Goal: Complete application form: Complete application form

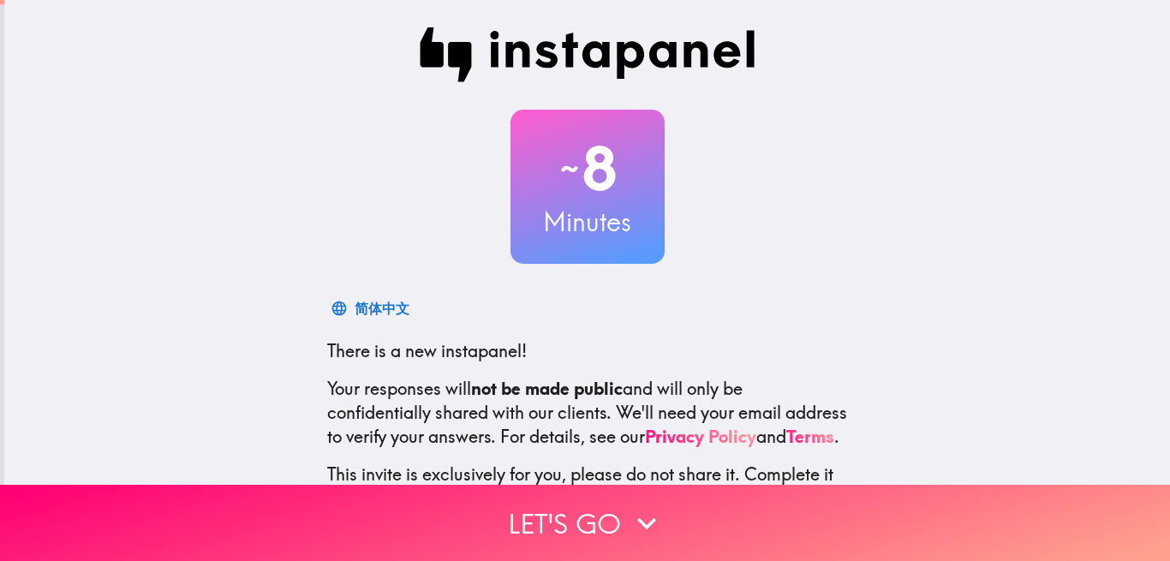
scroll to position [152, 0]
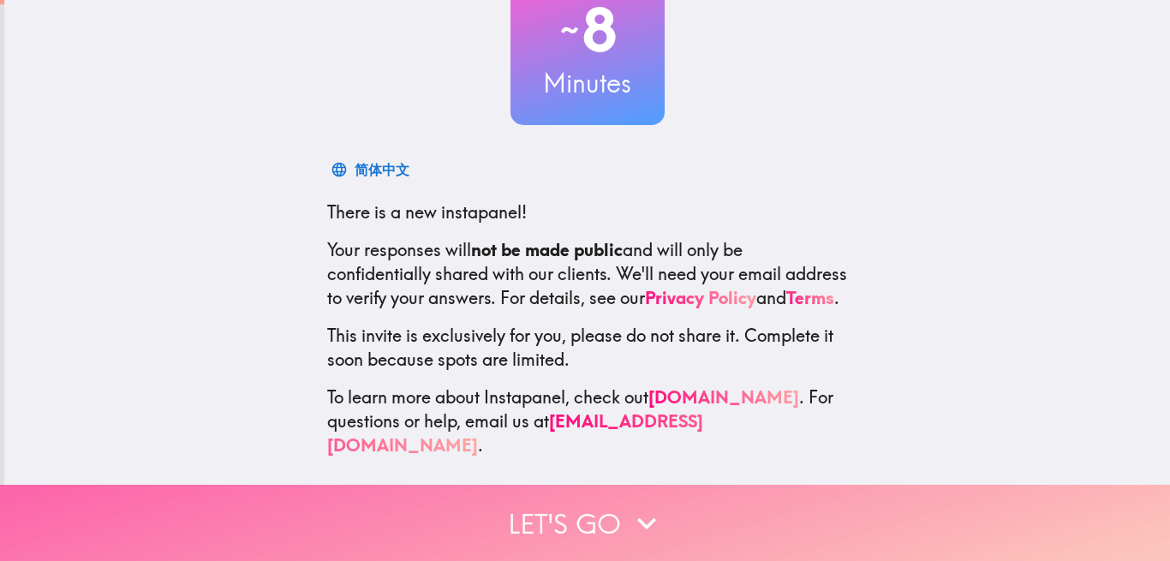
click at [565, 496] on button "Let's go" at bounding box center [585, 523] width 1170 height 76
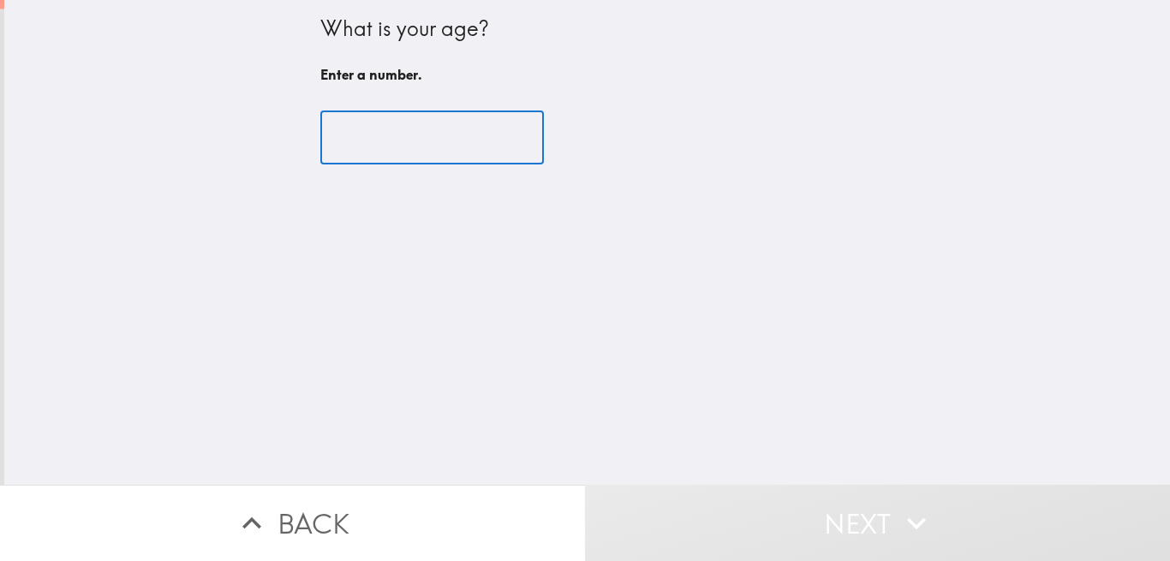
click at [380, 140] on input "number" at bounding box center [431, 137] width 223 height 53
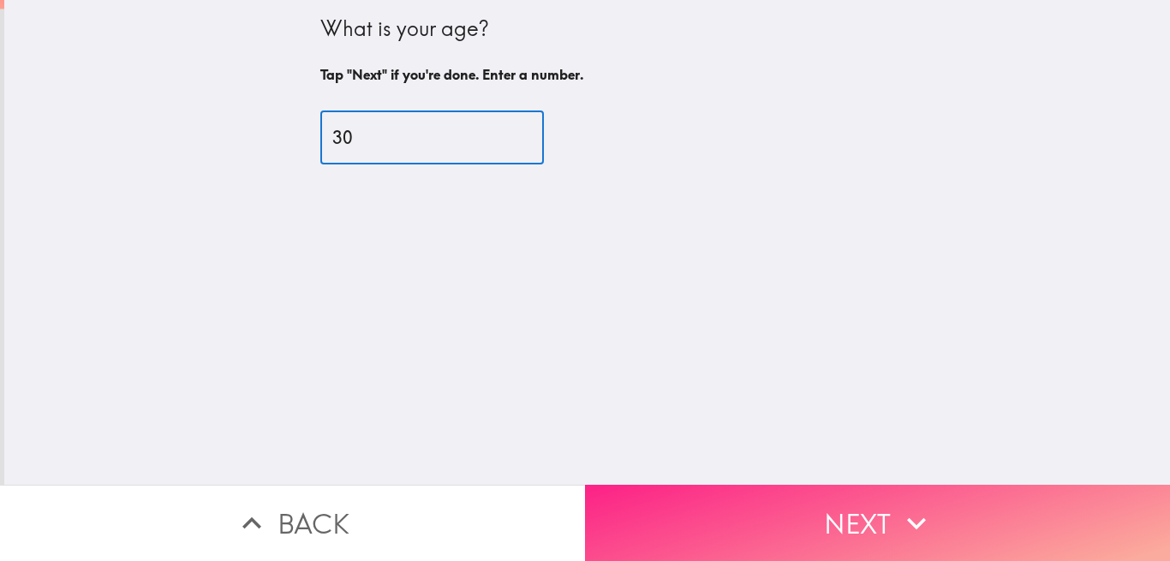
type input "30"
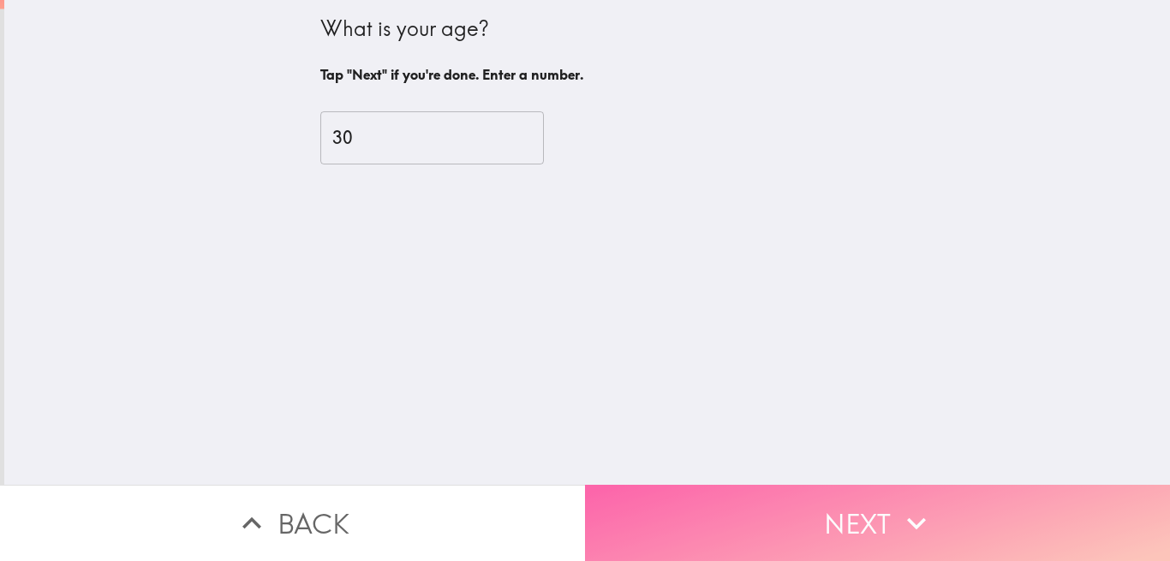
click at [692, 508] on button "Next" at bounding box center [877, 523] width 585 height 76
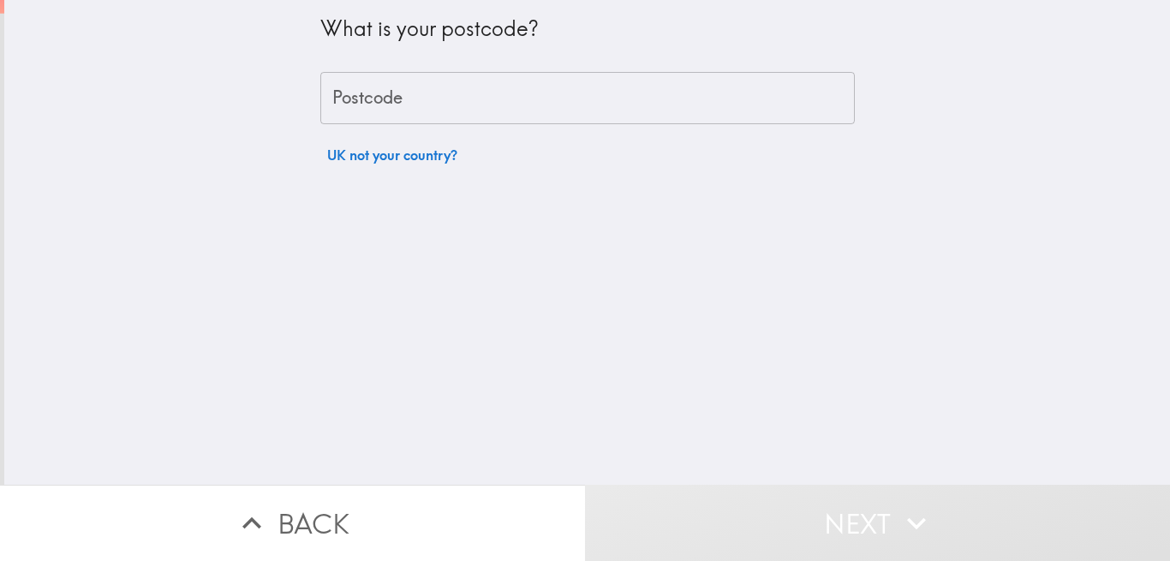
click at [449, 120] on input "Postcode" at bounding box center [587, 98] width 534 height 53
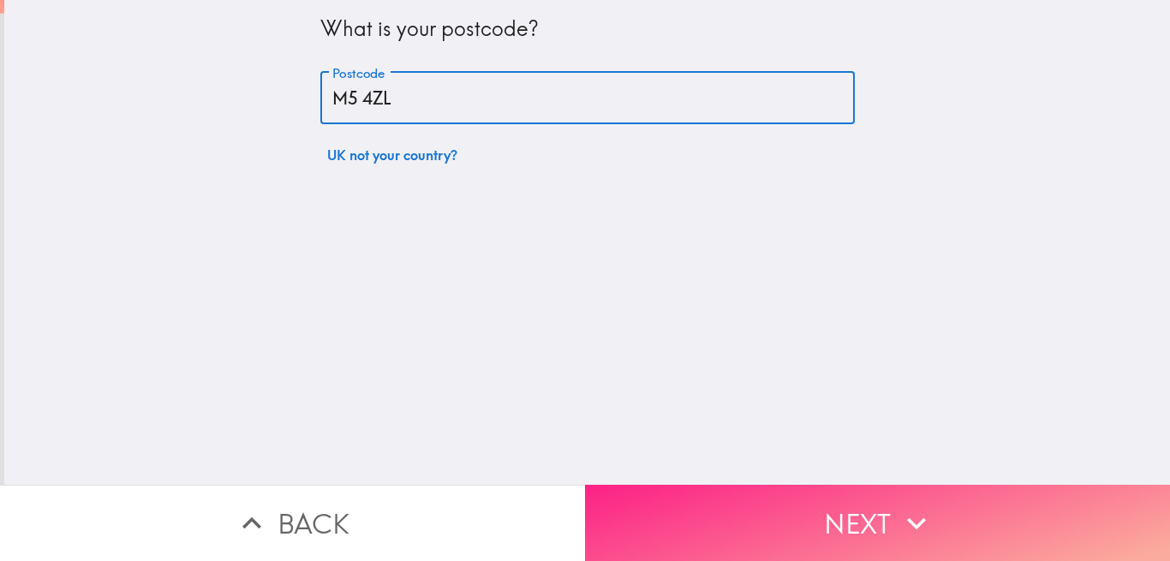
type input "M5 4ZL"
click at [668, 491] on button "Next" at bounding box center [877, 523] width 585 height 76
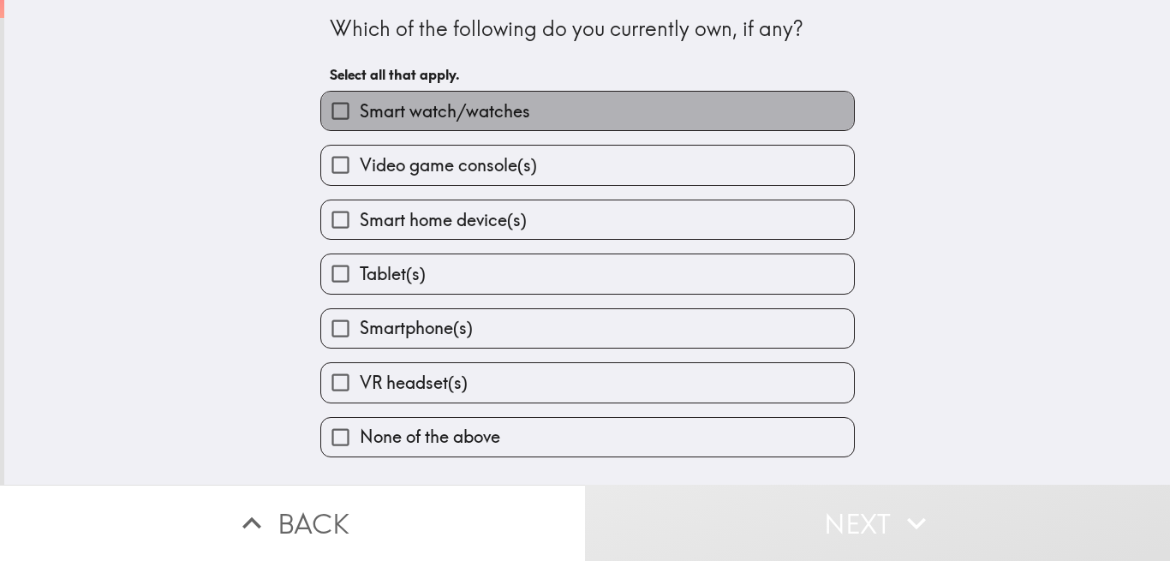
click at [403, 110] on span "Smart watch/watches" at bounding box center [445, 111] width 170 height 24
click at [360, 110] on input "Smart watch/watches" at bounding box center [340, 111] width 39 height 39
checkbox input "true"
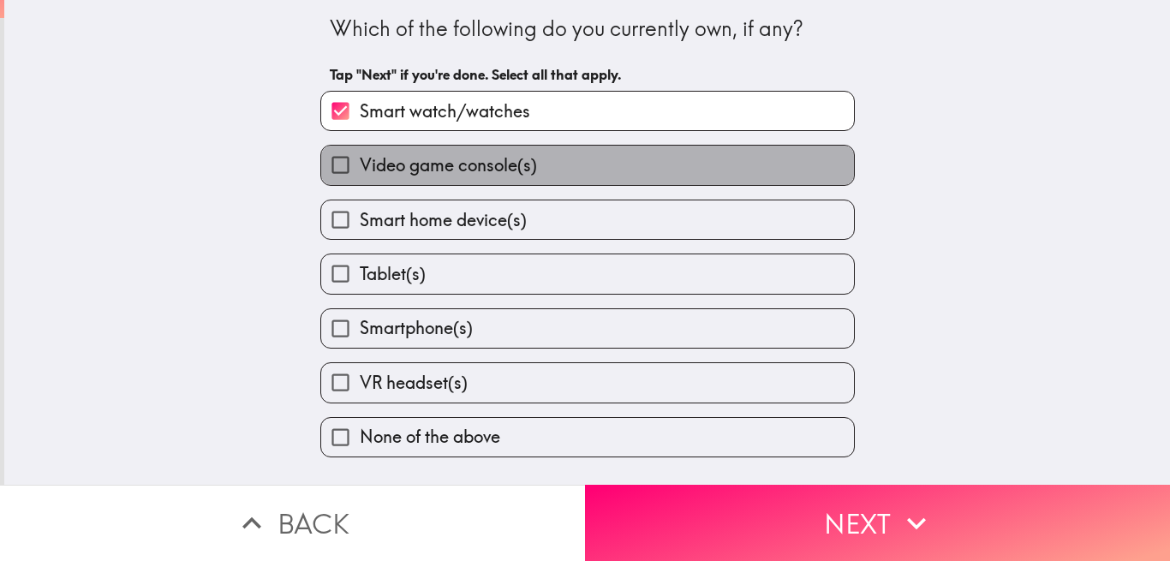
click at [419, 176] on span "Video game console(s)" at bounding box center [448, 165] width 177 height 24
click at [360, 176] on input "Video game console(s)" at bounding box center [340, 165] width 39 height 39
checkbox input "true"
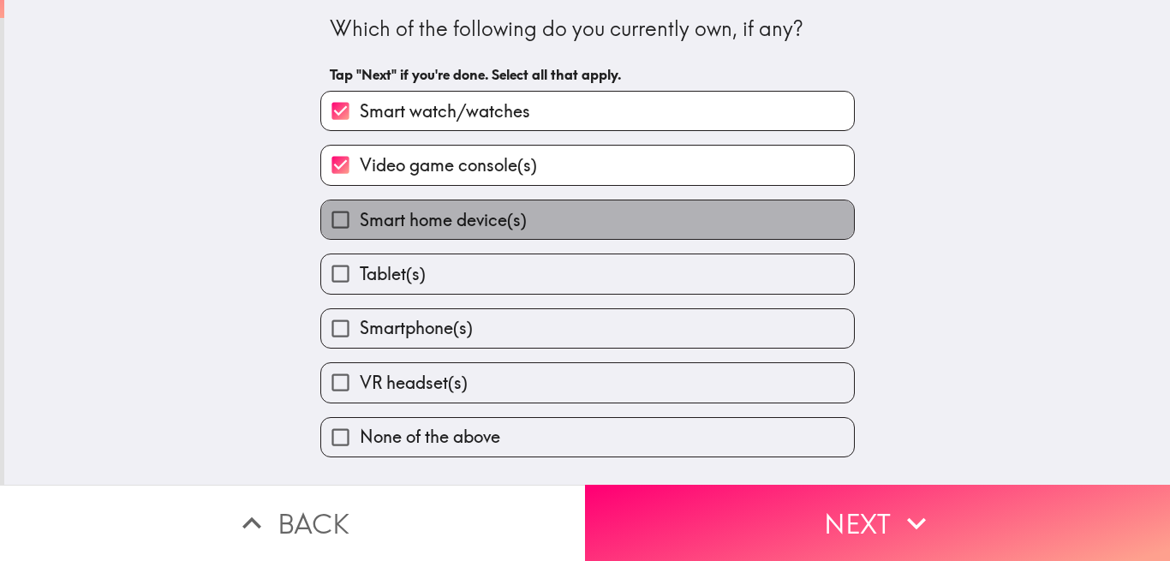
click at [427, 222] on span "Smart home device(s)" at bounding box center [443, 220] width 167 height 24
click at [360, 222] on input "Smart home device(s)" at bounding box center [340, 219] width 39 height 39
checkbox input "true"
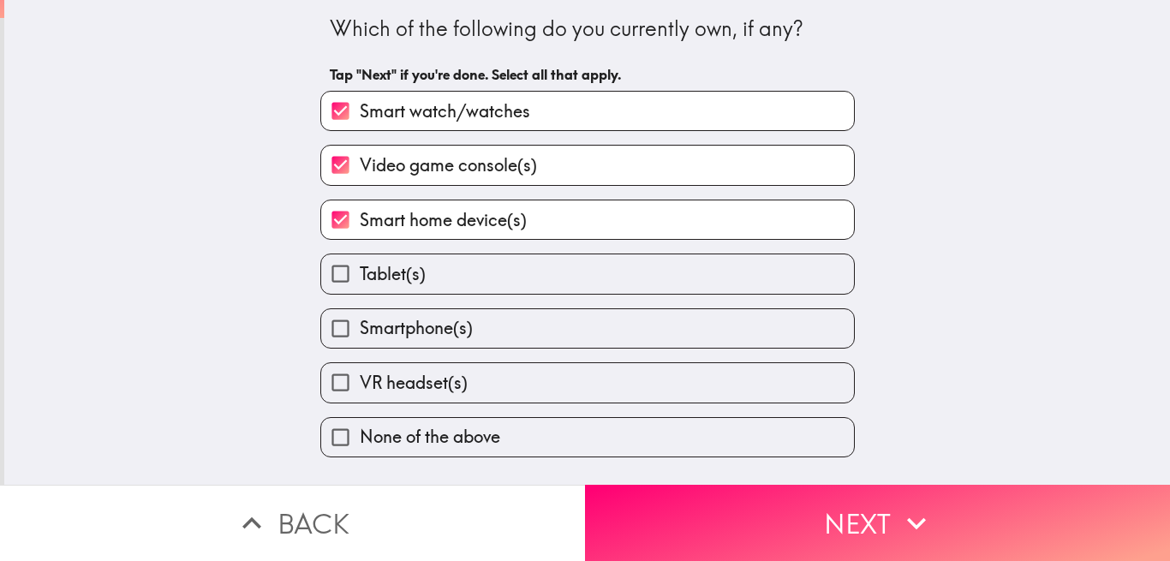
click at [434, 329] on span "Smartphone(s)" at bounding box center [416, 328] width 113 height 24
click at [360, 329] on input "Smartphone(s)" at bounding box center [340, 328] width 39 height 39
checkbox input "true"
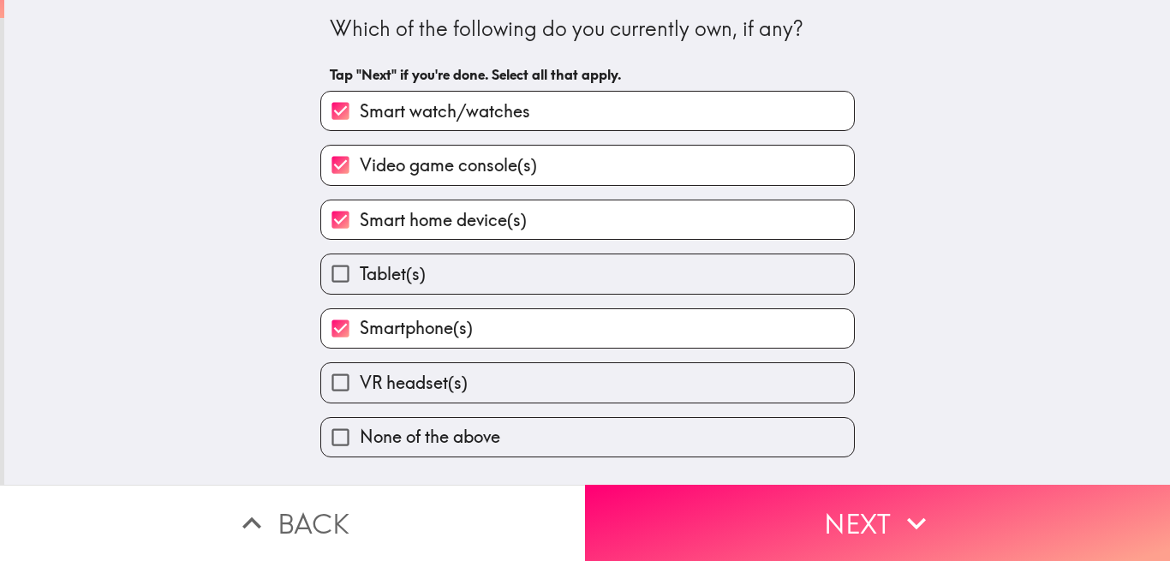
click at [428, 270] on label "Tablet(s)" at bounding box center [587, 273] width 533 height 39
click at [360, 270] on input "Tablet(s)" at bounding box center [340, 273] width 39 height 39
checkbox input "true"
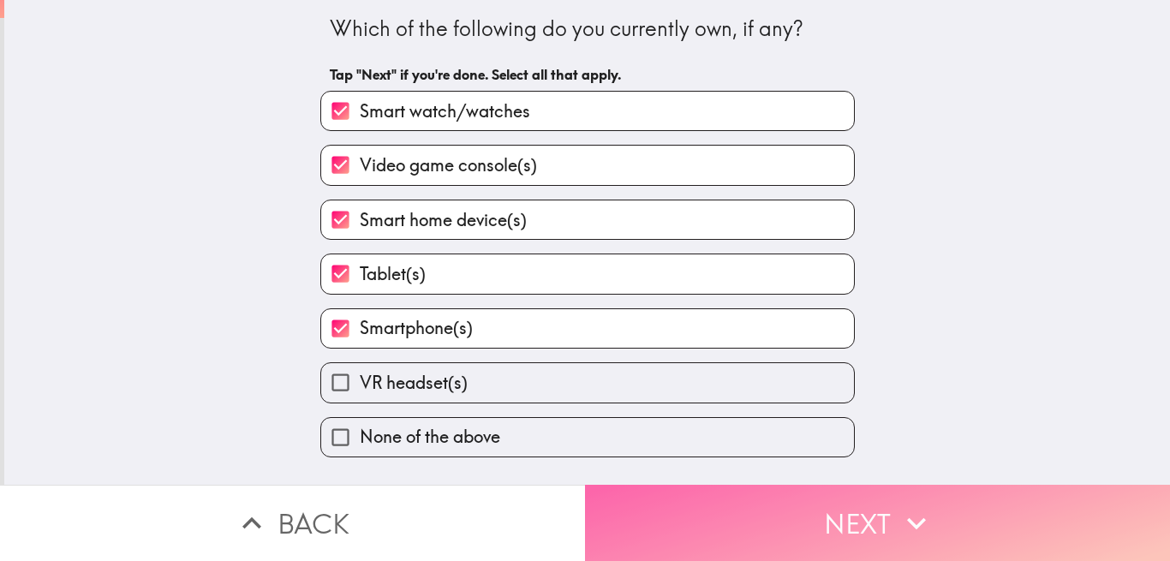
click at [626, 500] on button "Next" at bounding box center [877, 523] width 585 height 76
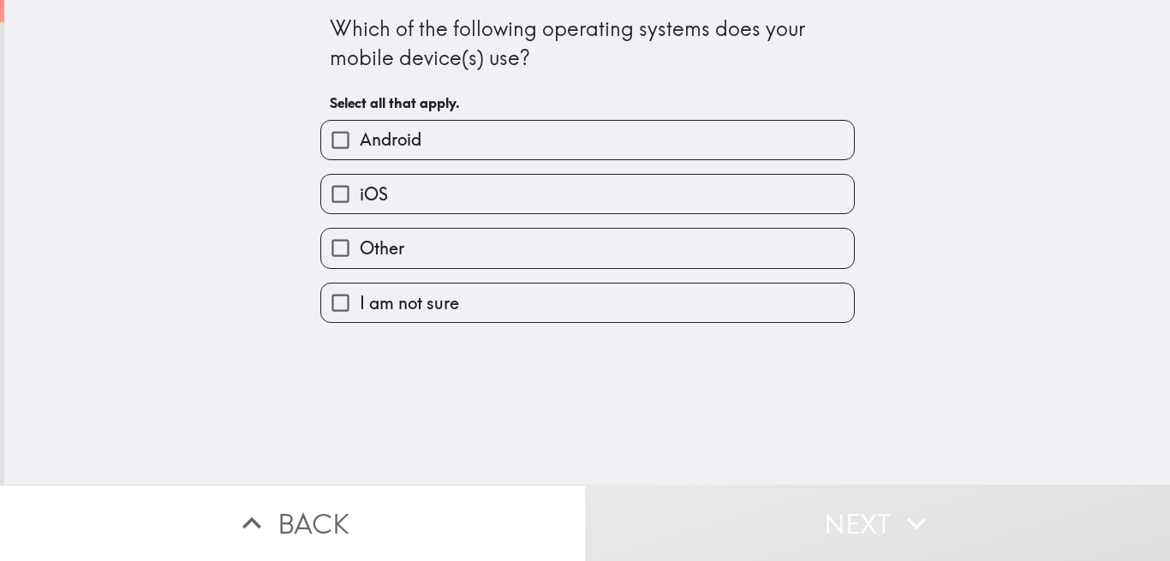
click at [428, 134] on label "Android" at bounding box center [587, 140] width 533 height 39
click at [360, 134] on input "Android" at bounding box center [340, 140] width 39 height 39
checkbox input "true"
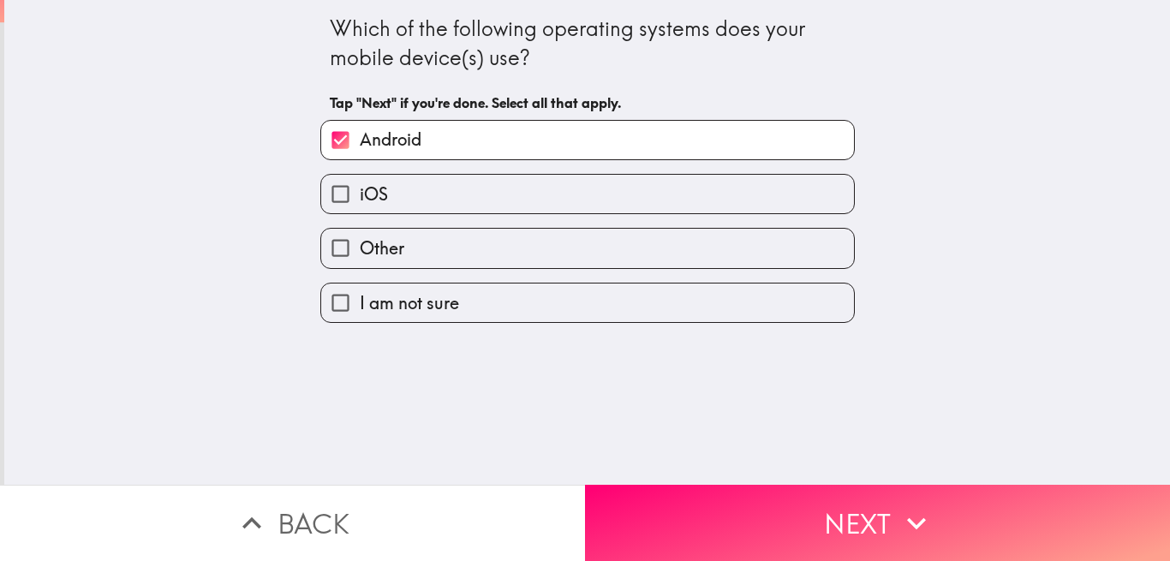
click at [424, 183] on label "iOS" at bounding box center [587, 194] width 533 height 39
click at [360, 183] on input "iOS" at bounding box center [340, 194] width 39 height 39
checkbox input "true"
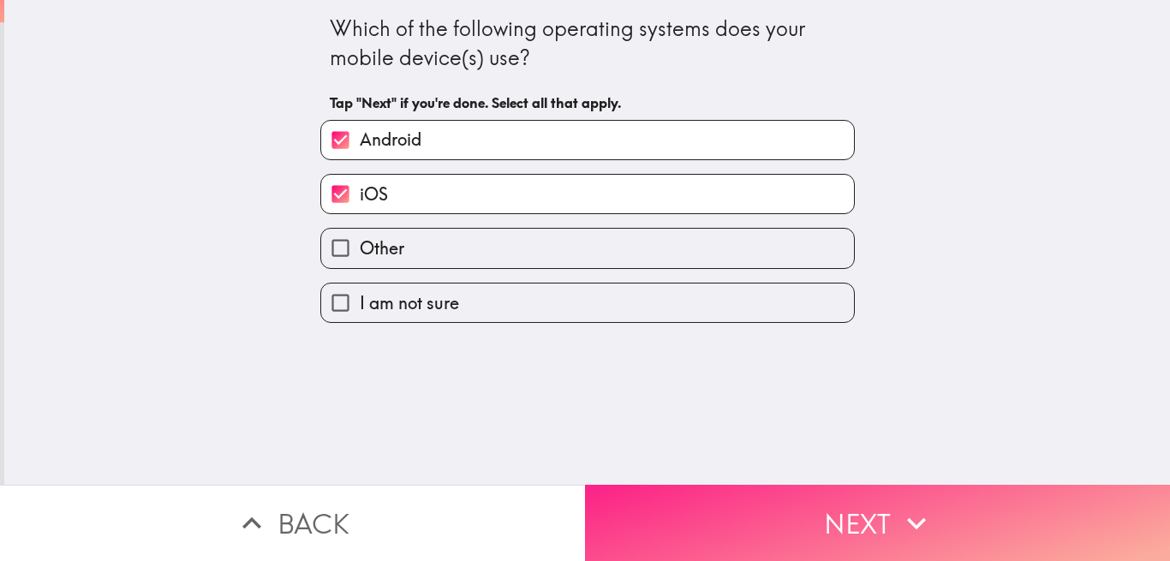
click at [608, 485] on button "Next" at bounding box center [877, 523] width 585 height 76
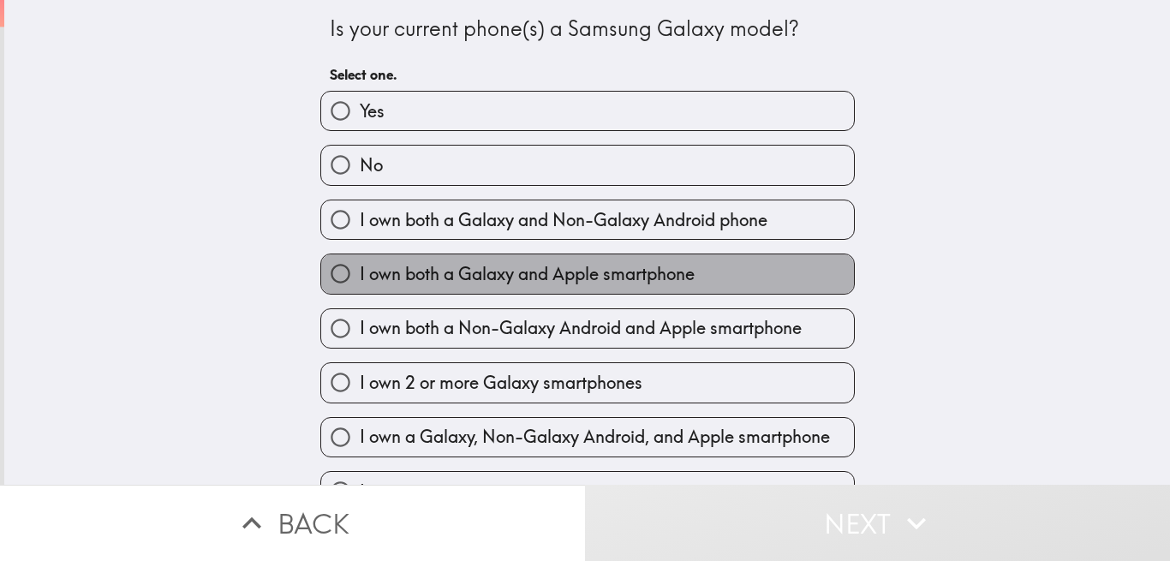
click at [431, 281] on span "I own both a Galaxy and Apple smartphone" at bounding box center [527, 274] width 335 height 24
click at [360, 281] on input "I own both a Galaxy and Apple smartphone" at bounding box center [340, 273] width 39 height 39
radio input "true"
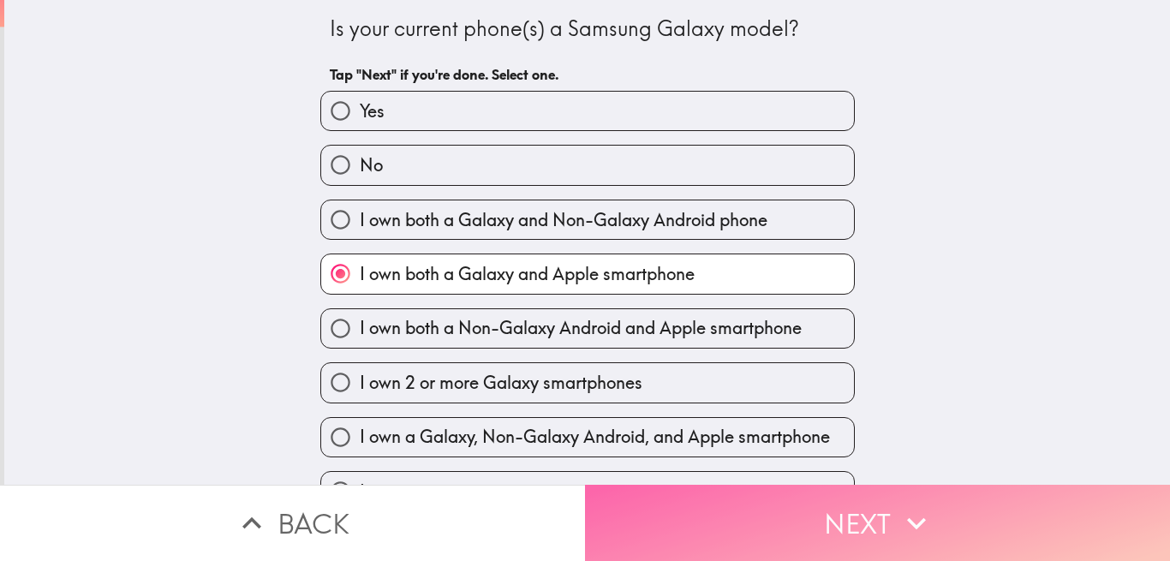
click at [664, 503] on button "Next" at bounding box center [877, 523] width 585 height 76
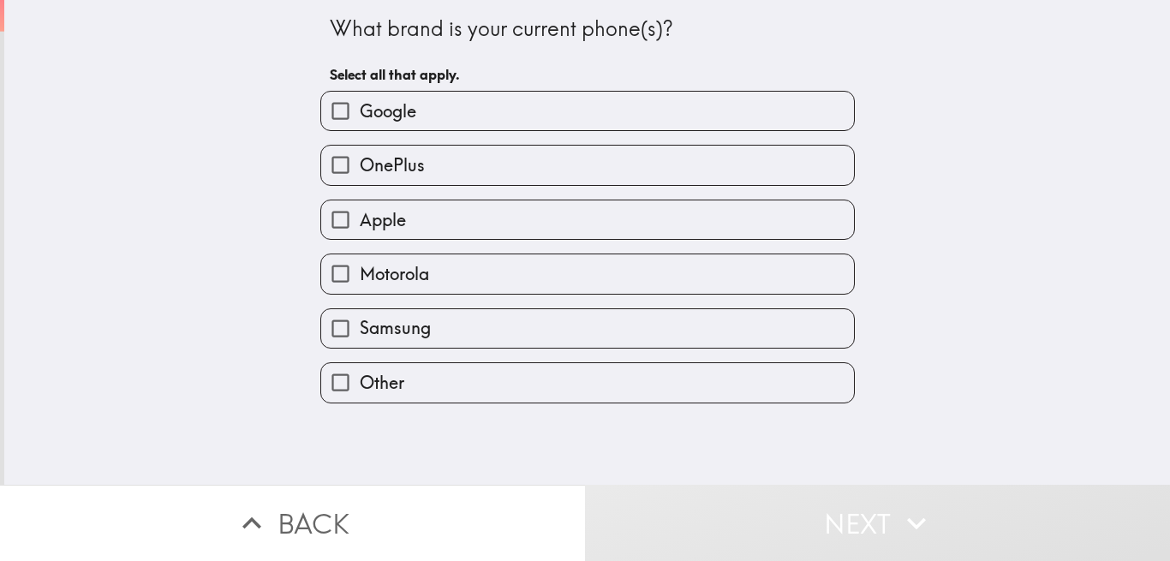
click at [371, 330] on span "Samsung" at bounding box center [395, 328] width 71 height 24
click at [360, 330] on input "Samsung" at bounding box center [340, 328] width 39 height 39
checkbox input "true"
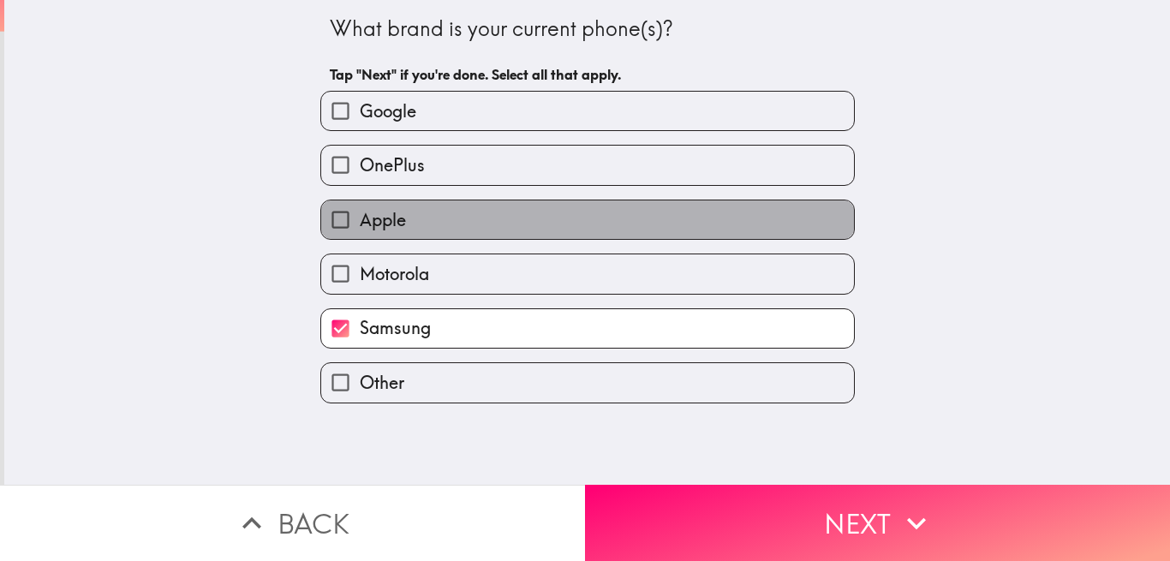
click at [378, 217] on span "Apple" at bounding box center [383, 220] width 46 height 24
click at [360, 217] on input "Apple" at bounding box center [340, 219] width 39 height 39
checkbox input "true"
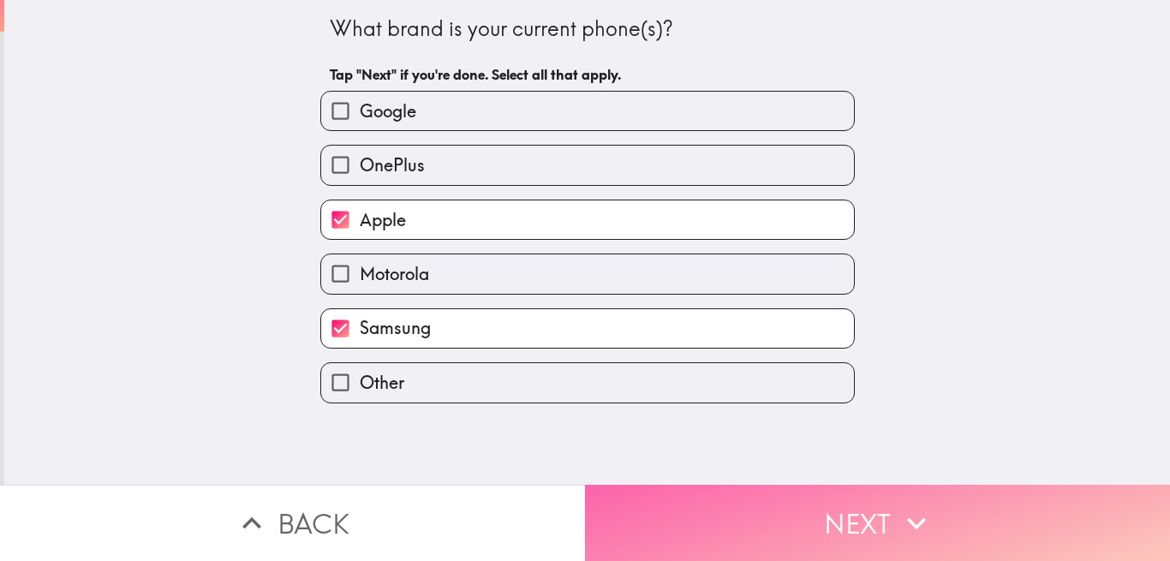
click at [616, 497] on button "Next" at bounding box center [877, 523] width 585 height 76
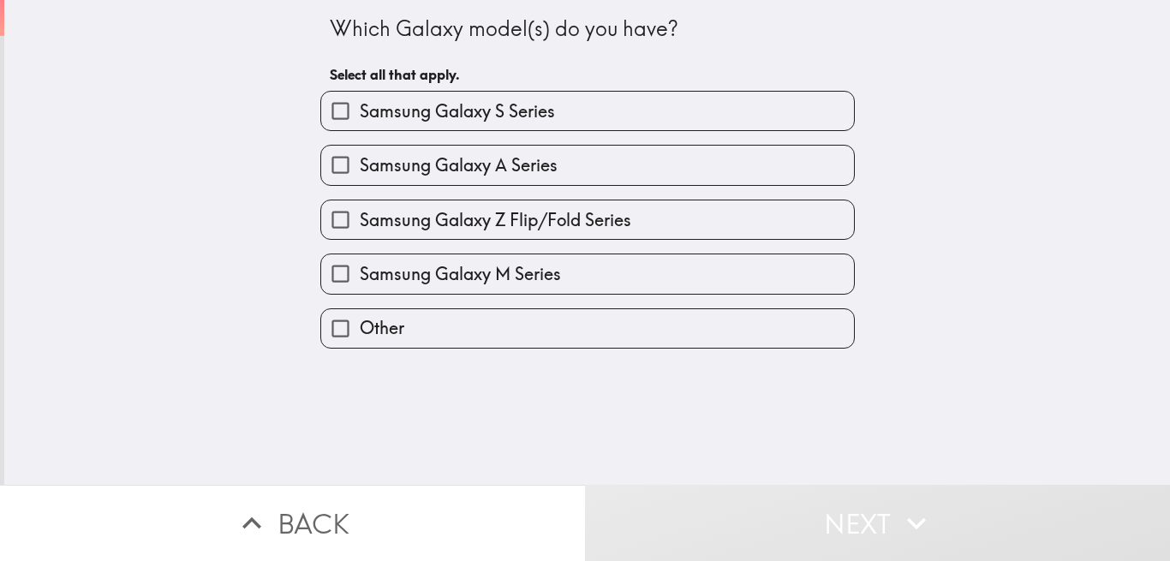
click at [385, 229] on span "Samsung Galaxy Z Flip/Fold Series" at bounding box center [495, 220] width 271 height 24
click at [360, 229] on input "Samsung Galaxy Z Flip/Fold Series" at bounding box center [340, 219] width 39 height 39
checkbox input "true"
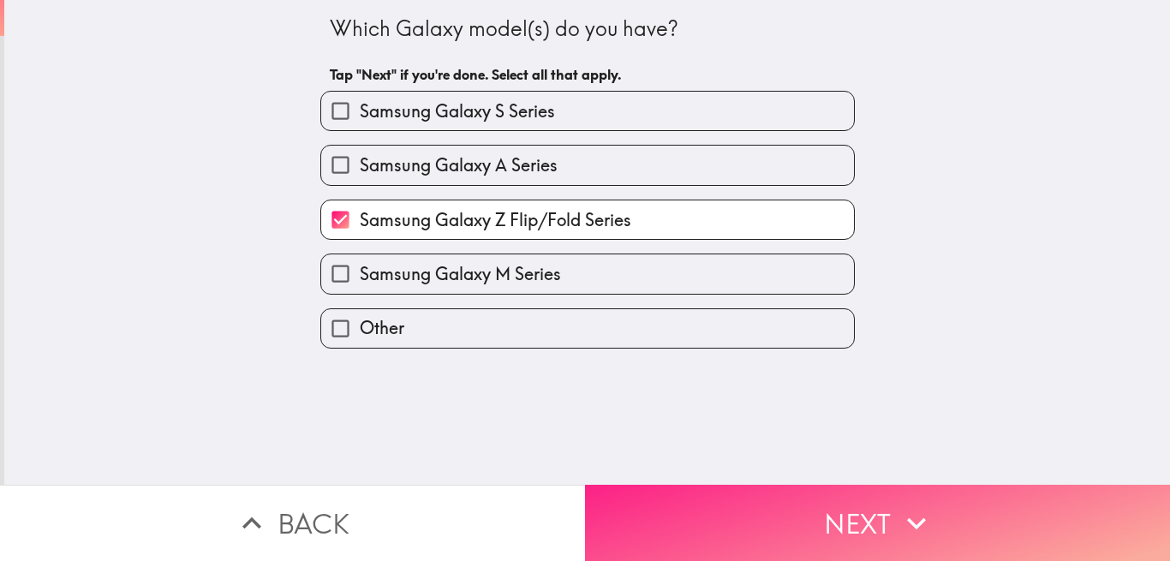
click at [667, 507] on button "Next" at bounding box center [877, 523] width 585 height 76
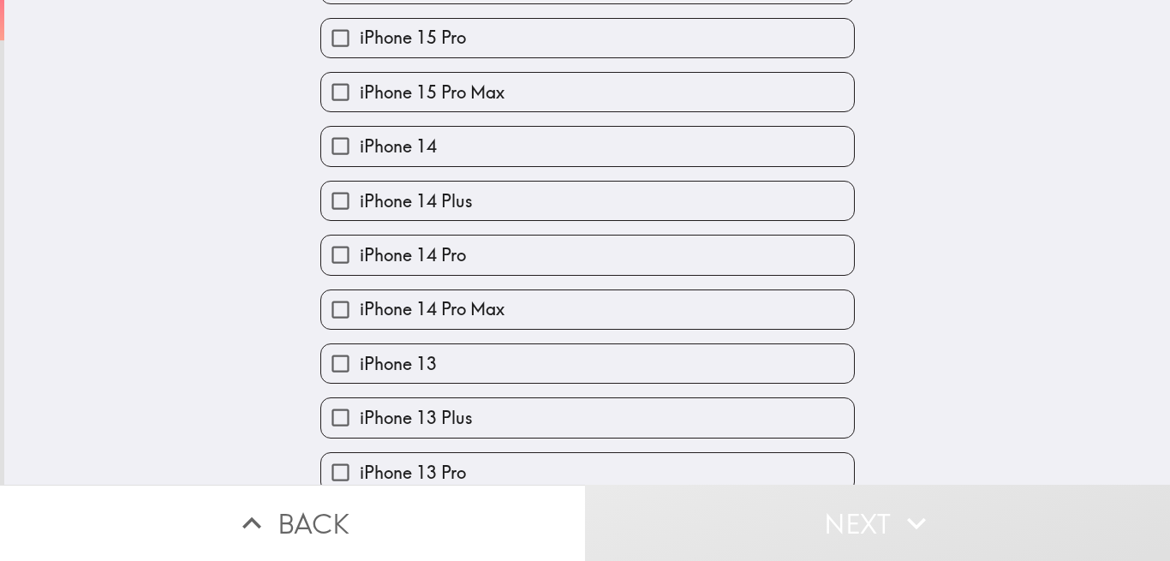
scroll to position [616, 0]
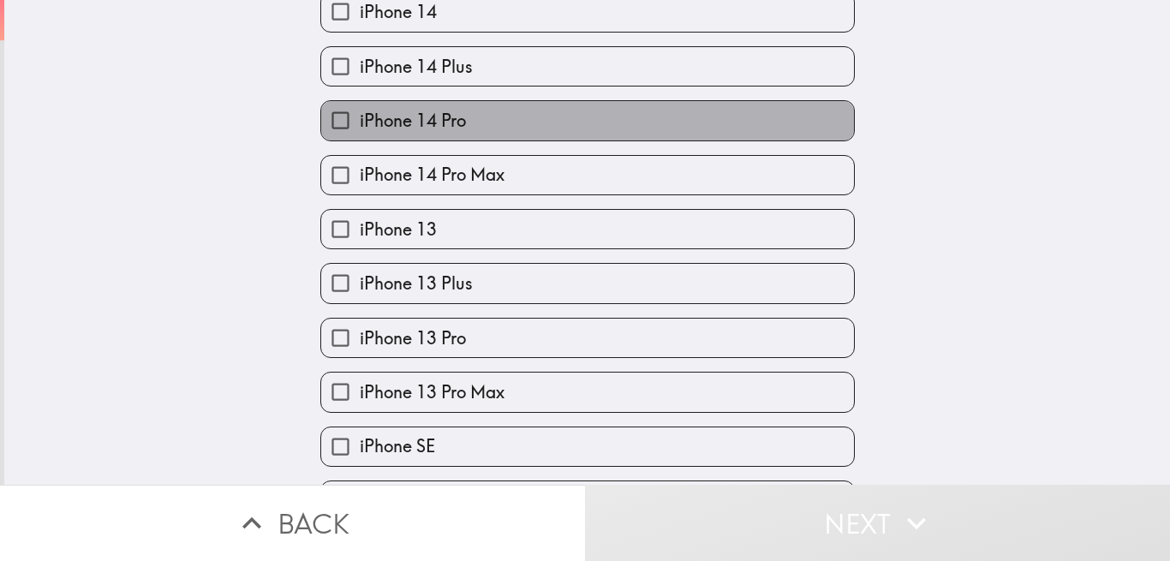
click at [416, 126] on span "iPhone 14 Pro" at bounding box center [413, 121] width 106 height 24
click at [360, 126] on input "iPhone 14 Pro" at bounding box center [340, 120] width 39 height 39
checkbox input "true"
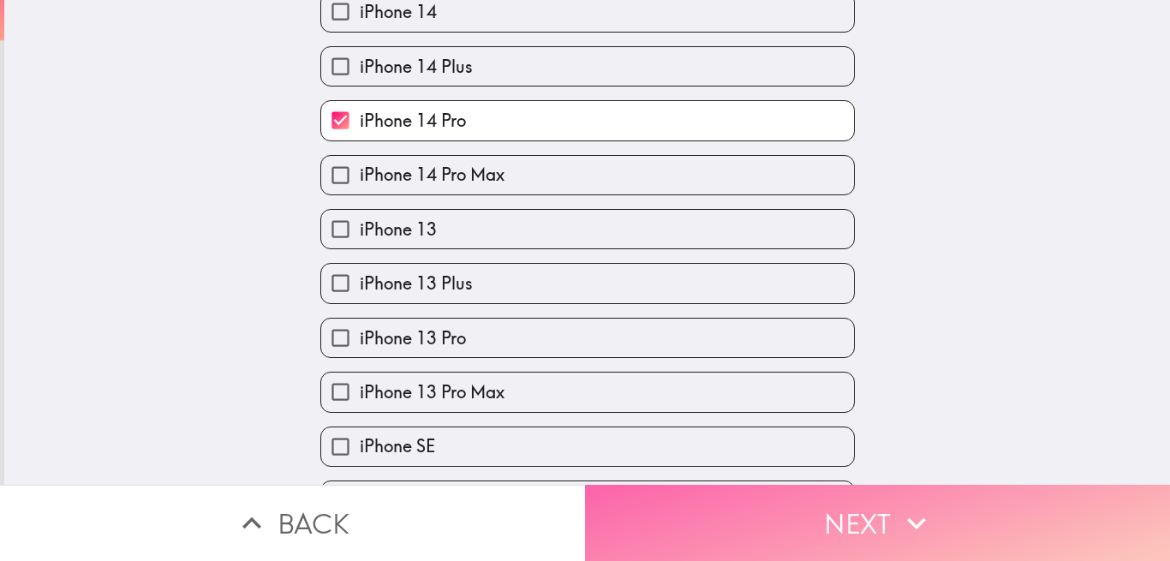
click at [655, 509] on button "Next" at bounding box center [877, 523] width 585 height 76
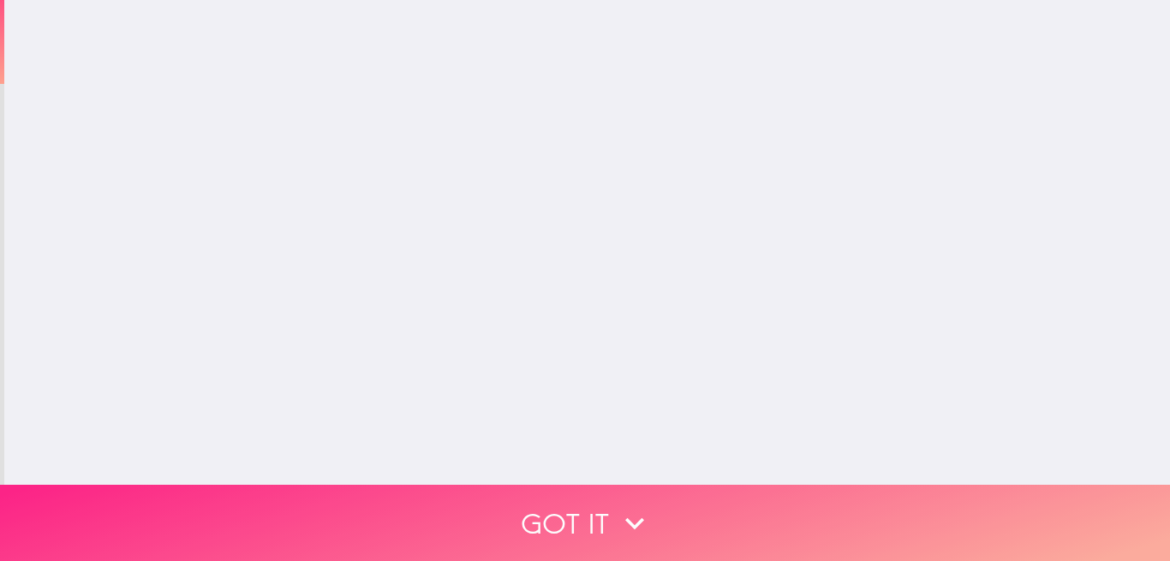
scroll to position [0, 0]
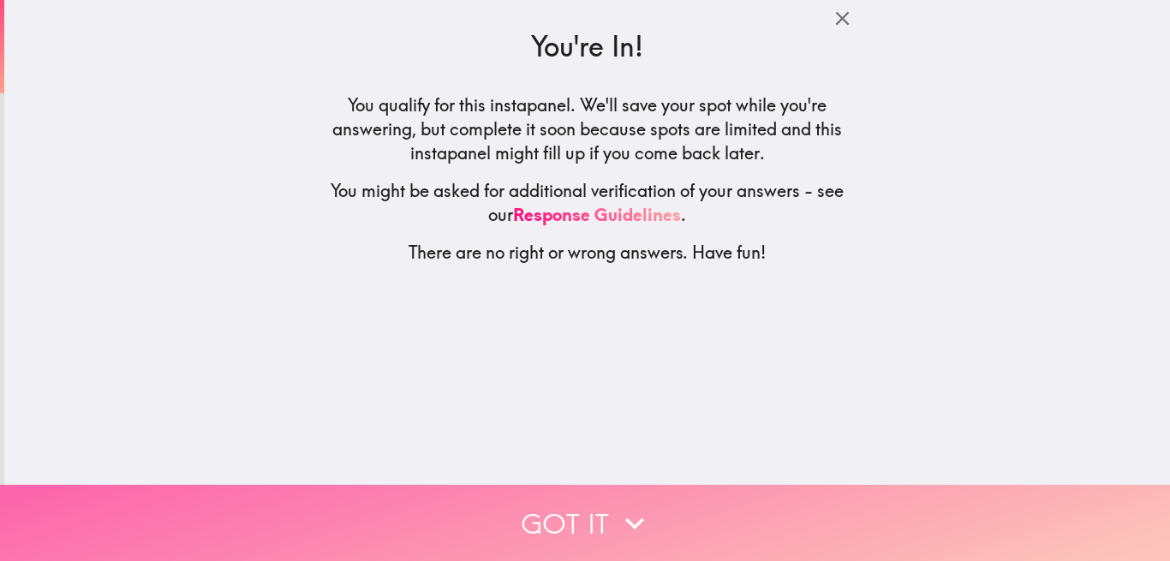
click at [655, 507] on button "Got it" at bounding box center [585, 523] width 1170 height 76
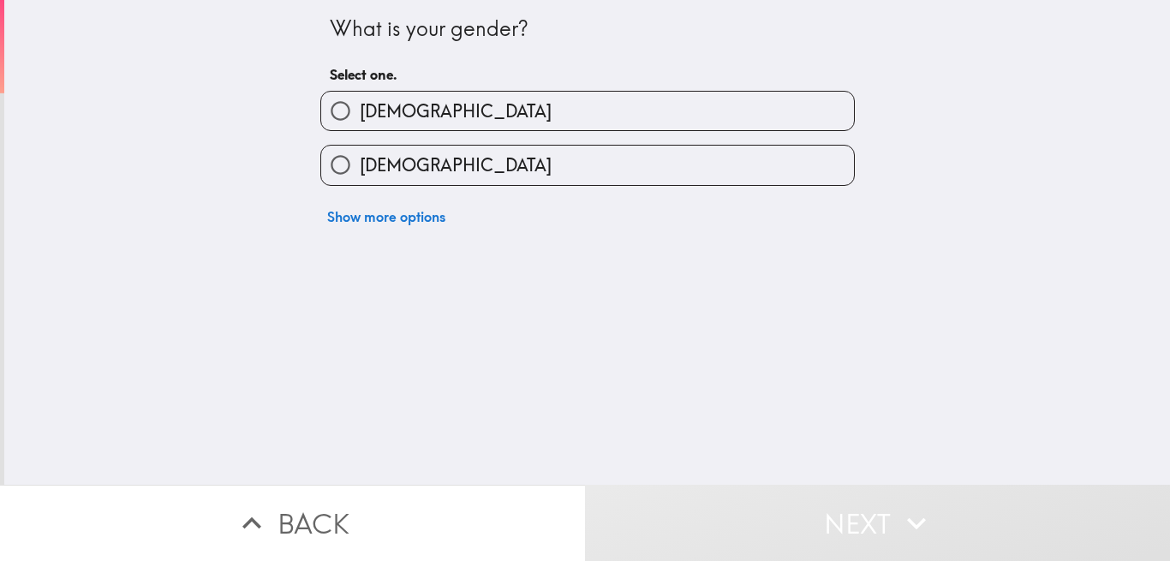
click at [360, 113] on span "[DEMOGRAPHIC_DATA]" at bounding box center [456, 111] width 192 height 24
click at [352, 113] on input "[DEMOGRAPHIC_DATA]" at bounding box center [340, 111] width 39 height 39
radio input "true"
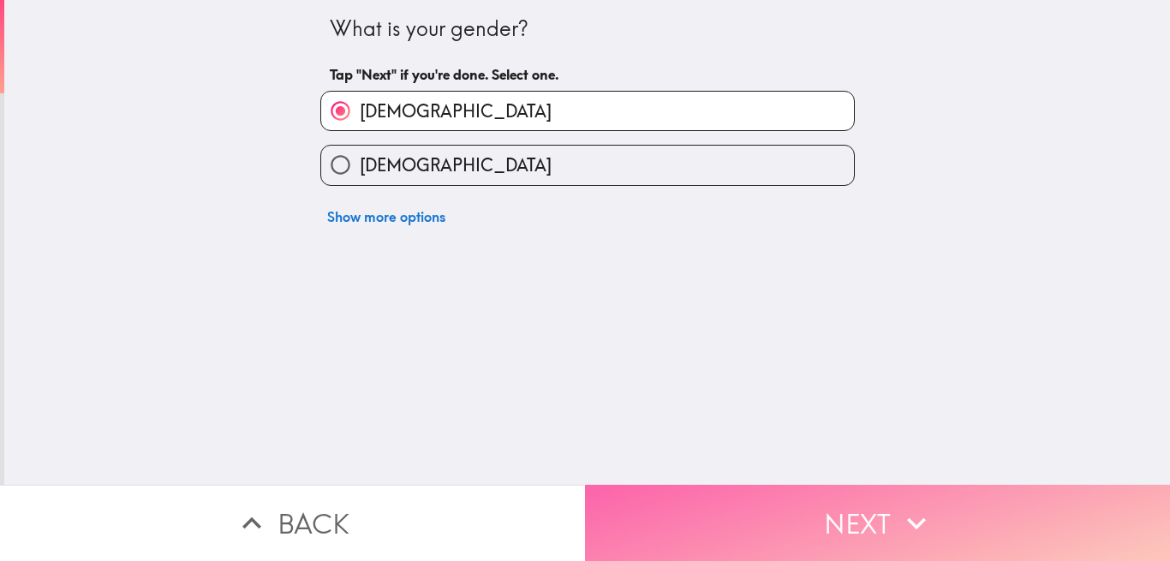
click at [658, 509] on button "Next" at bounding box center [877, 523] width 585 height 76
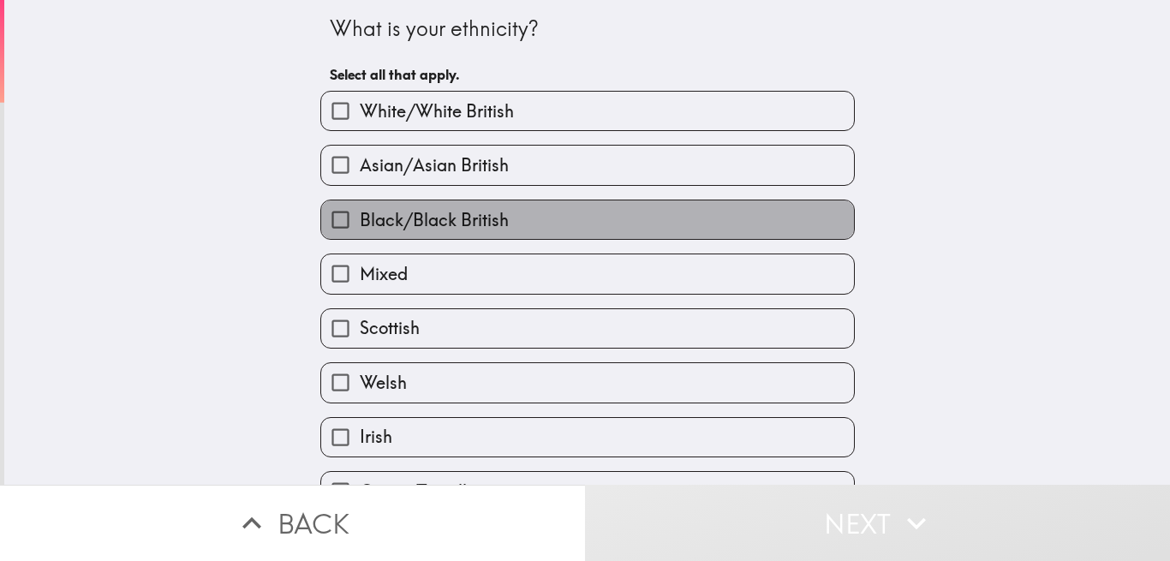
click at [446, 227] on span "Black/Black British" at bounding box center [434, 220] width 149 height 24
click at [360, 227] on input "Black/Black British" at bounding box center [340, 219] width 39 height 39
checkbox input "true"
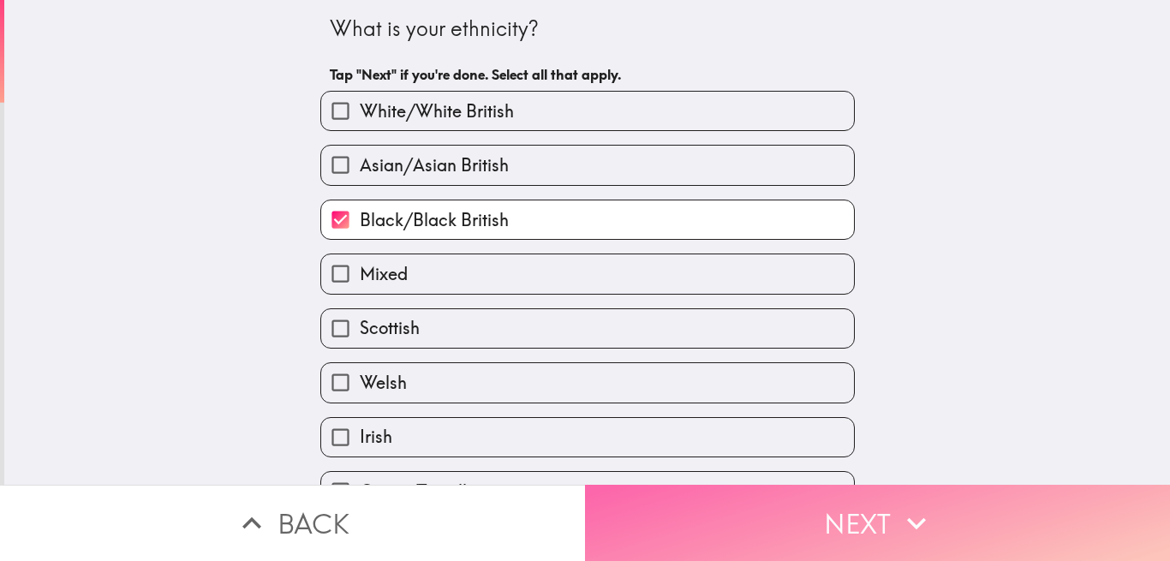
click at [650, 495] on button "Next" at bounding box center [877, 523] width 585 height 76
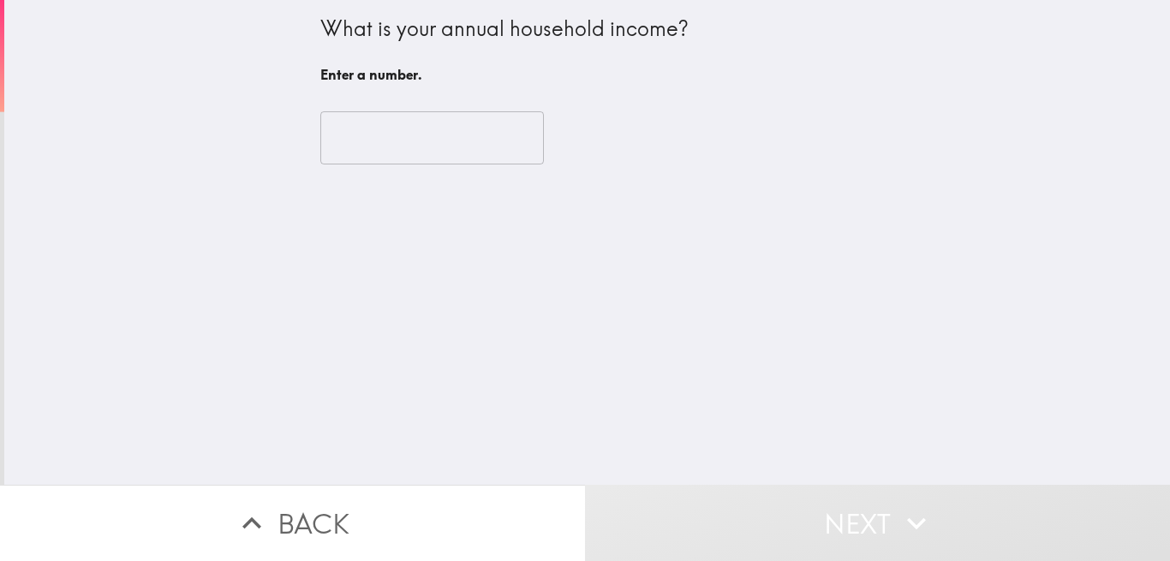
click at [390, 136] on input "number" at bounding box center [431, 137] width 223 height 53
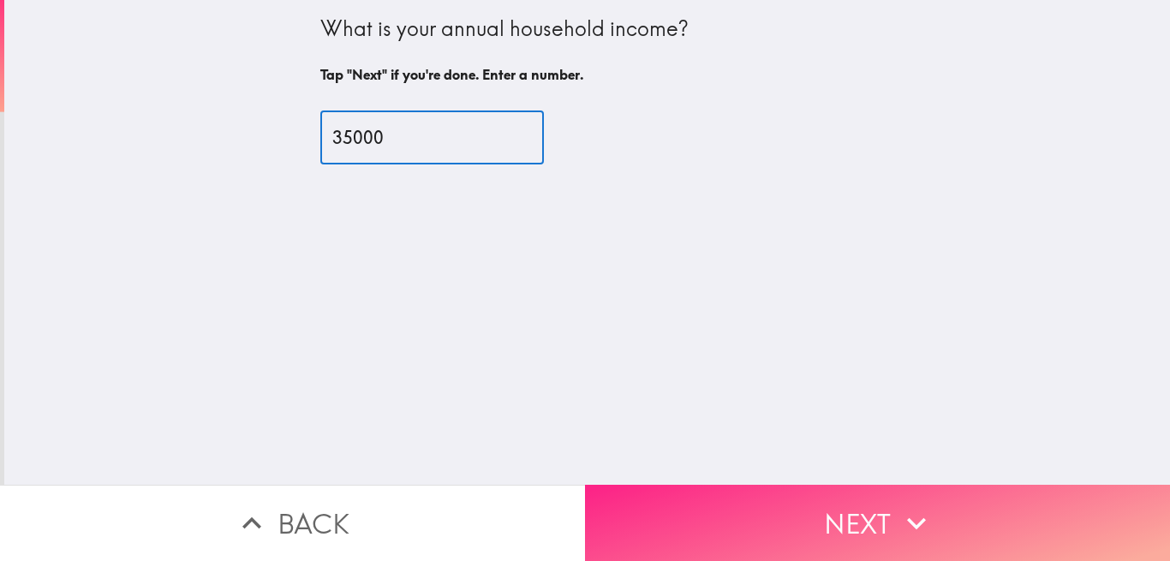
type input "35000"
click at [921, 504] on icon "button" at bounding box center [916, 523] width 38 height 38
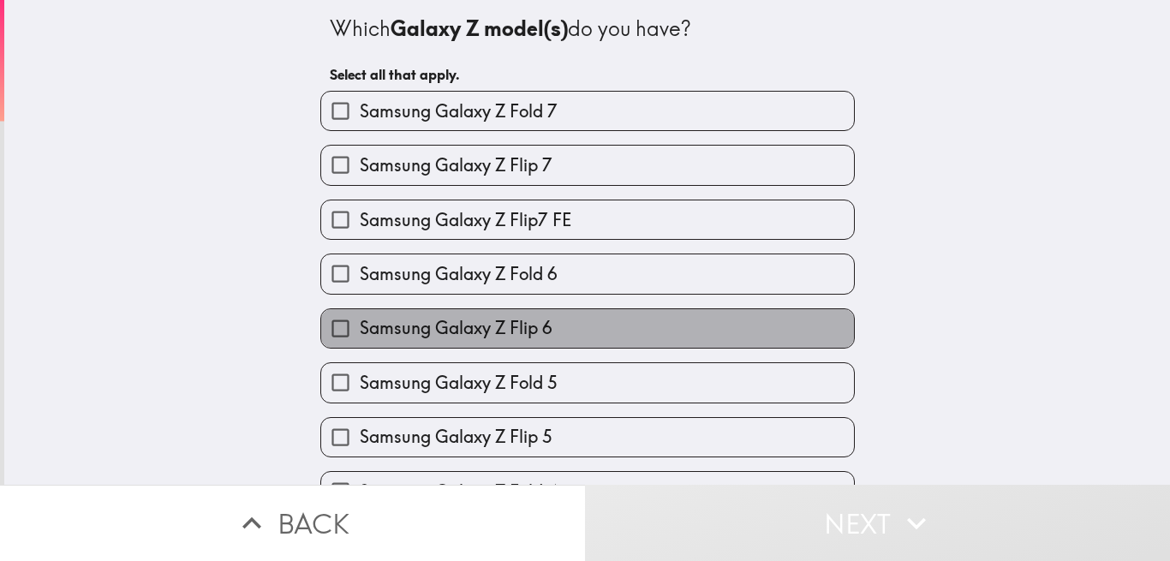
click at [533, 336] on span "Samsung Galaxy Z Flip 6" at bounding box center [456, 328] width 193 height 24
click at [360, 336] on input "Samsung Galaxy Z Flip 6" at bounding box center [340, 328] width 39 height 39
checkbox input "true"
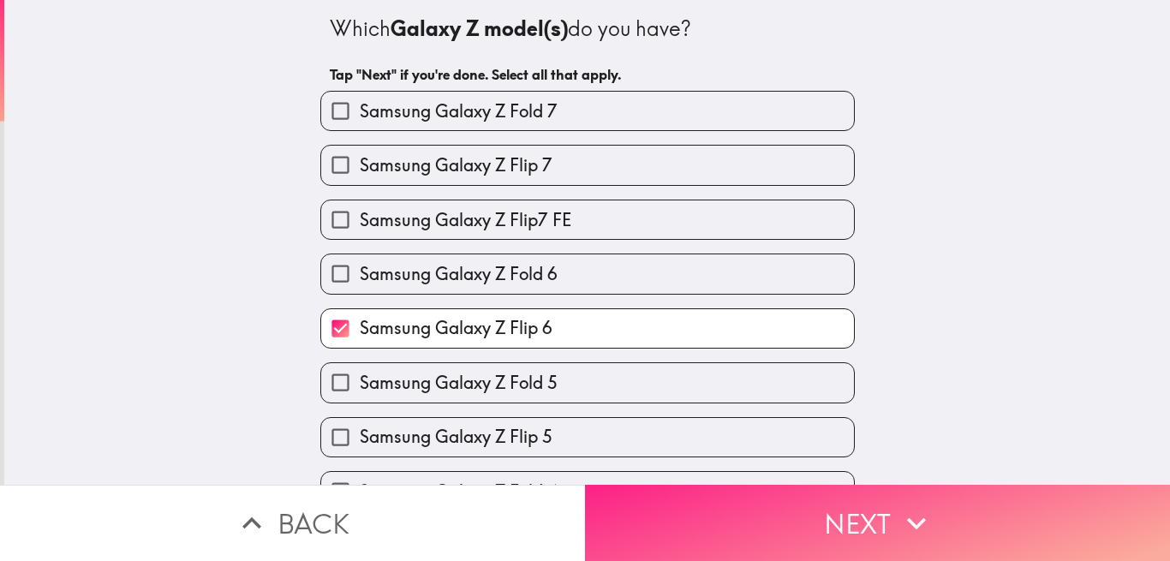
click at [675, 498] on button "Next" at bounding box center [877, 523] width 585 height 76
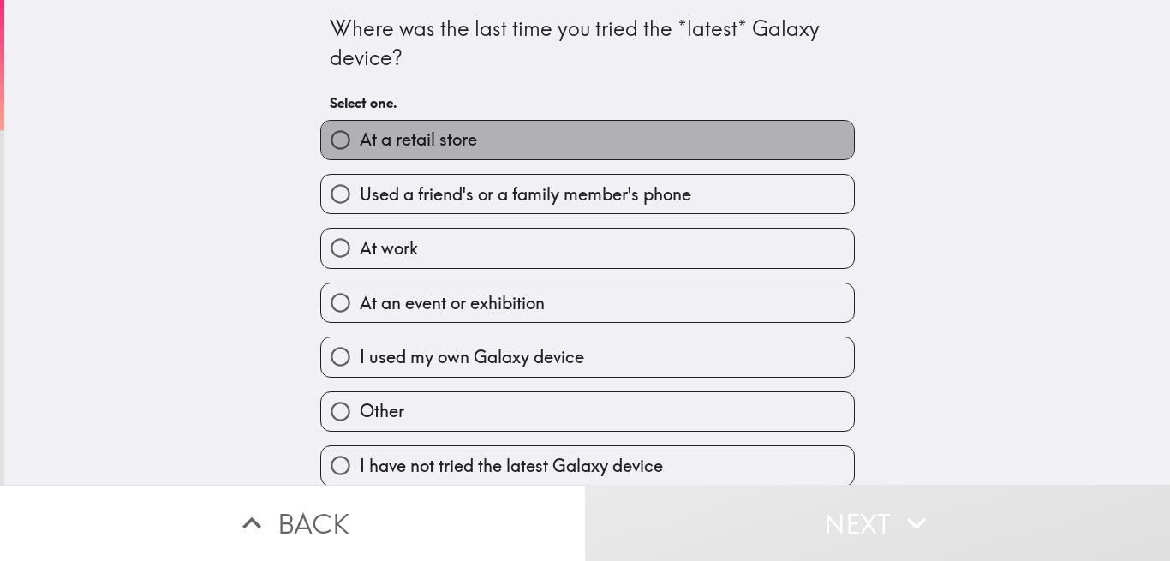
click at [416, 147] on span "At a retail store" at bounding box center [418, 140] width 117 height 24
click at [360, 147] on input "At a retail store" at bounding box center [340, 140] width 39 height 39
radio input "true"
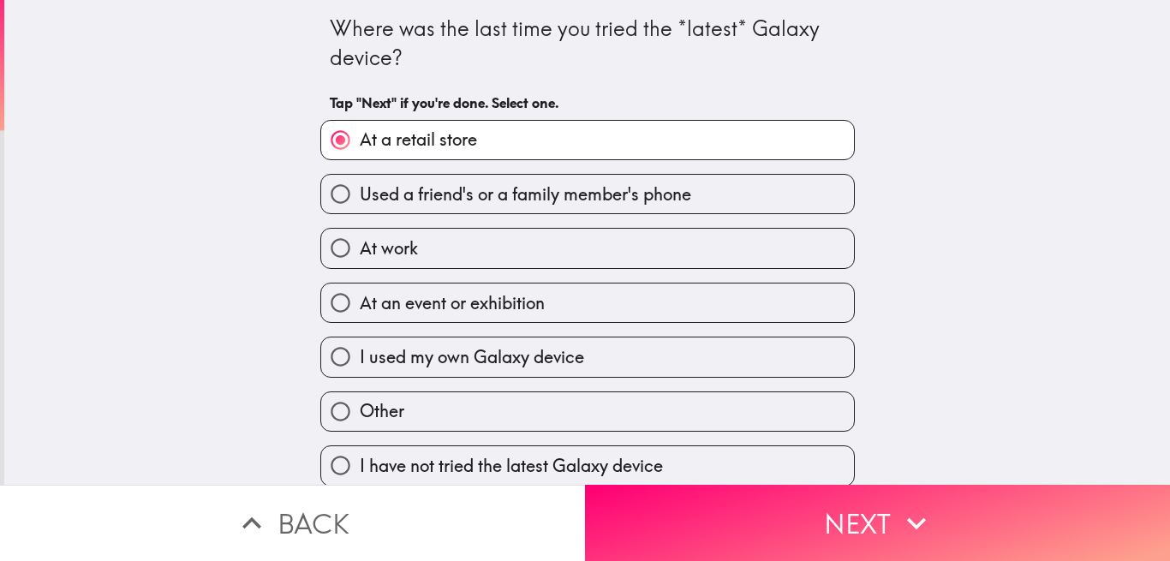
click at [503, 203] on span "Used a friend's or a family member's phone" at bounding box center [525, 194] width 331 height 24
click at [360, 203] on input "Used a friend's or a family member's phone" at bounding box center [340, 194] width 39 height 39
radio input "true"
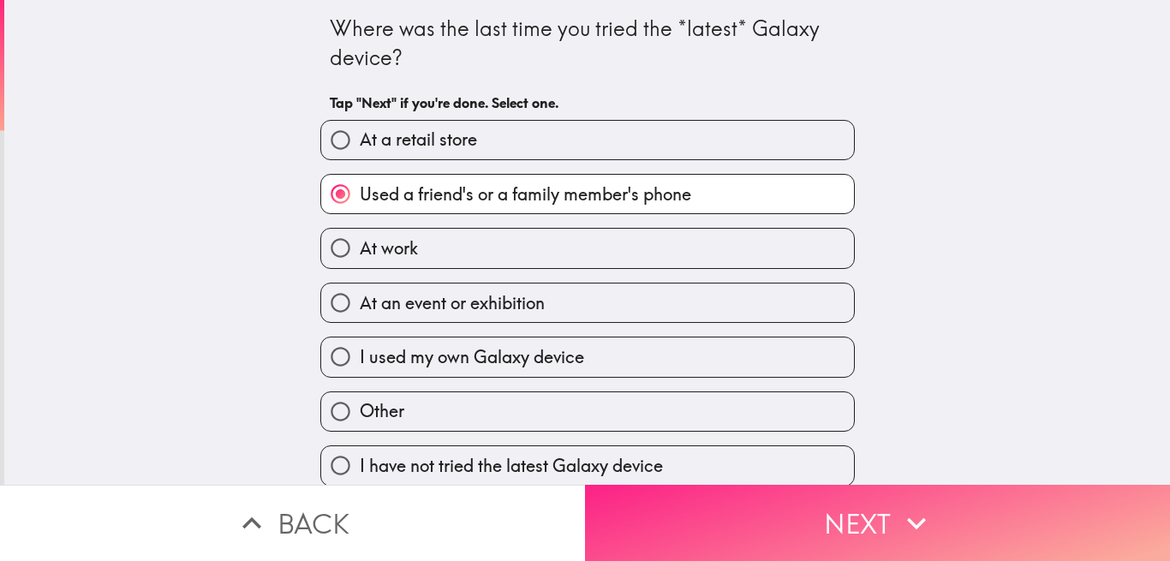
click at [668, 493] on button "Next" at bounding box center [877, 523] width 585 height 76
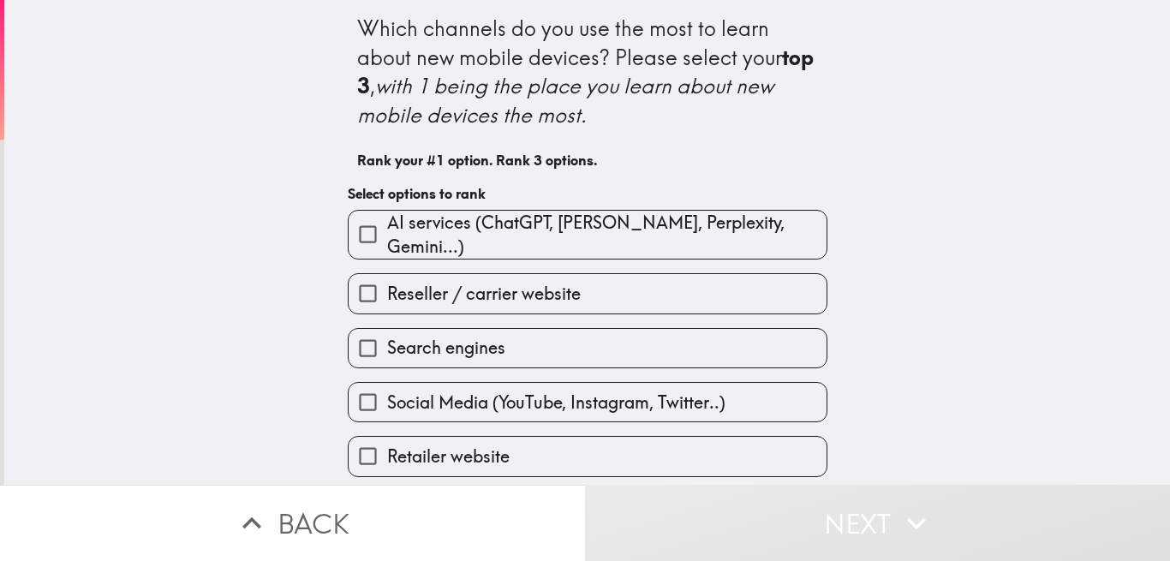
click at [432, 448] on span "Retailer website" at bounding box center [448, 456] width 122 height 24
click at [387, 448] on input "Retailer website" at bounding box center [367, 456] width 39 height 39
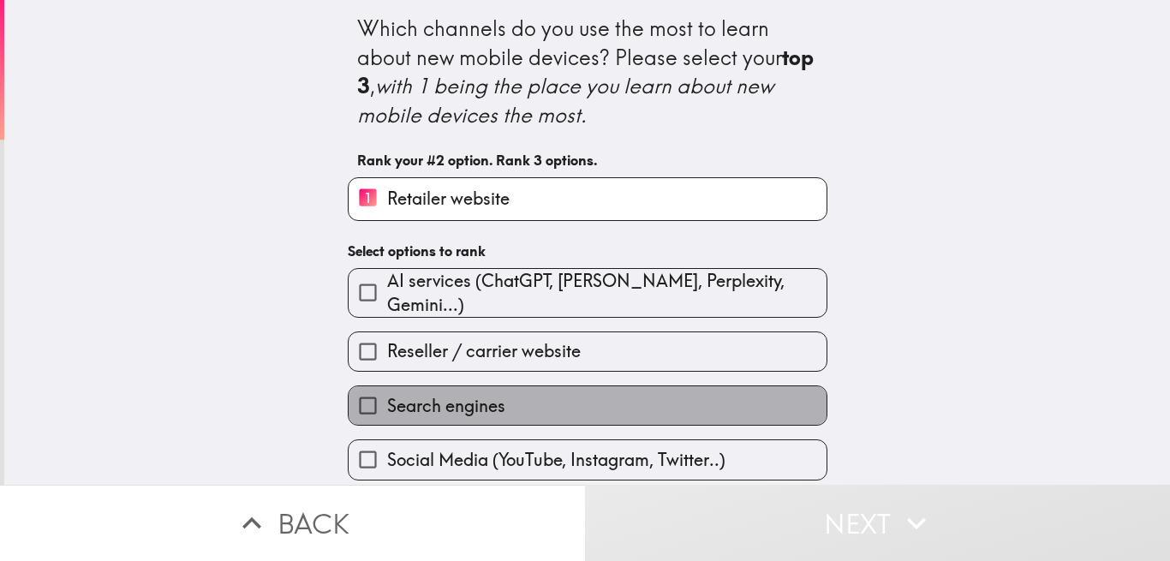
click at [472, 407] on span "Search engines" at bounding box center [446, 406] width 118 height 24
click at [387, 407] on input "Search engines" at bounding box center [367, 405] width 39 height 39
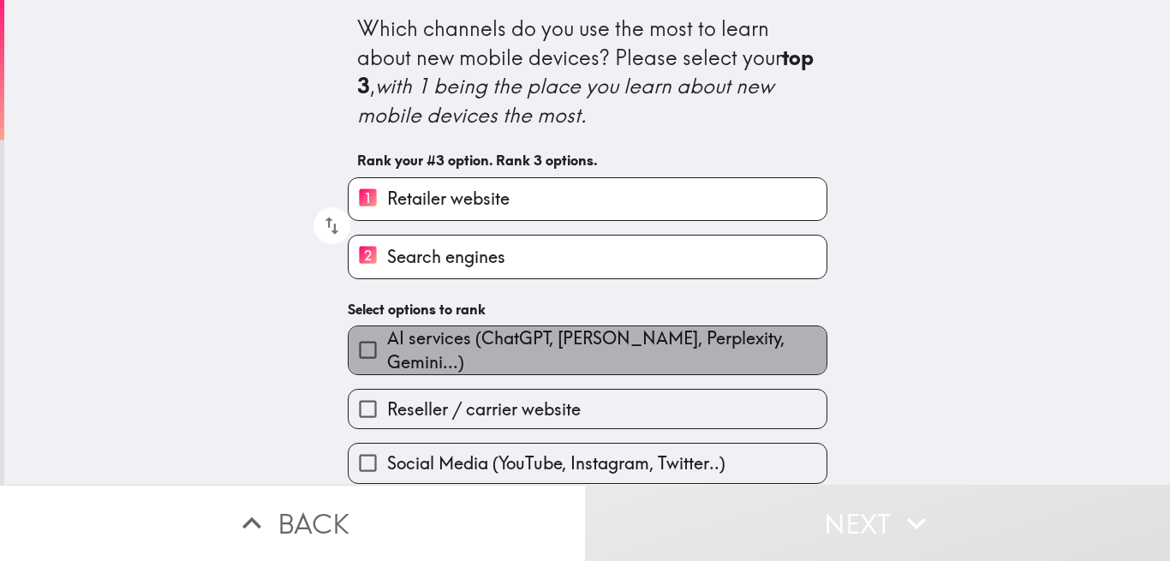
click at [441, 337] on span "AI services (ChatGPT, [PERSON_NAME], Perplexity, Gemini...)" at bounding box center [606, 350] width 439 height 48
click at [387, 337] on input "AI services (ChatGPT, [PERSON_NAME], Perplexity, Gemini...)" at bounding box center [367, 349] width 39 height 39
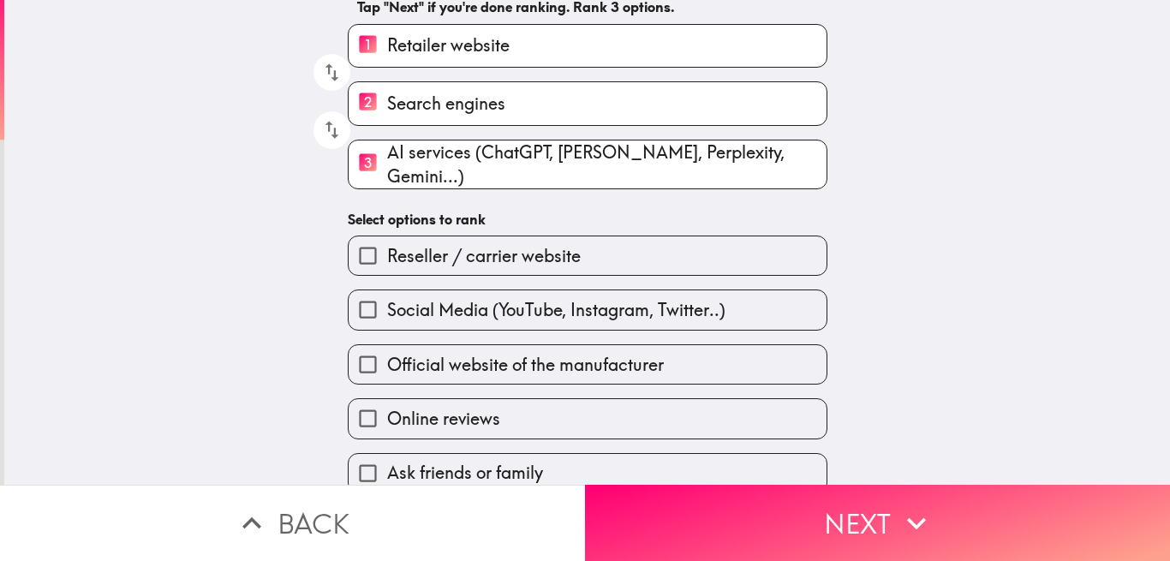
scroll to position [170, 0]
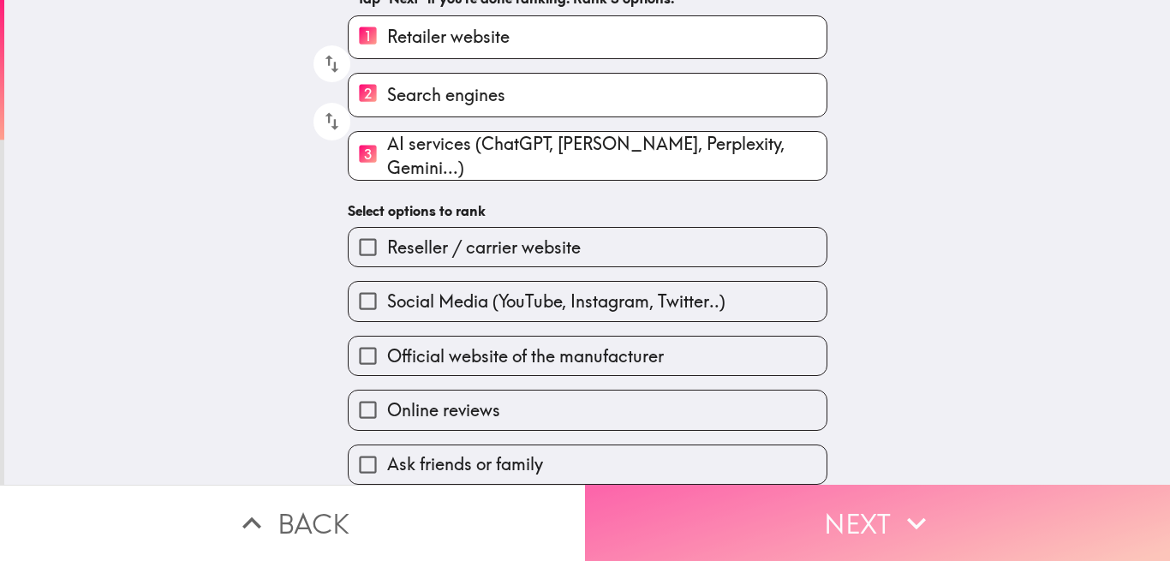
click at [623, 505] on button "Next" at bounding box center [877, 523] width 585 height 76
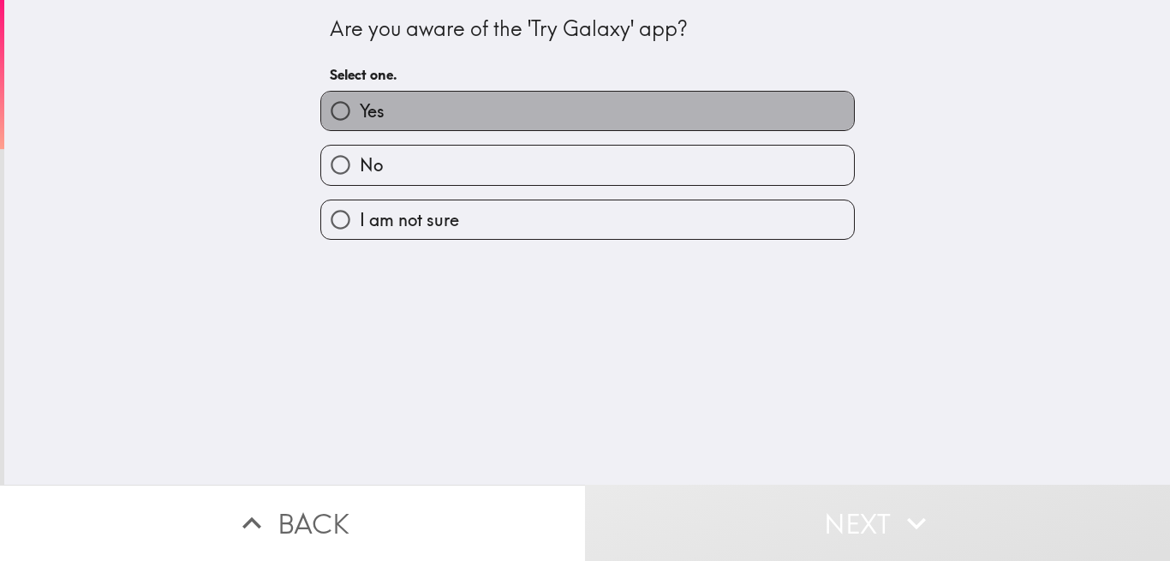
click at [397, 103] on label "Yes" at bounding box center [587, 111] width 533 height 39
click at [360, 103] on input "Yes" at bounding box center [340, 111] width 39 height 39
radio input "true"
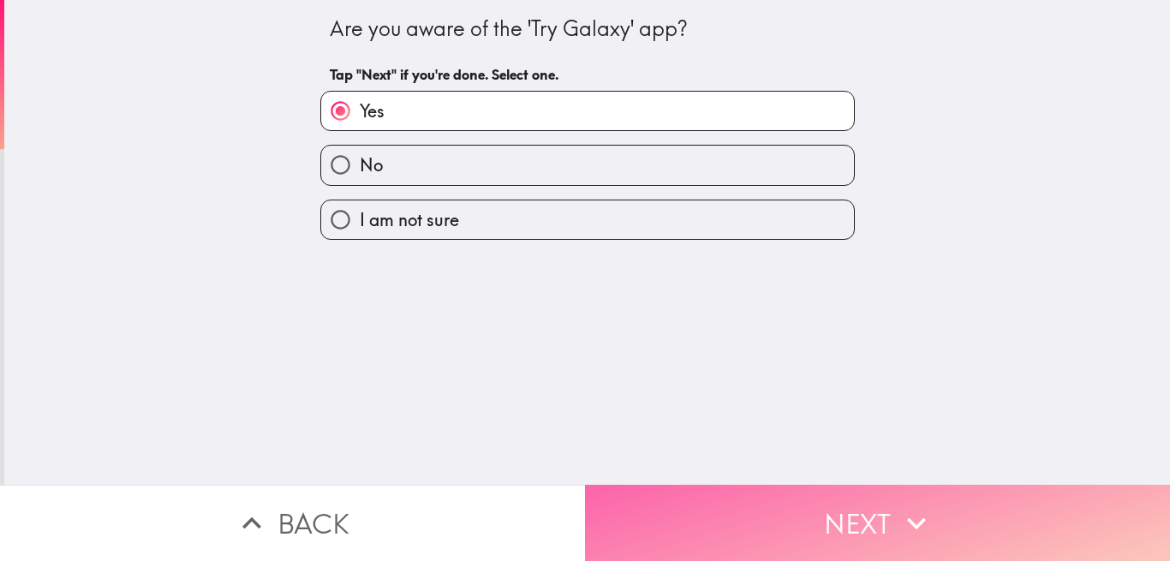
click at [724, 506] on button "Next" at bounding box center [877, 523] width 585 height 76
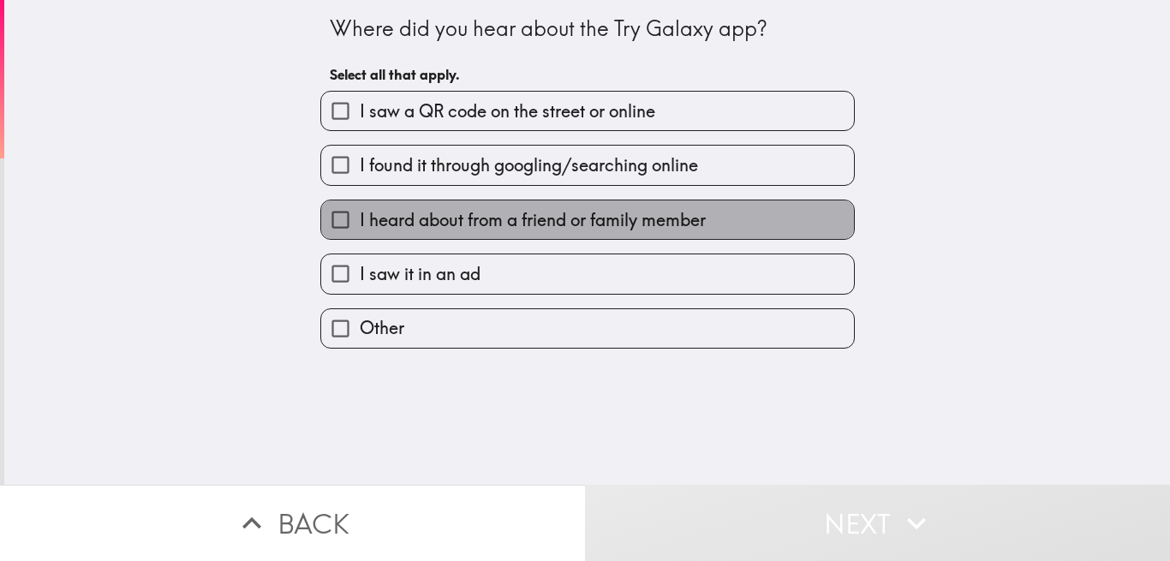
click at [431, 217] on span "I heard about from a friend or family member" at bounding box center [533, 220] width 346 height 24
click at [360, 217] on input "I heard about from a friend or family member" at bounding box center [340, 219] width 39 height 39
checkbox input "true"
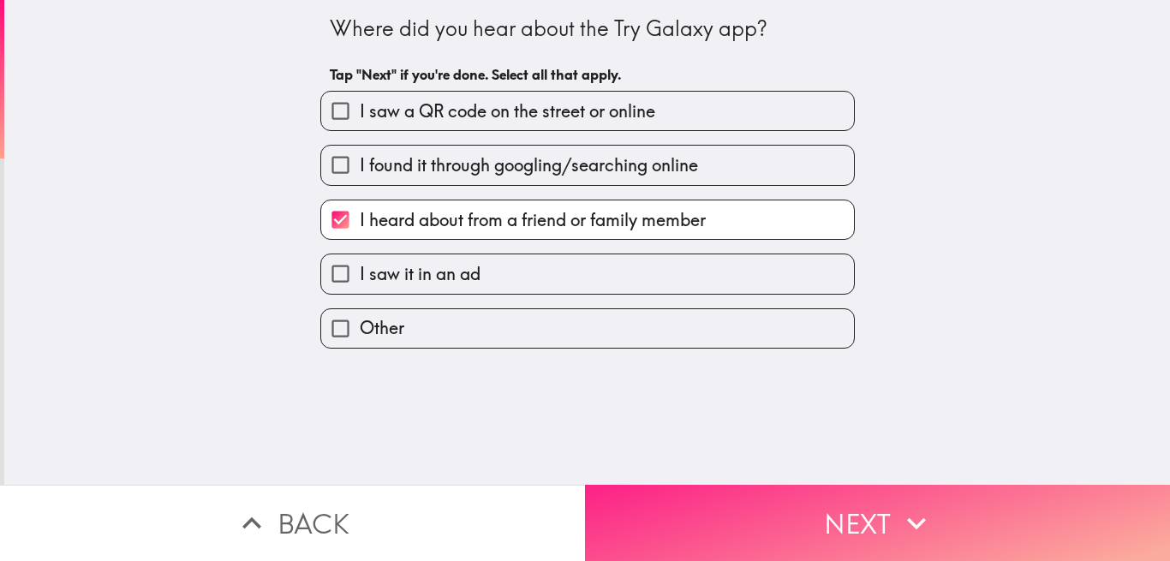
click at [724, 491] on button "Next" at bounding box center [877, 523] width 585 height 76
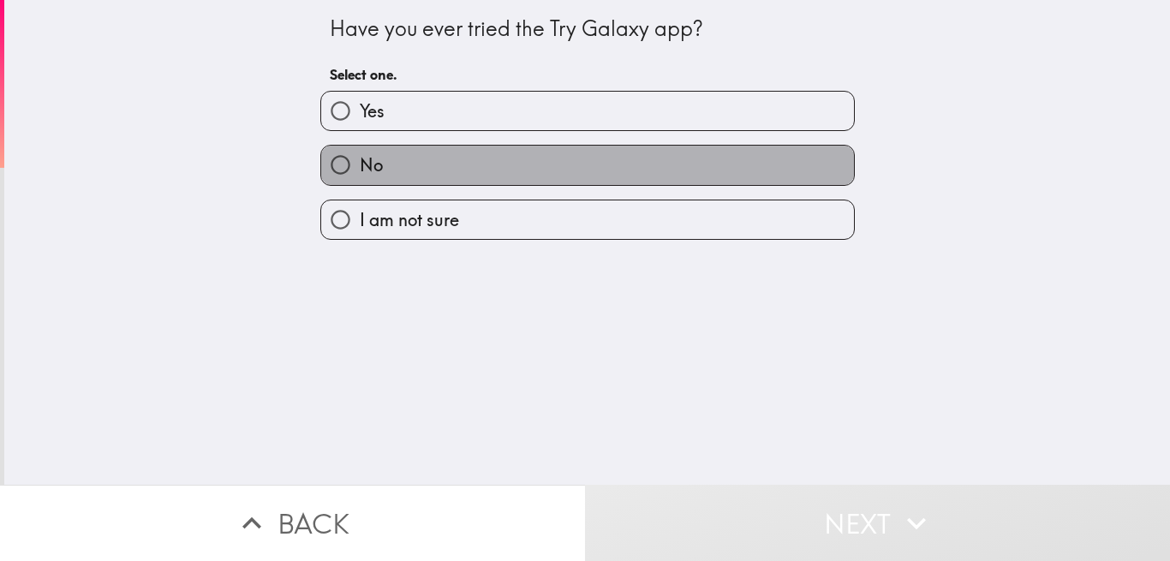
click at [394, 162] on label "No" at bounding box center [587, 165] width 533 height 39
click at [360, 162] on input "No" at bounding box center [340, 165] width 39 height 39
radio input "true"
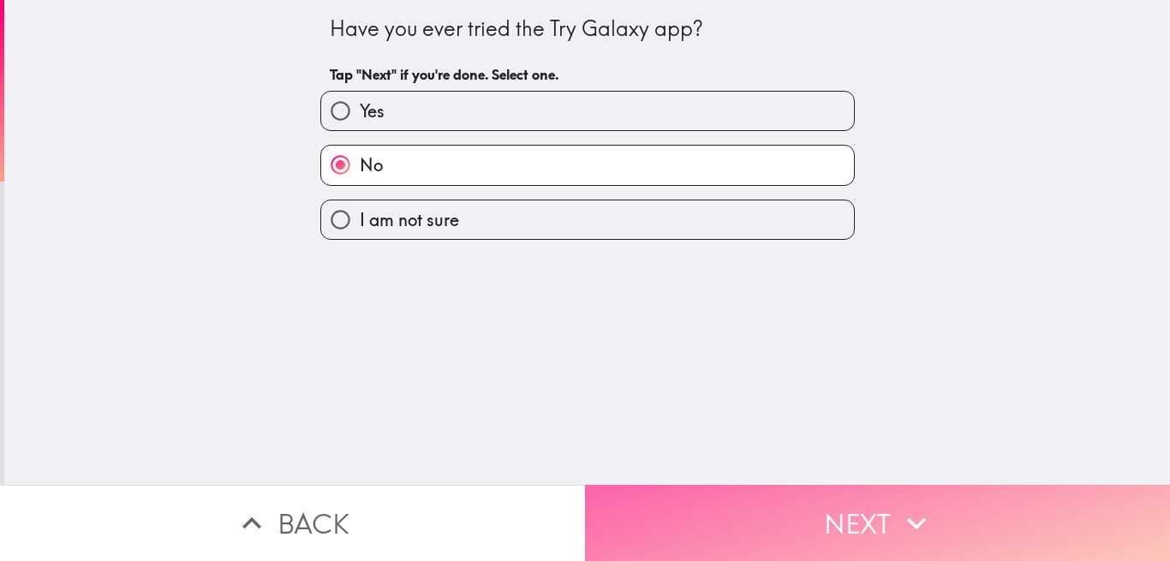
click at [700, 492] on button "Next" at bounding box center [877, 523] width 585 height 76
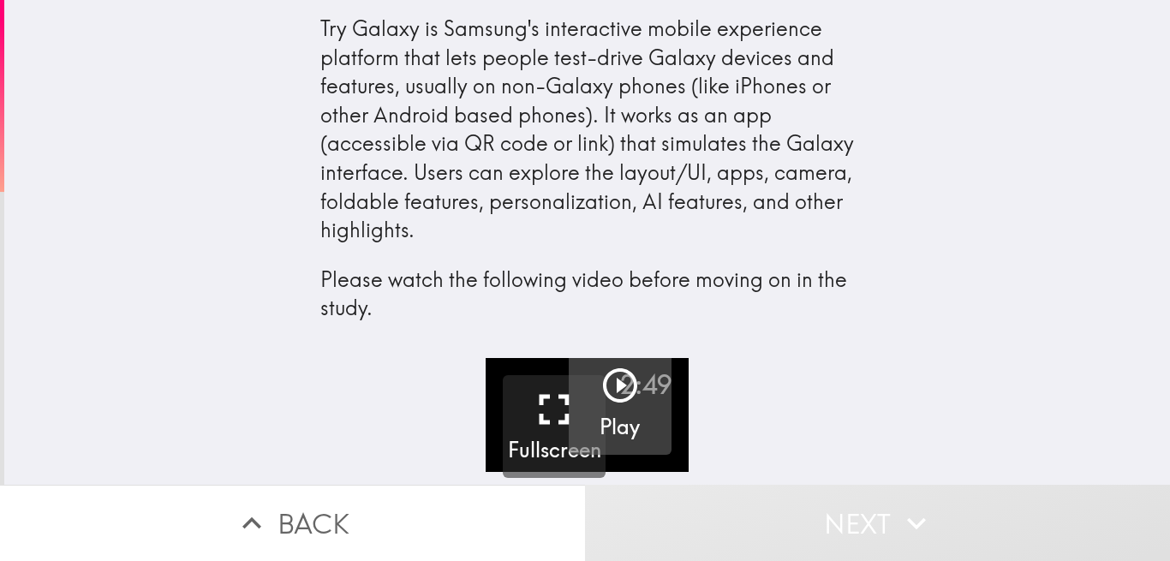
click at [637, 368] on button "Play" at bounding box center [620, 403] width 103 height 103
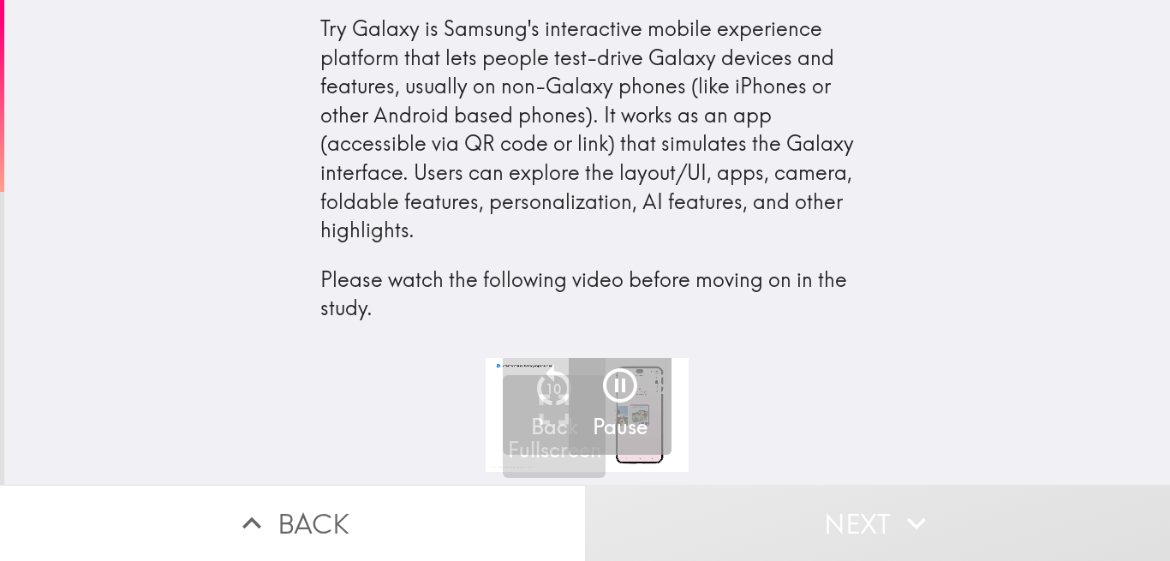
click at [603, 379] on icon "button" at bounding box center [620, 385] width 34 height 34
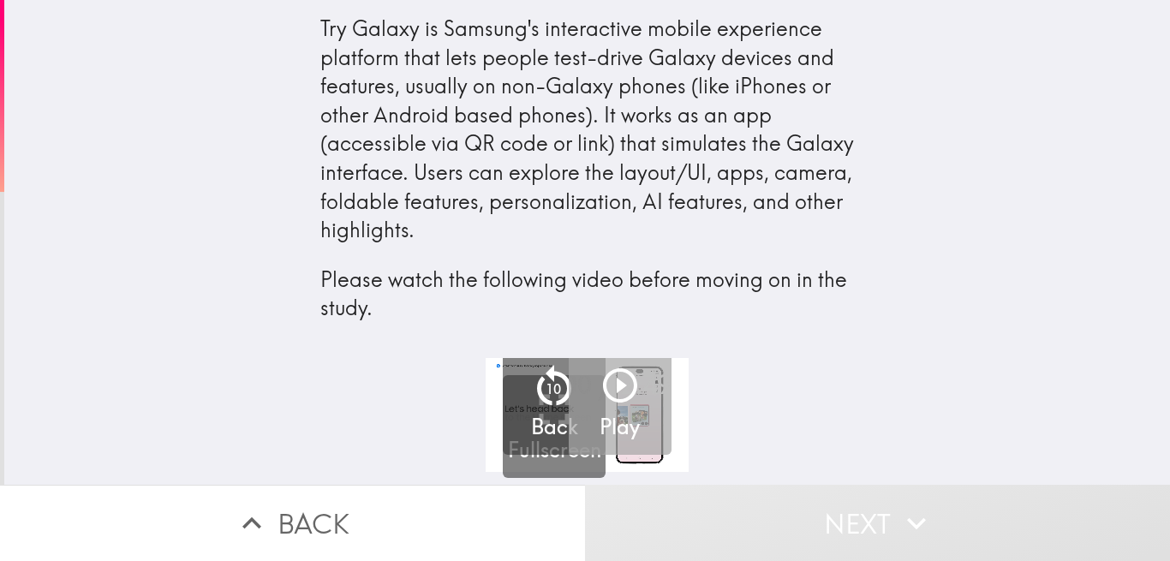
click at [610, 386] on icon "button" at bounding box center [620, 385] width 34 height 34
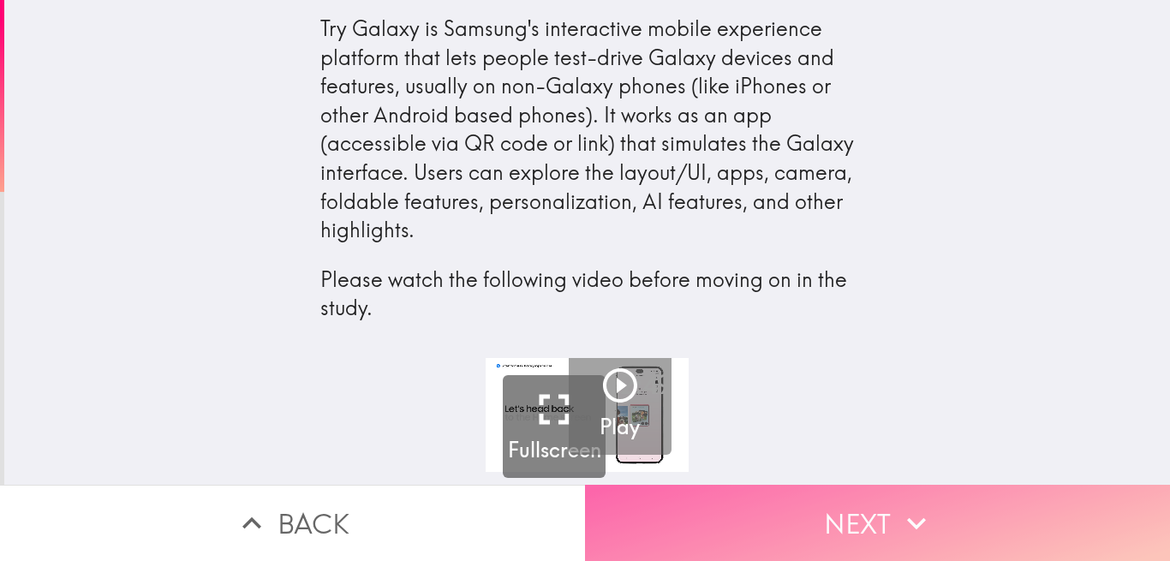
click at [897, 504] on icon "button" at bounding box center [916, 523] width 38 height 38
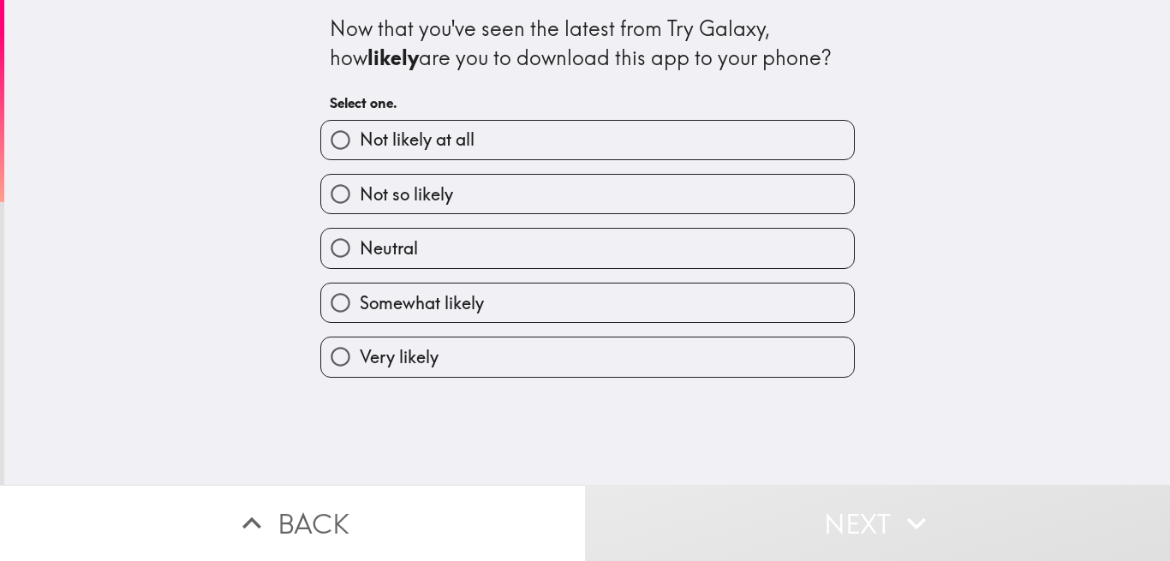
click at [414, 294] on span "Somewhat likely" at bounding box center [422, 303] width 124 height 24
click at [360, 294] on input "Somewhat likely" at bounding box center [340, 302] width 39 height 39
radio input "true"
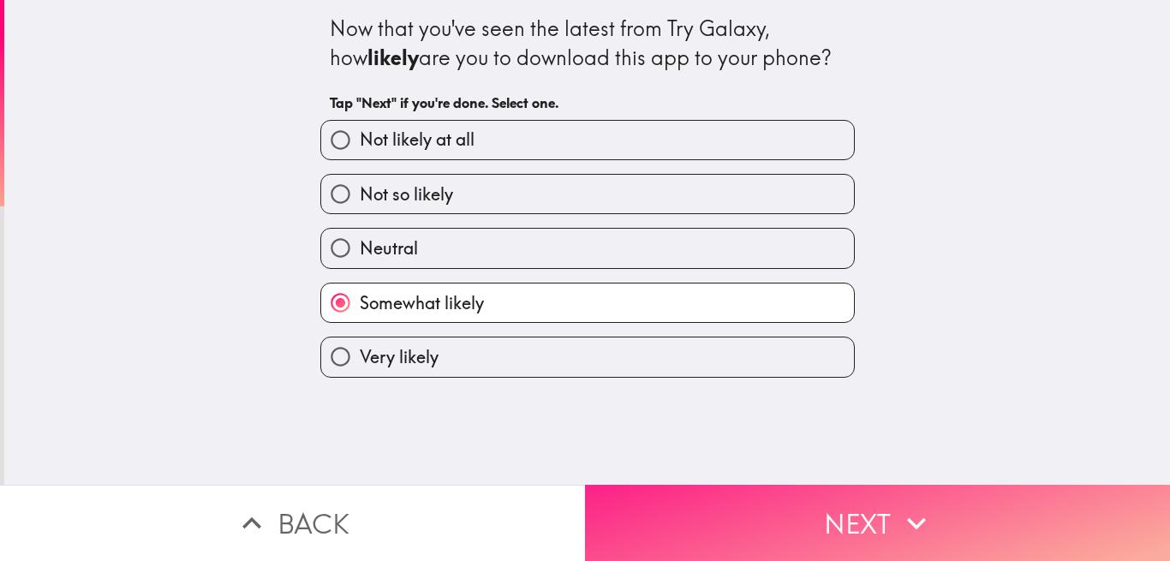
click at [648, 502] on button "Next" at bounding box center [877, 523] width 585 height 76
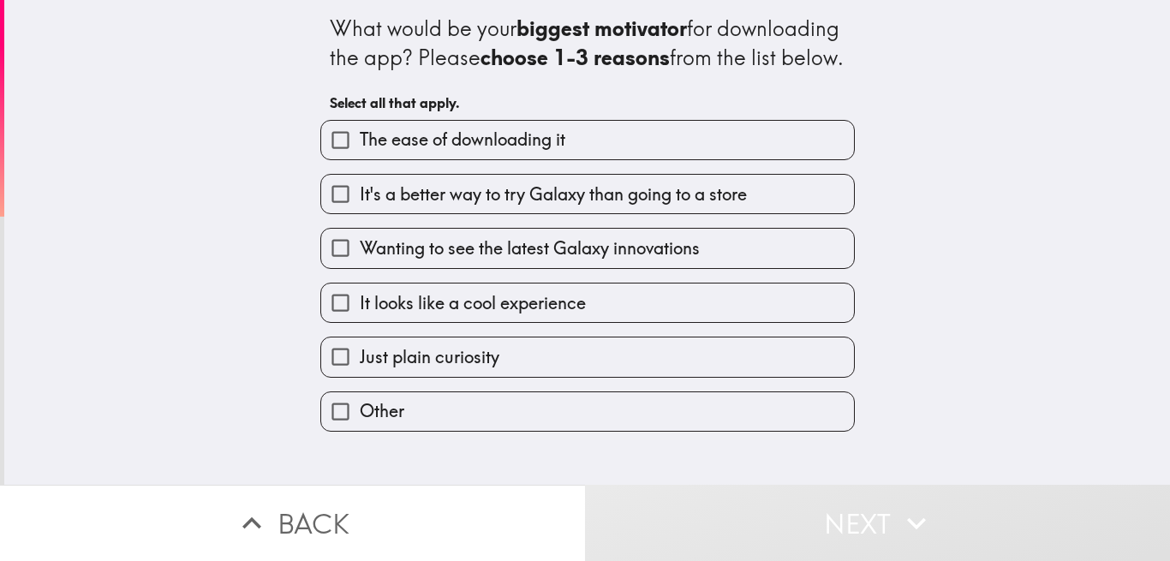
click at [440, 152] on span "The ease of downloading it" at bounding box center [462, 140] width 205 height 24
click at [360, 159] on input "The ease of downloading it" at bounding box center [340, 140] width 39 height 39
checkbox input "true"
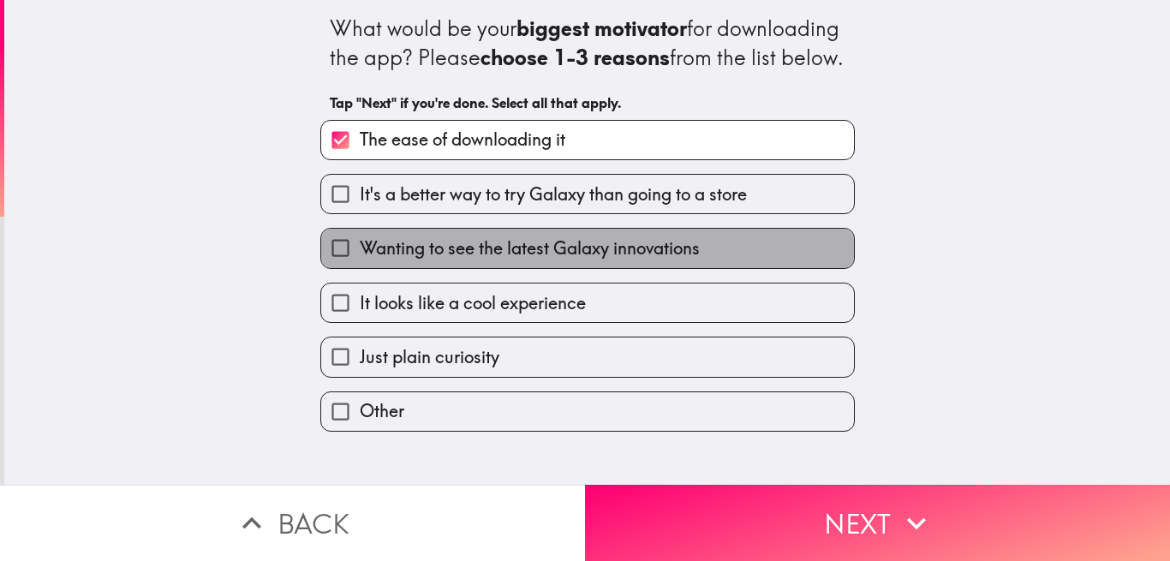
click at [476, 260] on span "Wanting to see the latest Galaxy innovations" at bounding box center [530, 248] width 340 height 24
click at [360, 267] on input "Wanting to see the latest Galaxy innovations" at bounding box center [340, 248] width 39 height 39
checkbox input "true"
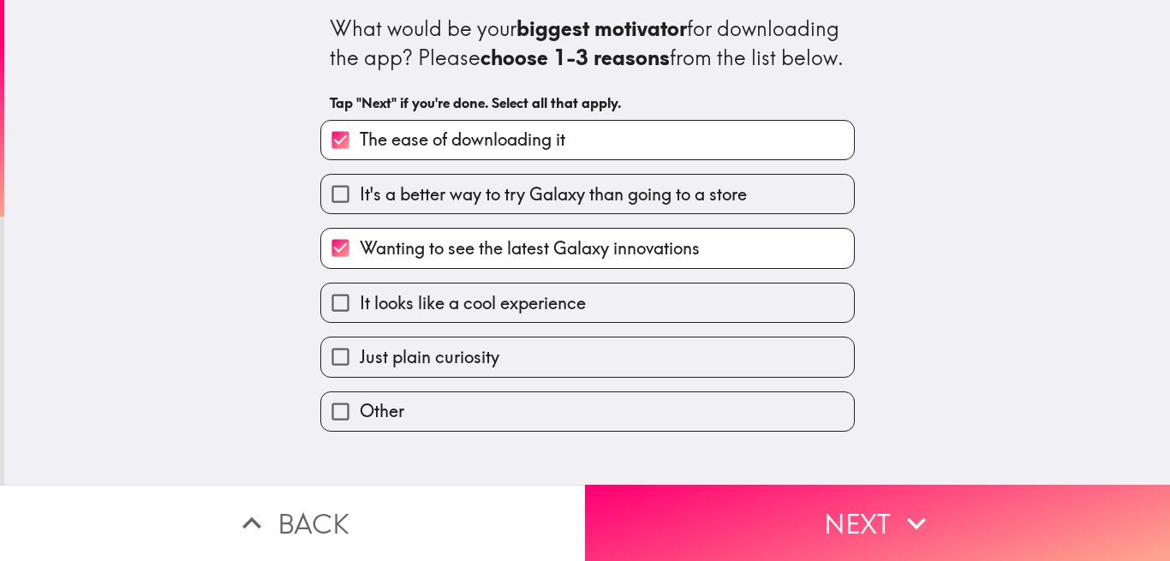
click at [507, 364] on div "The ease of downloading it It's a better way to try Galaxy than going to a stor…" at bounding box center [581, 269] width 548 height 326
click at [330, 322] on input "It looks like a cool experience" at bounding box center [340, 302] width 39 height 39
checkbox input "true"
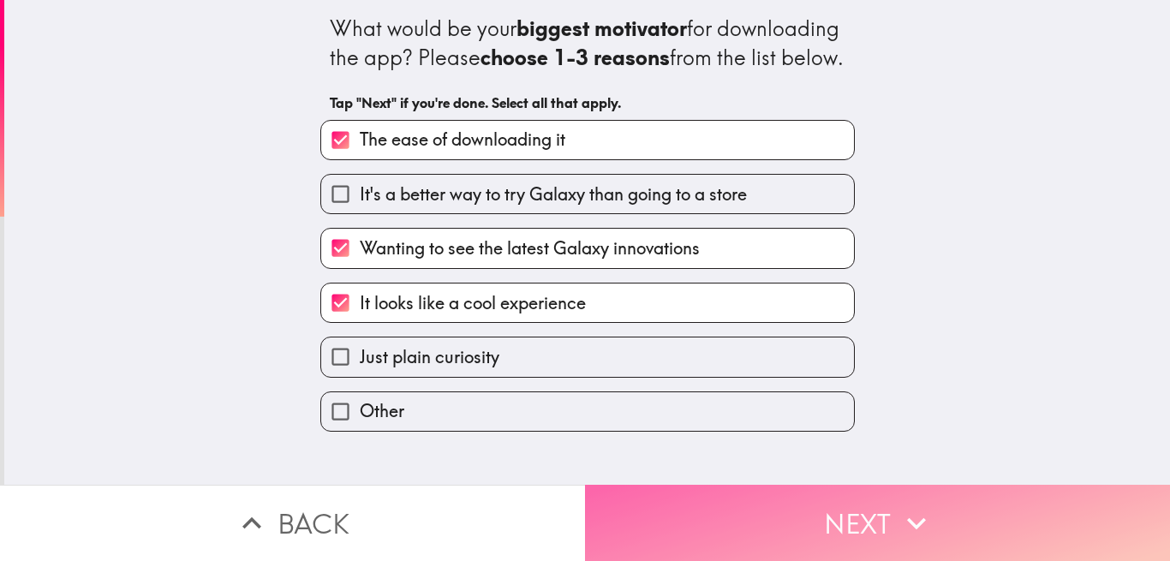
click at [683, 509] on button "Next" at bounding box center [877, 523] width 585 height 76
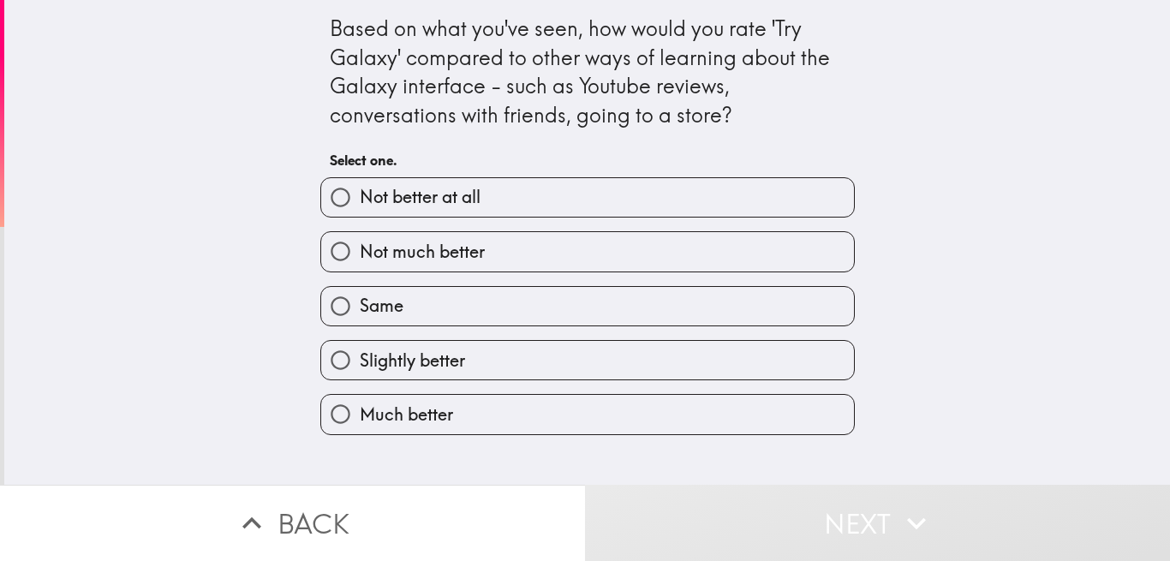
click at [414, 397] on label "Much better" at bounding box center [587, 414] width 533 height 39
click at [360, 397] on input "Much better" at bounding box center [340, 414] width 39 height 39
radio input "true"
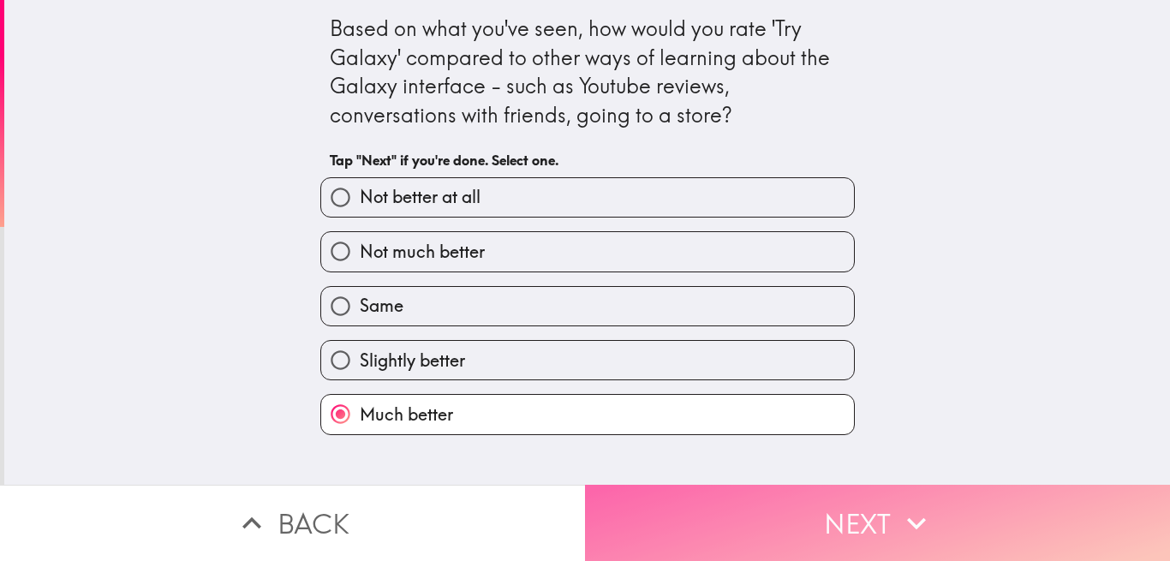
click at [636, 493] on button "Next" at bounding box center [877, 523] width 585 height 76
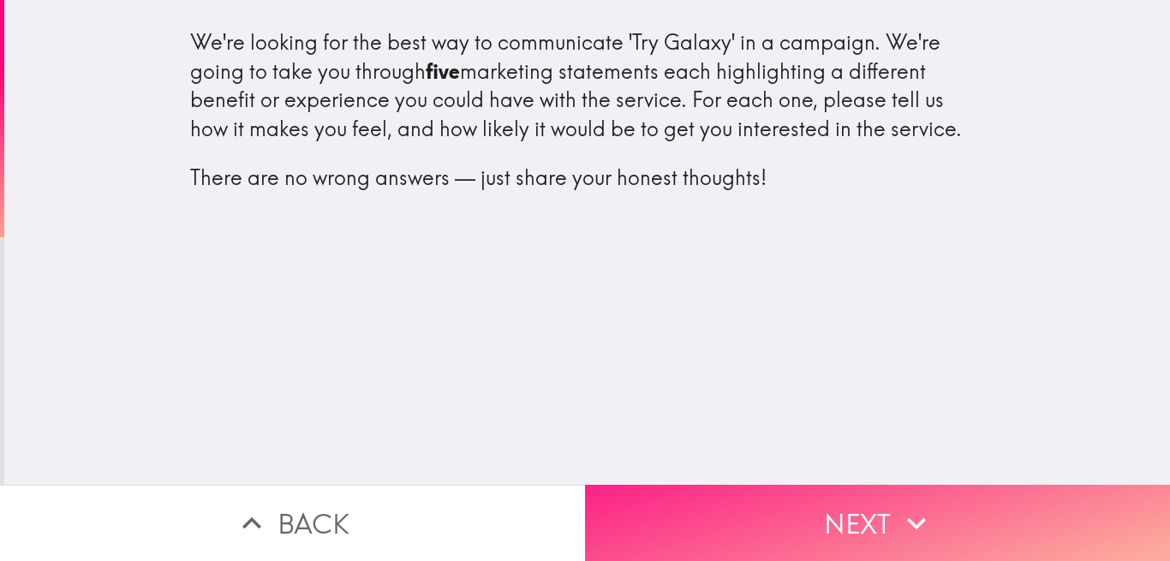
click at [708, 489] on button "Next" at bounding box center [877, 523] width 585 height 76
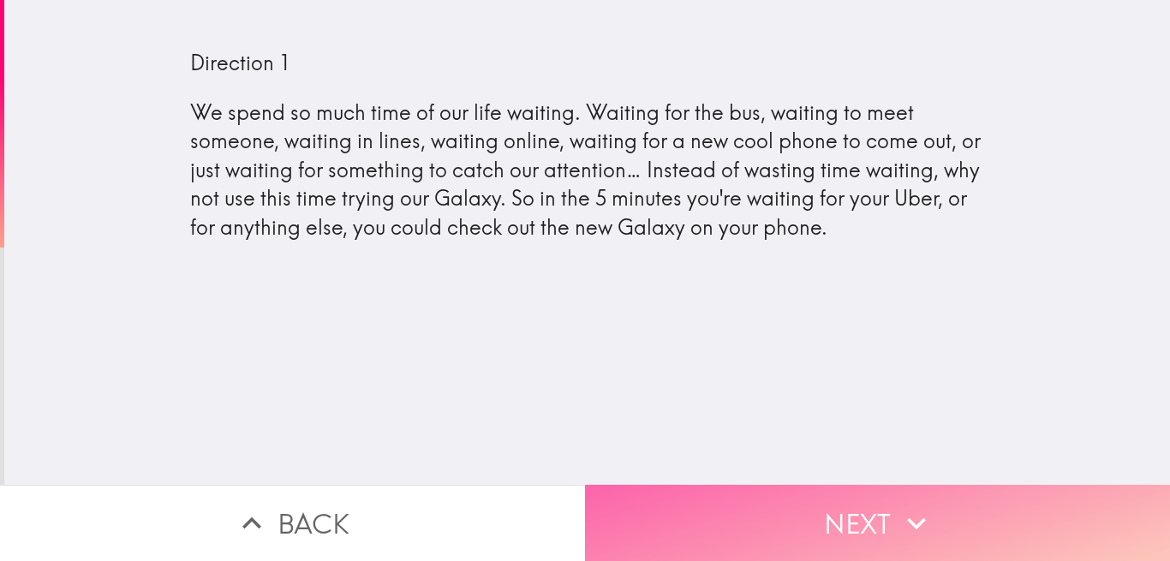
click at [749, 506] on button "Next" at bounding box center [877, 523] width 585 height 76
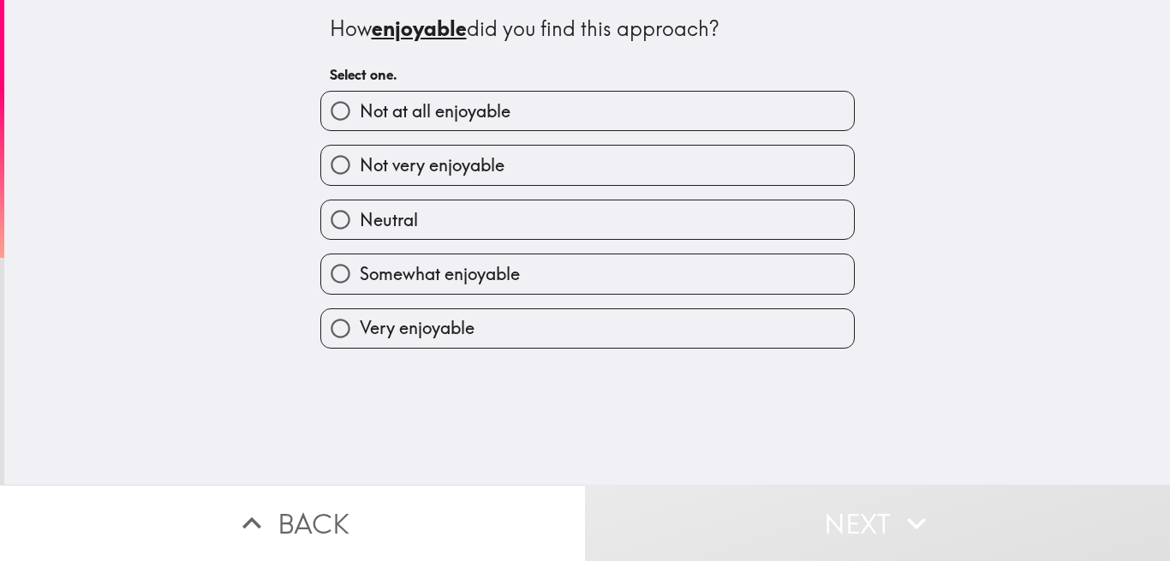
click at [438, 265] on span "Somewhat enjoyable" at bounding box center [440, 274] width 160 height 24
click at [360, 265] on input "Somewhat enjoyable" at bounding box center [340, 273] width 39 height 39
radio input "true"
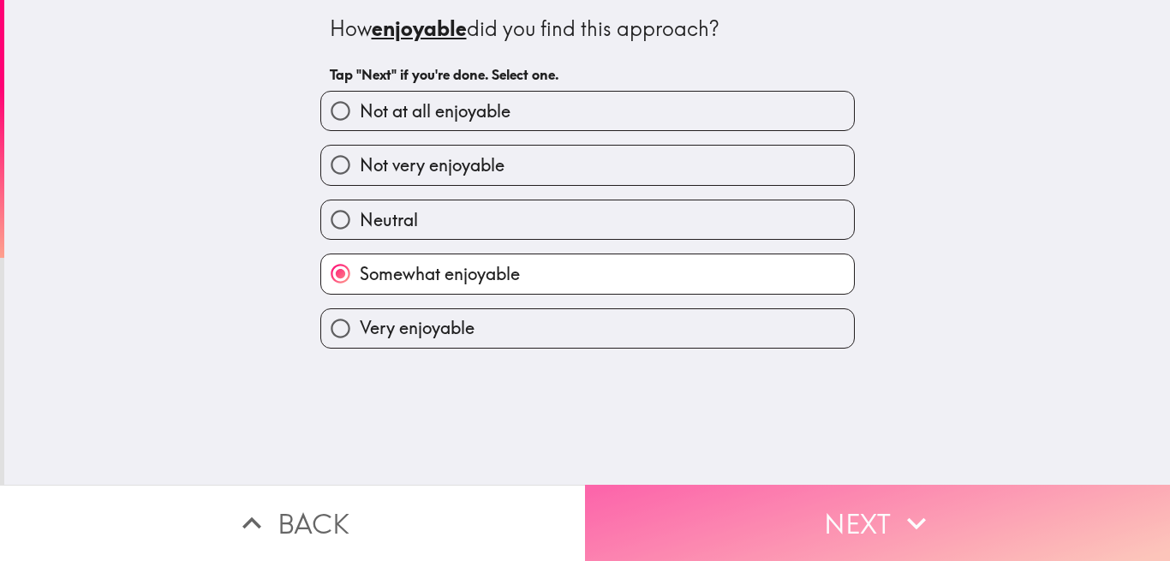
click at [748, 502] on button "Next" at bounding box center [877, 523] width 585 height 76
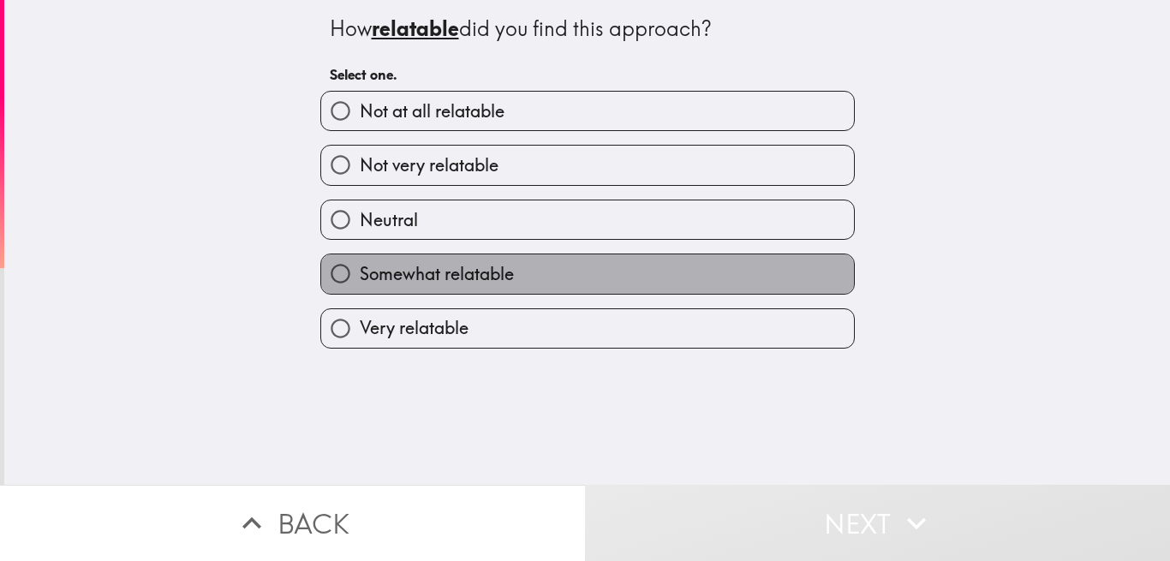
click at [476, 270] on span "Somewhat relatable" at bounding box center [437, 274] width 154 height 24
click at [360, 270] on input "Somewhat relatable" at bounding box center [340, 273] width 39 height 39
radio input "true"
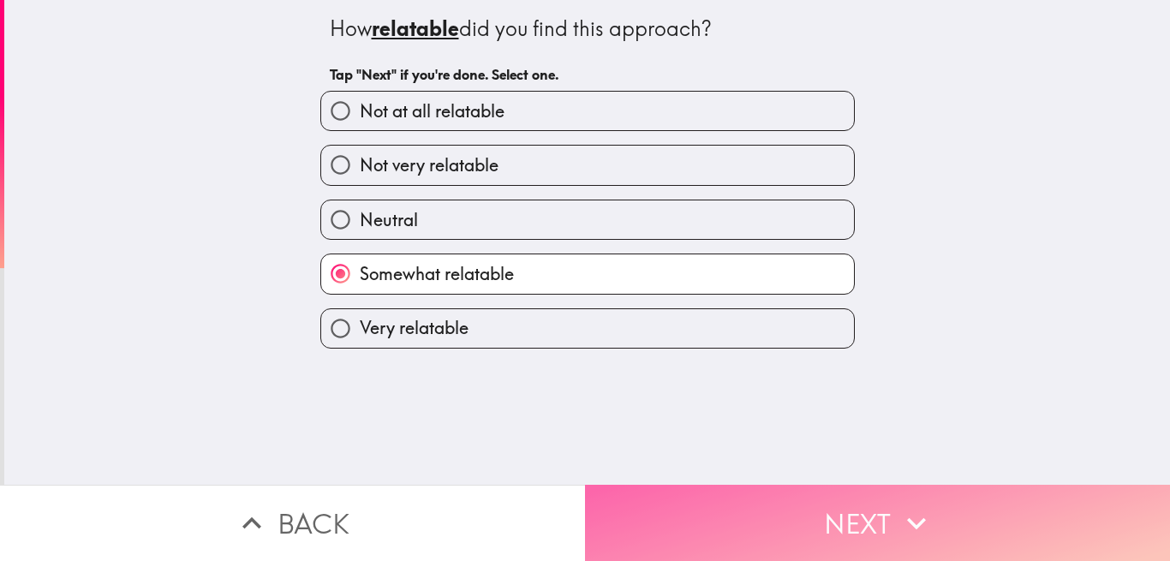
click at [711, 514] on button "Next" at bounding box center [877, 523] width 585 height 76
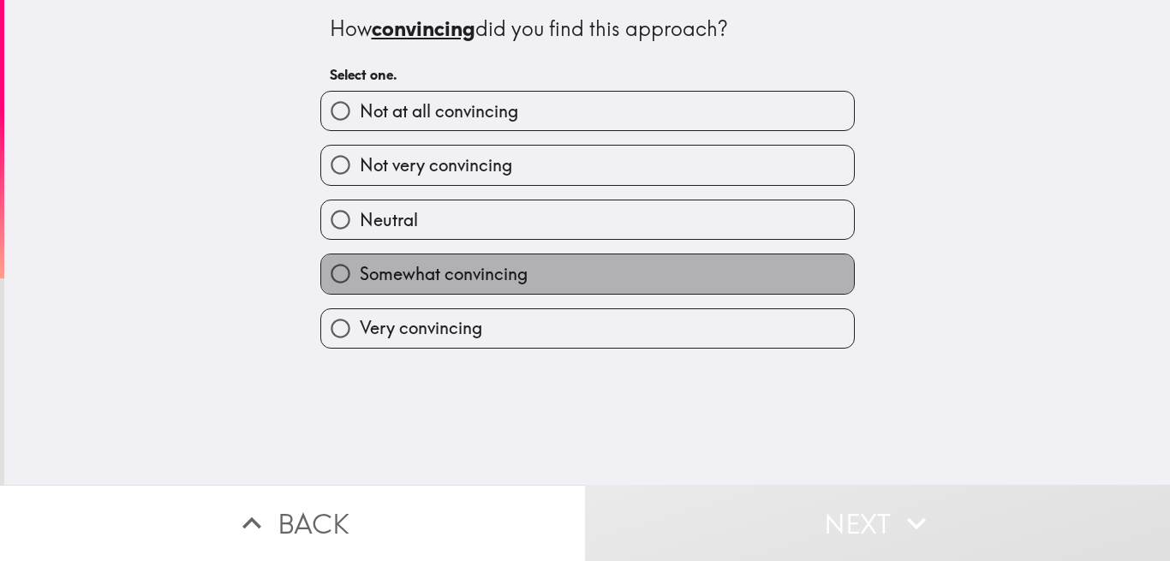
click at [489, 267] on span "Somewhat convincing" at bounding box center [444, 274] width 168 height 24
click at [360, 267] on input "Somewhat convincing" at bounding box center [340, 273] width 39 height 39
radio input "true"
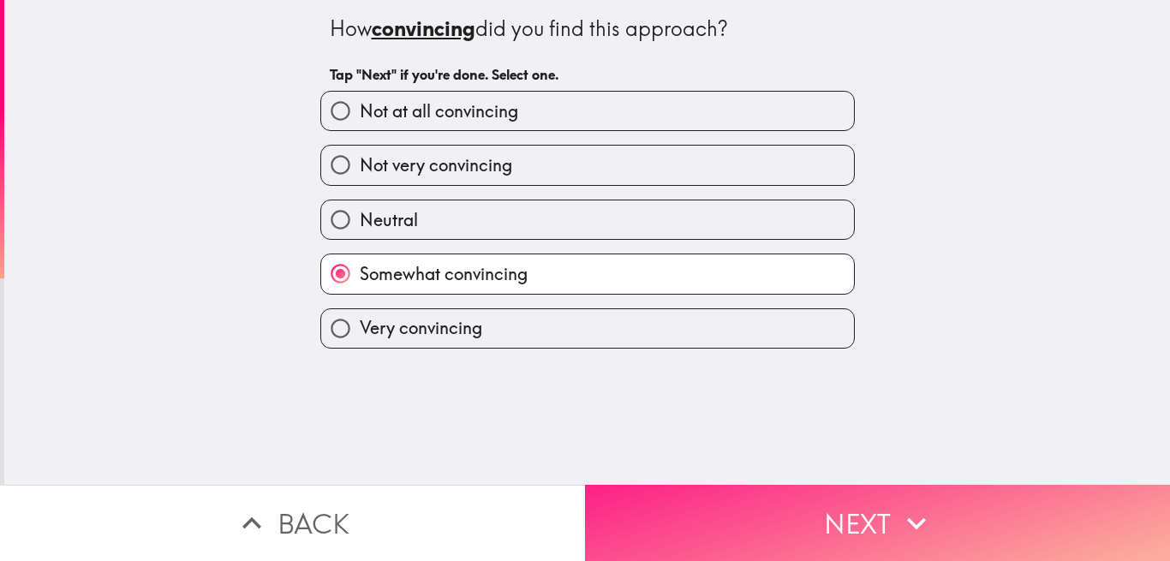
click at [699, 497] on button "Next" at bounding box center [877, 523] width 585 height 76
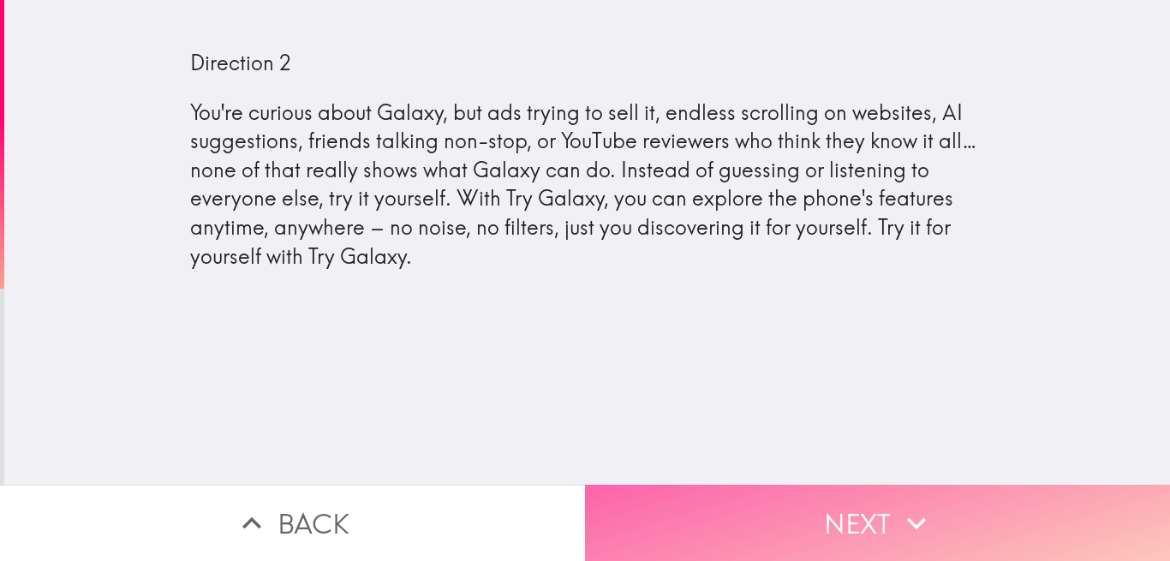
click at [705, 490] on button "Next" at bounding box center [877, 523] width 585 height 76
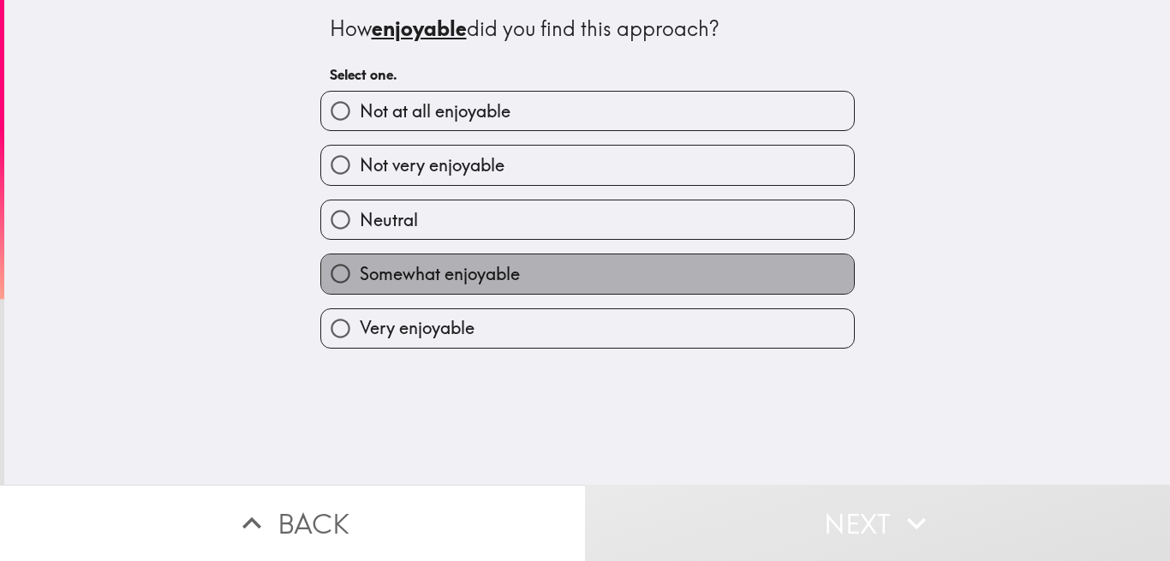
click at [548, 273] on label "Somewhat enjoyable" at bounding box center [587, 273] width 533 height 39
click at [360, 273] on input "Somewhat enjoyable" at bounding box center [340, 273] width 39 height 39
radio input "true"
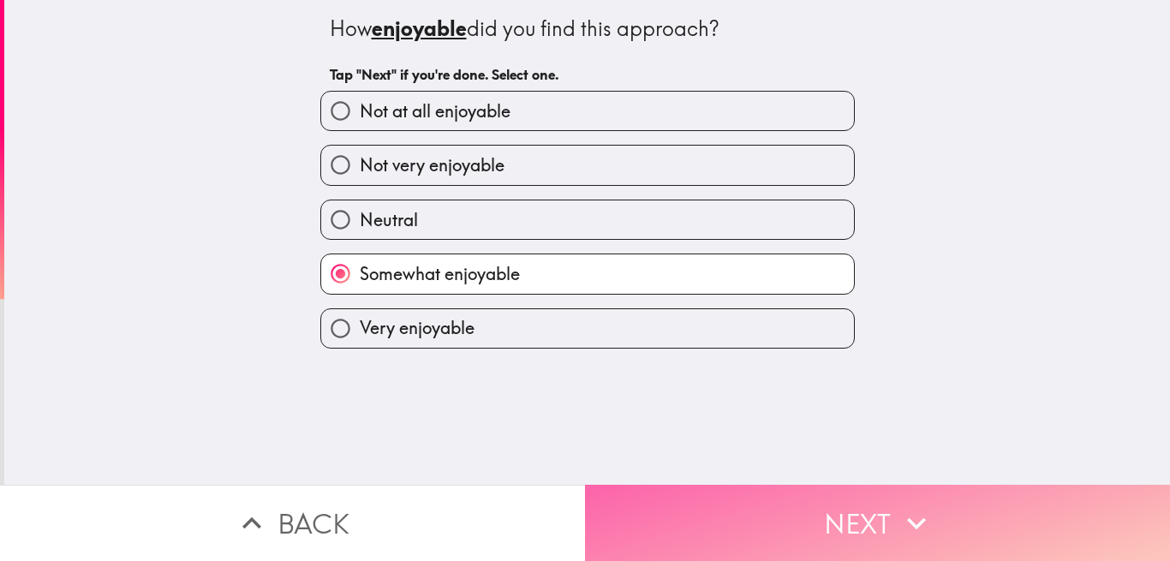
click at [677, 498] on button "Next" at bounding box center [877, 523] width 585 height 76
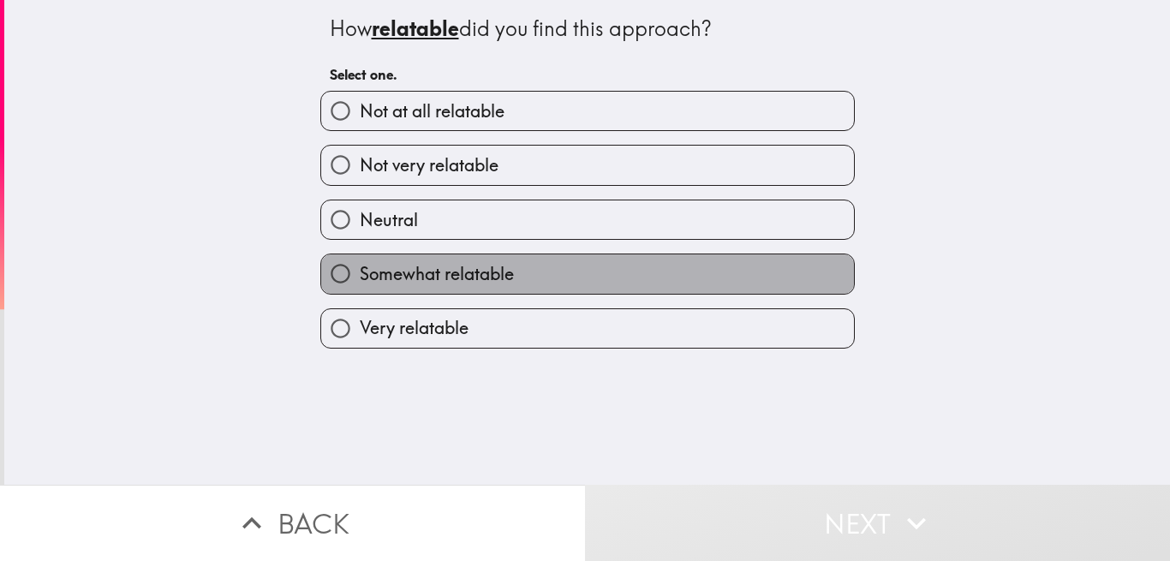
click at [443, 285] on span "Somewhat relatable" at bounding box center [437, 274] width 154 height 24
click at [360, 285] on input "Somewhat relatable" at bounding box center [340, 273] width 39 height 39
radio input "true"
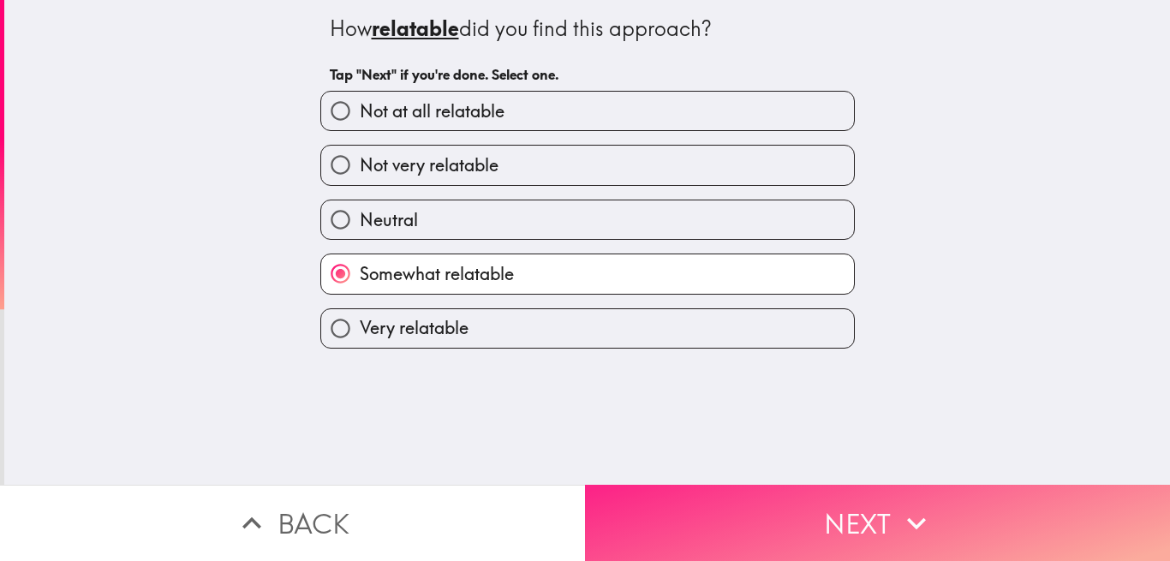
click at [650, 497] on button "Next" at bounding box center [877, 523] width 585 height 76
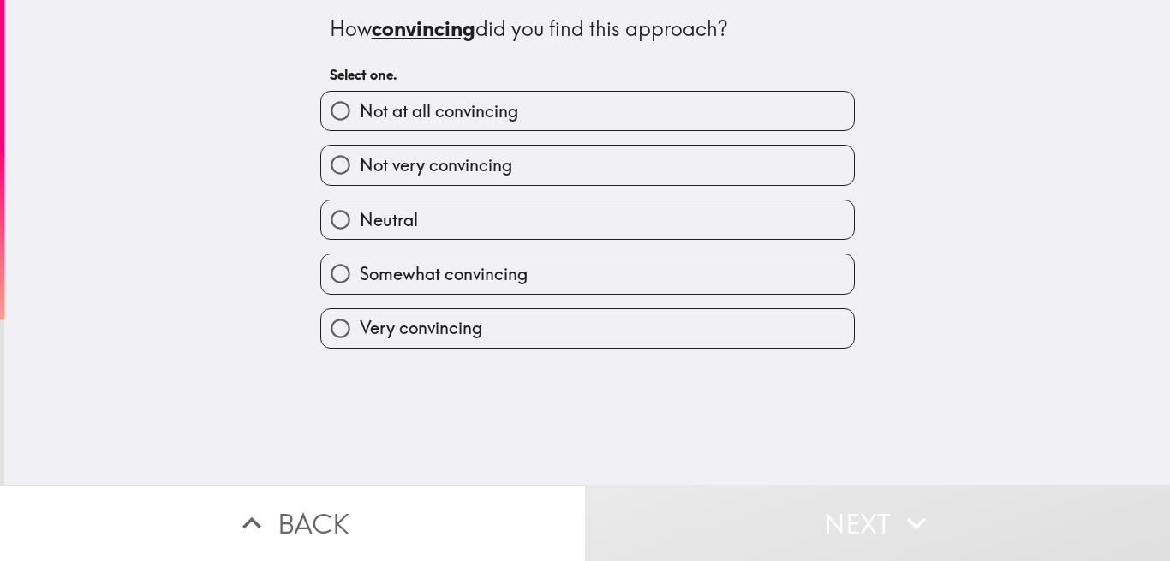
click at [438, 305] on div "Very convincing" at bounding box center [581, 322] width 548 height 54
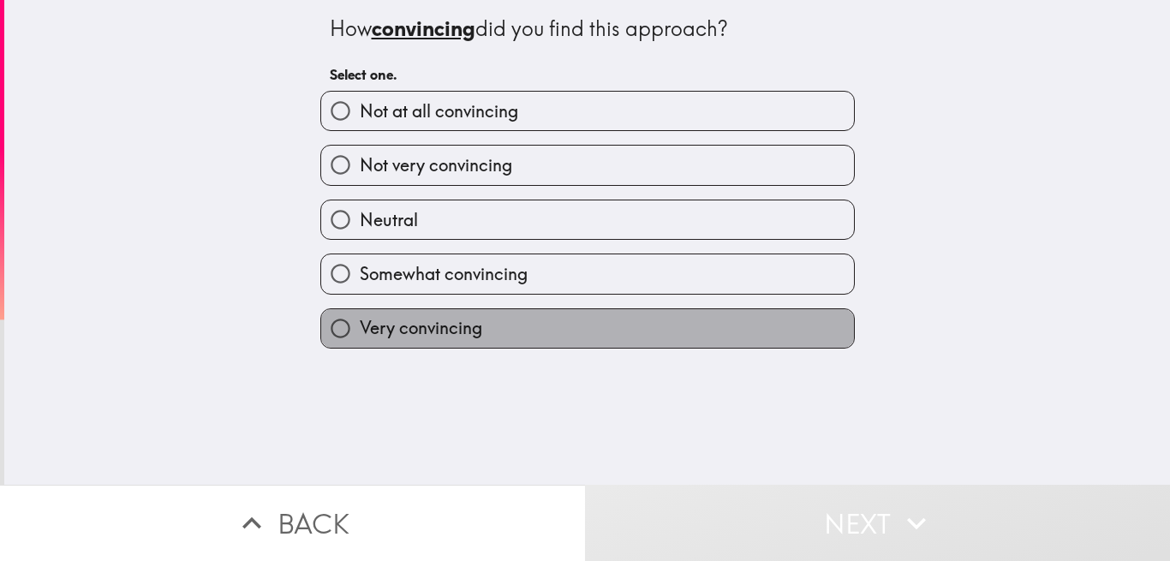
click at [360, 338] on span "Very convincing" at bounding box center [421, 328] width 122 height 24
click at [360, 338] on input "Very convincing" at bounding box center [340, 328] width 39 height 39
radio input "true"
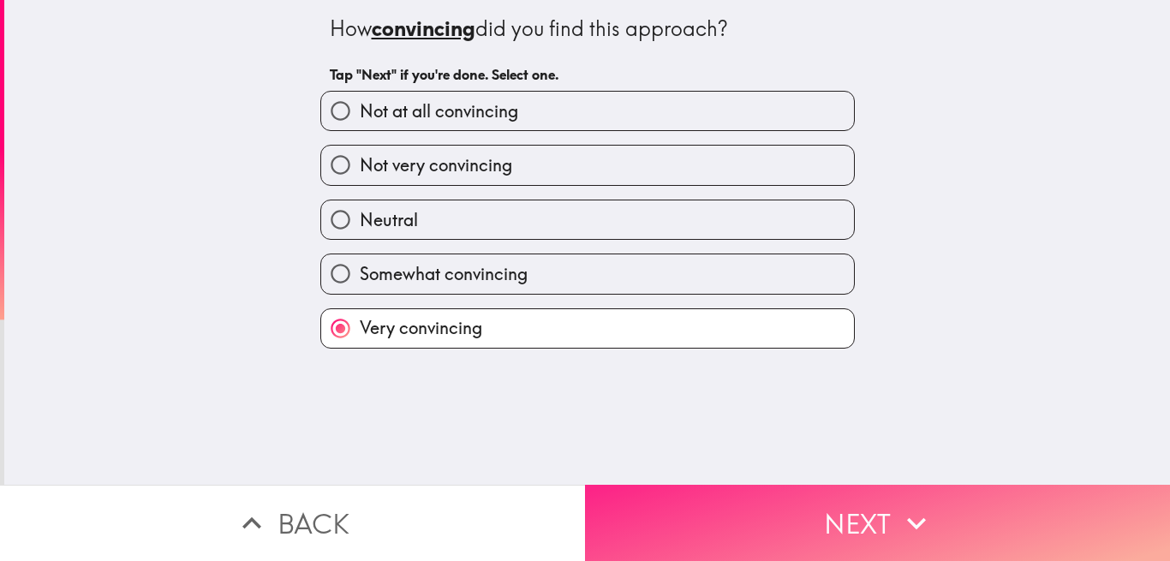
click at [657, 488] on button "Next" at bounding box center [877, 523] width 585 height 76
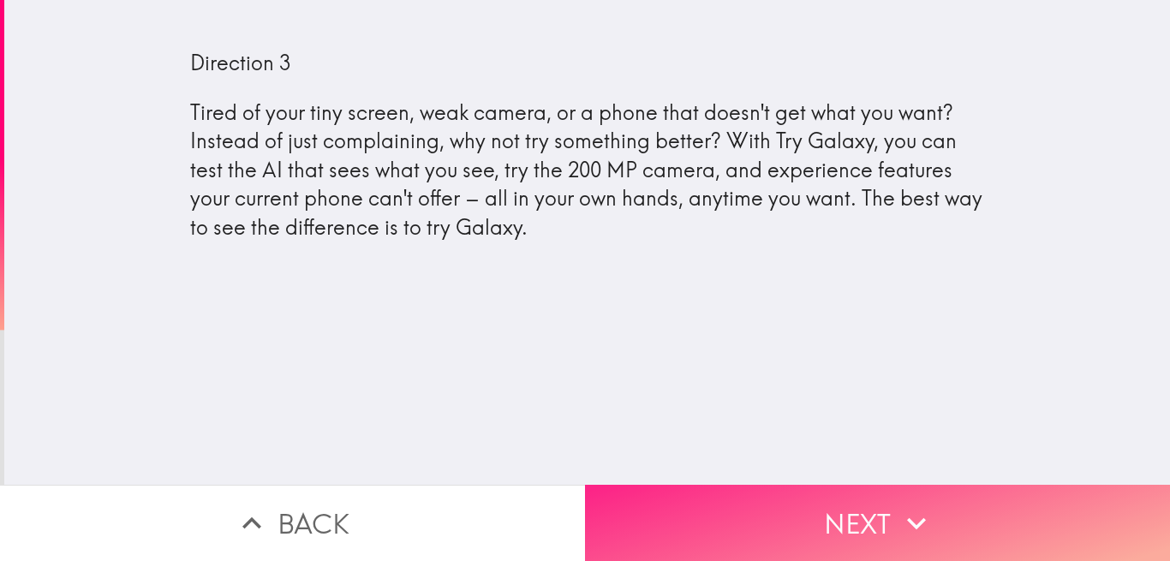
click at [688, 506] on button "Next" at bounding box center [877, 523] width 585 height 76
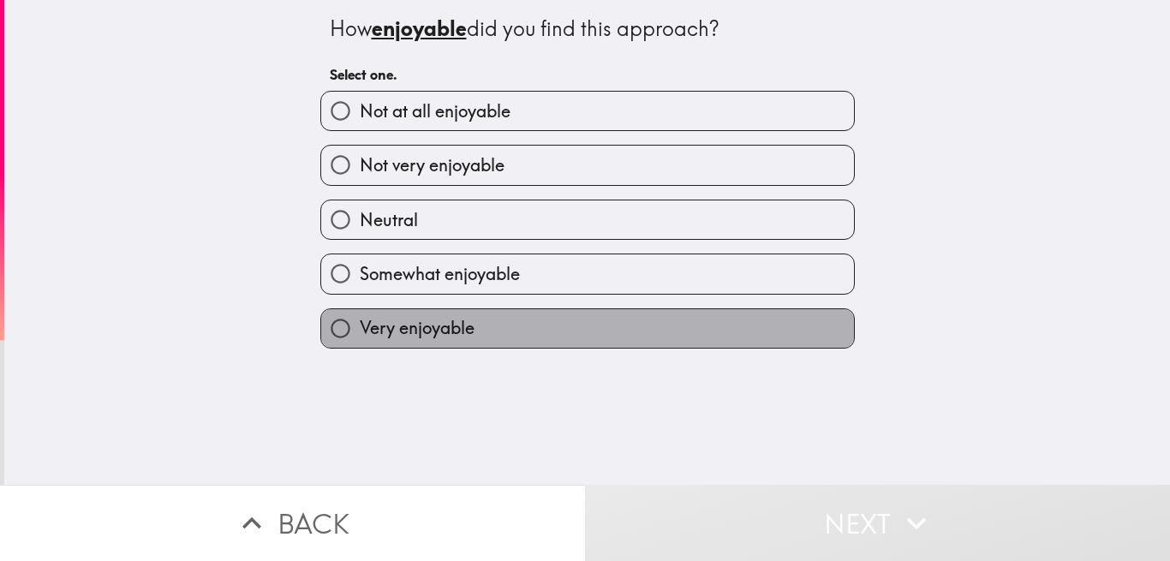
click at [425, 315] on label "Very enjoyable" at bounding box center [587, 328] width 533 height 39
click at [360, 315] on input "Very enjoyable" at bounding box center [340, 328] width 39 height 39
radio input "true"
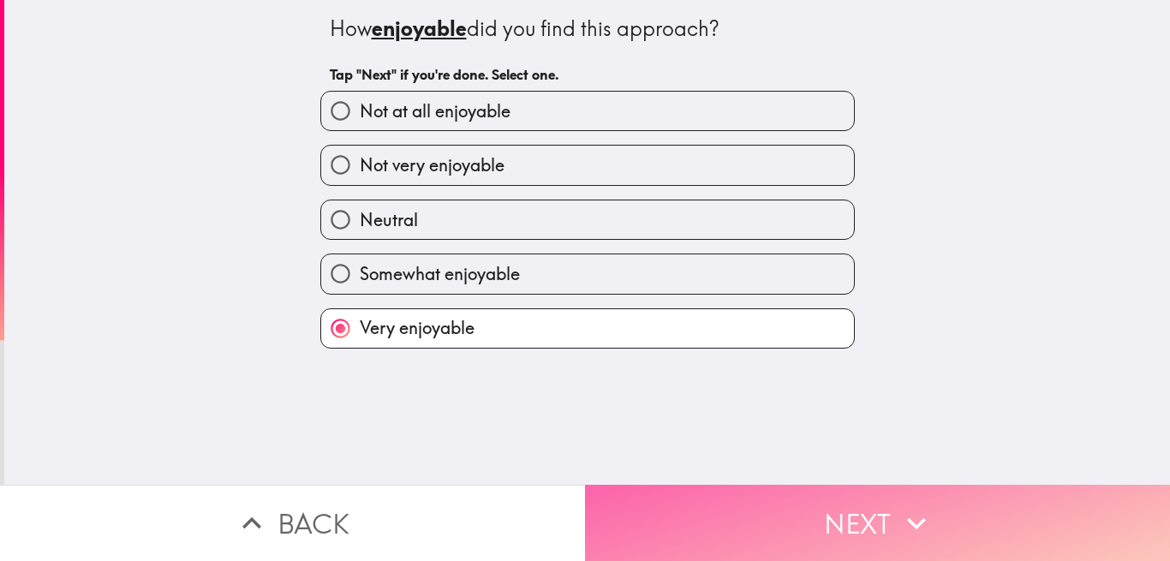
click at [678, 491] on button "Next" at bounding box center [877, 523] width 585 height 76
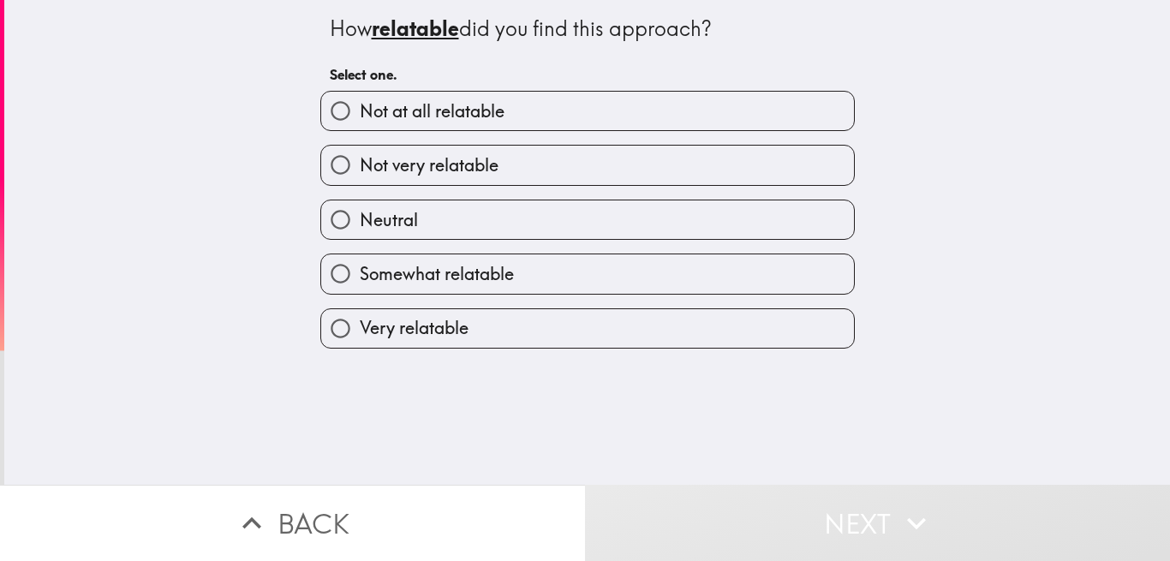
click at [440, 160] on span "Not very relatable" at bounding box center [429, 165] width 139 height 24
click at [360, 160] on input "Not very relatable" at bounding box center [340, 165] width 39 height 39
radio input "true"
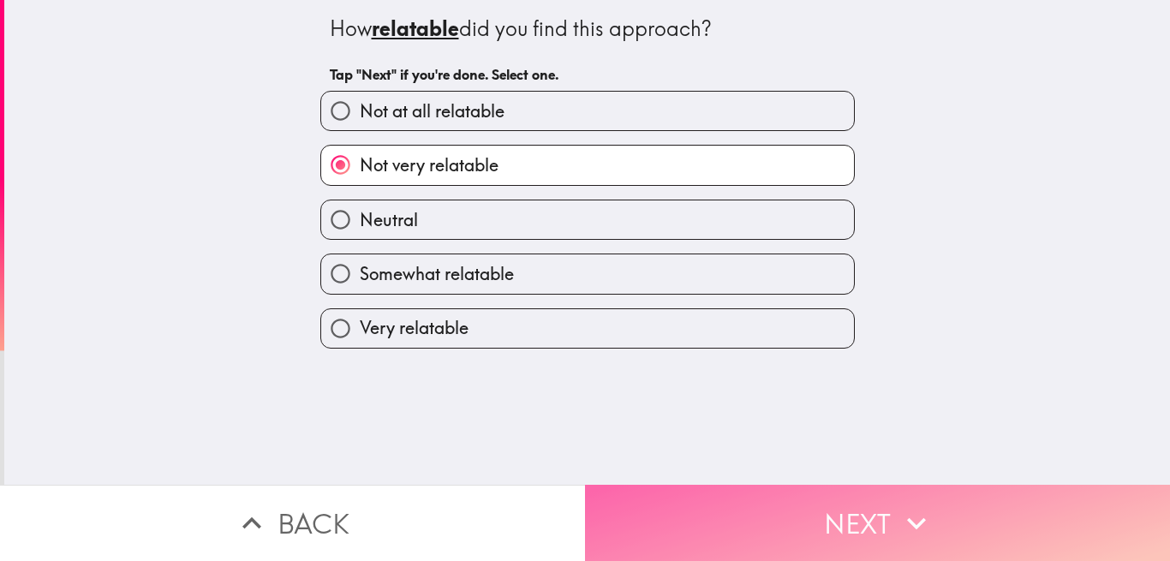
click at [688, 499] on button "Next" at bounding box center [877, 523] width 585 height 76
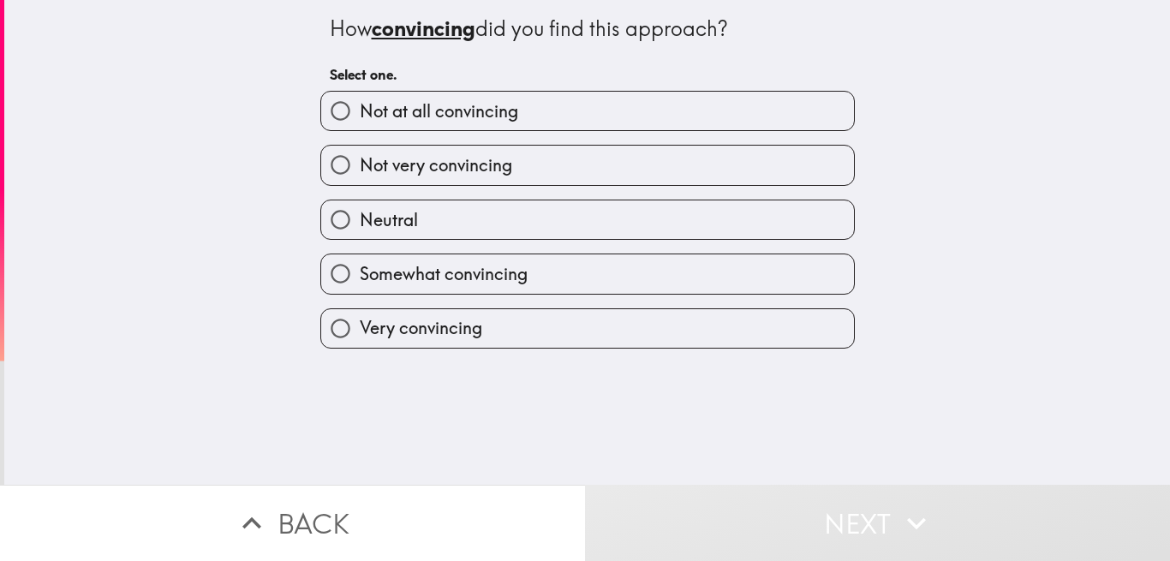
click at [461, 280] on span "Somewhat convincing" at bounding box center [444, 274] width 168 height 24
click at [360, 280] on input "Somewhat convincing" at bounding box center [340, 273] width 39 height 39
radio input "true"
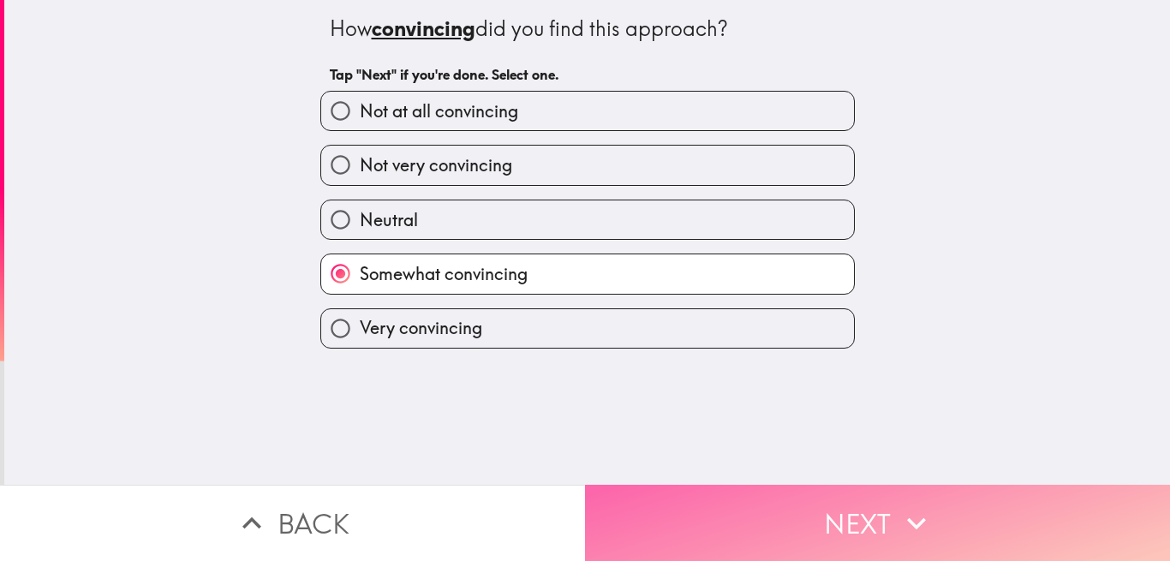
click at [659, 497] on button "Next" at bounding box center [877, 523] width 585 height 76
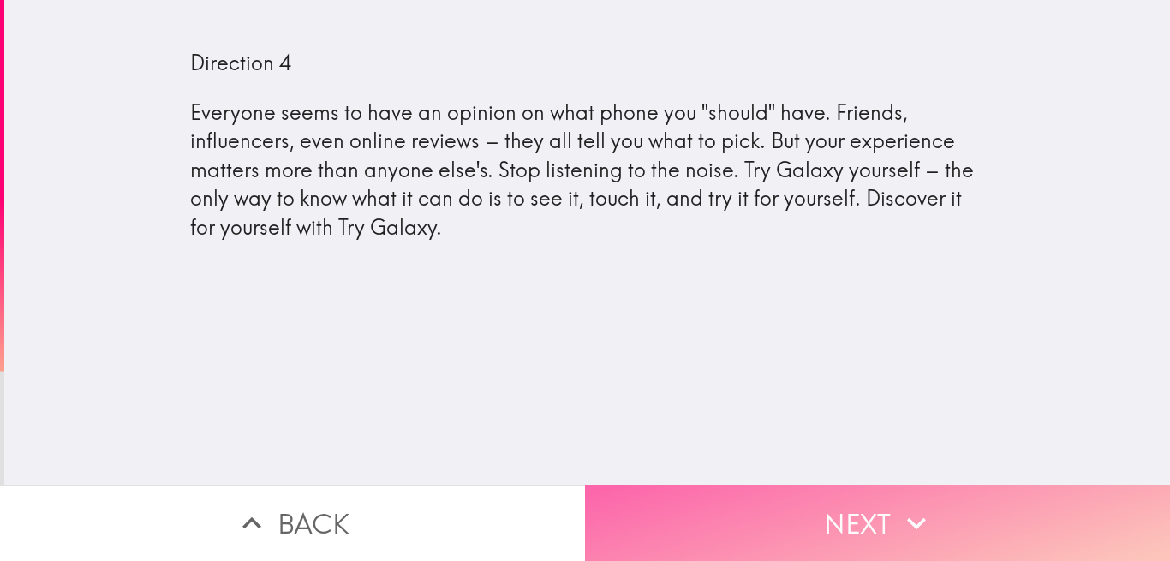
click at [758, 509] on button "Next" at bounding box center [877, 523] width 585 height 76
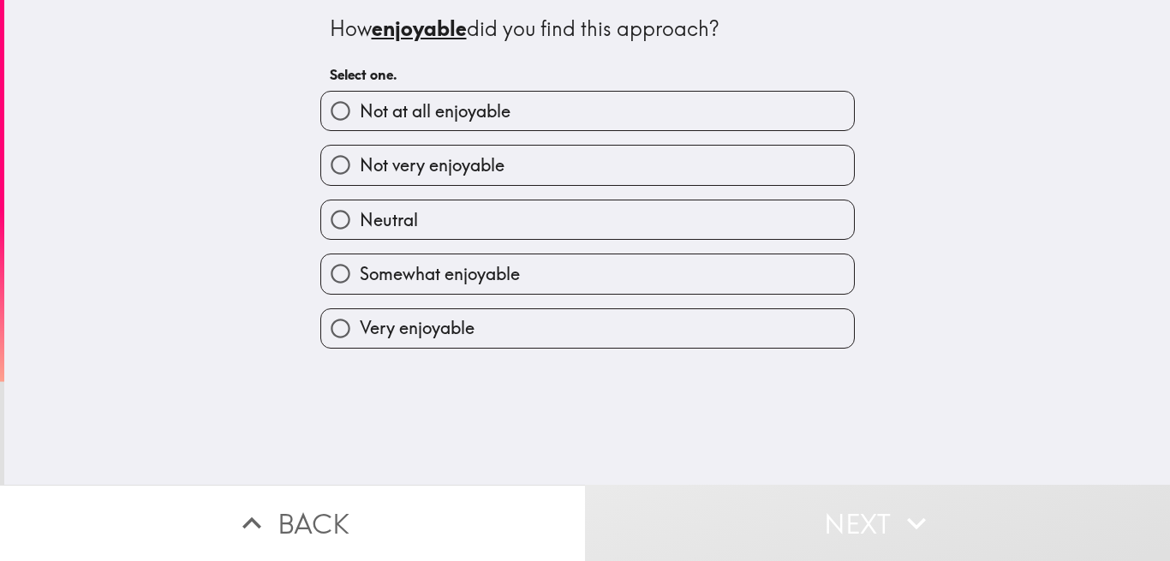
click at [476, 317] on label "Very enjoyable" at bounding box center [587, 328] width 533 height 39
click at [360, 317] on input "Very enjoyable" at bounding box center [340, 328] width 39 height 39
radio input "true"
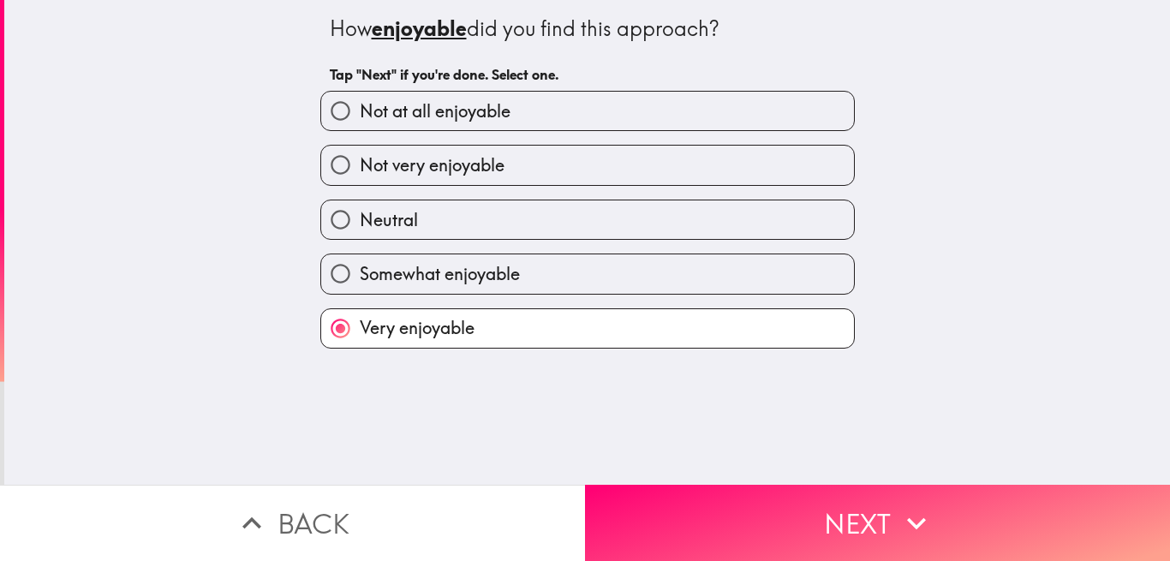
click at [507, 272] on span "Somewhat enjoyable" at bounding box center [440, 274] width 160 height 24
click at [360, 272] on input "Somewhat enjoyable" at bounding box center [340, 273] width 39 height 39
radio input "true"
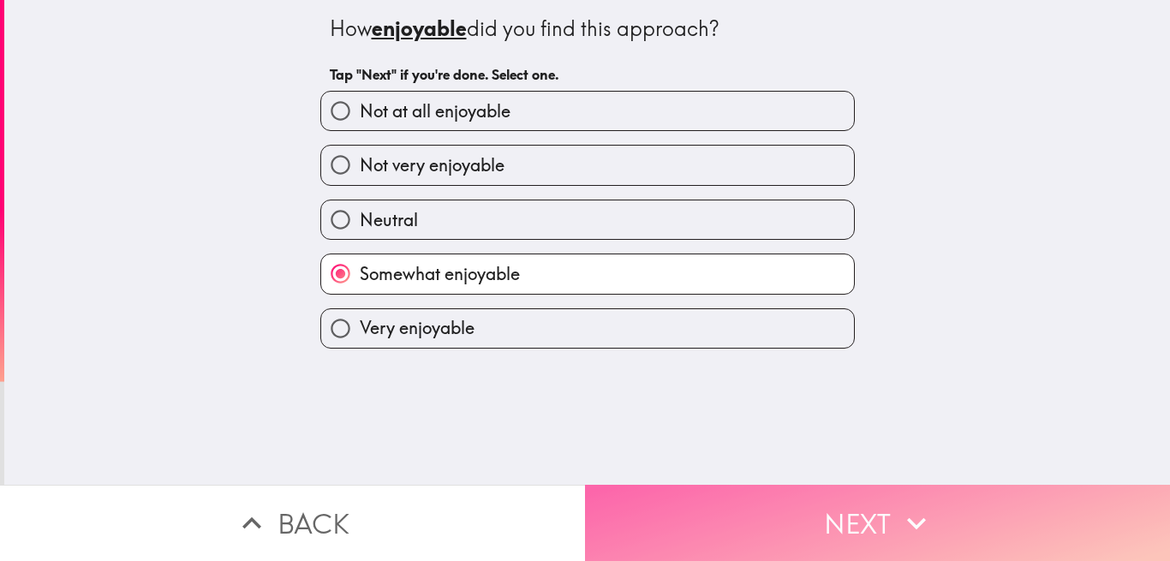
click at [644, 485] on button "Next" at bounding box center [877, 523] width 585 height 76
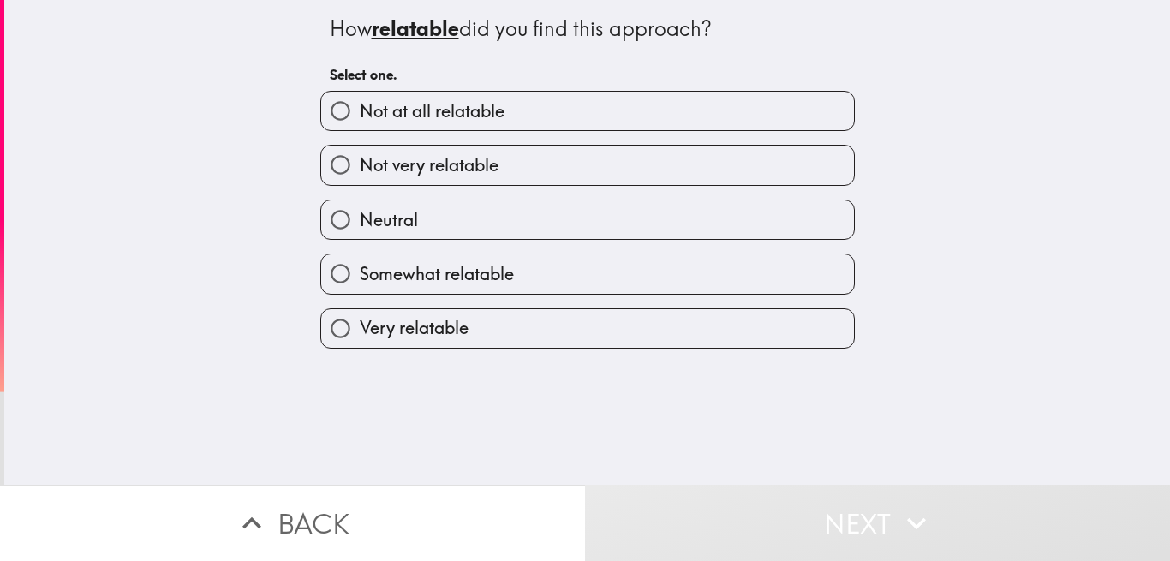
click at [478, 274] on span "Somewhat relatable" at bounding box center [437, 274] width 154 height 24
click at [360, 274] on input "Somewhat relatable" at bounding box center [340, 273] width 39 height 39
radio input "true"
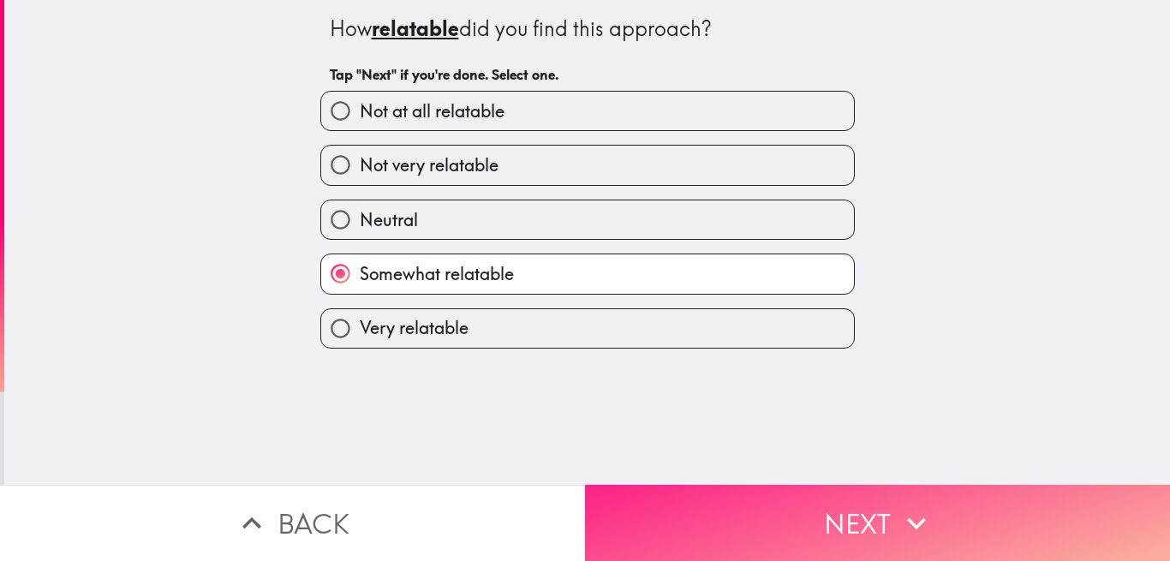
click at [664, 503] on button "Next" at bounding box center [877, 523] width 585 height 76
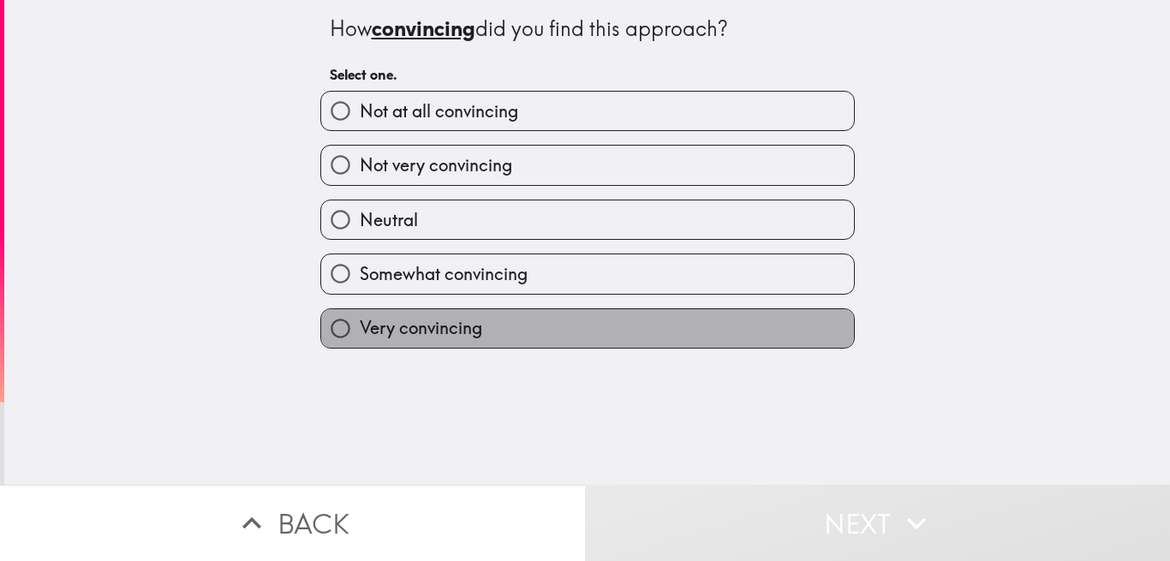
click at [473, 335] on label "Very convincing" at bounding box center [587, 328] width 533 height 39
click at [360, 335] on input "Very convincing" at bounding box center [340, 328] width 39 height 39
radio input "true"
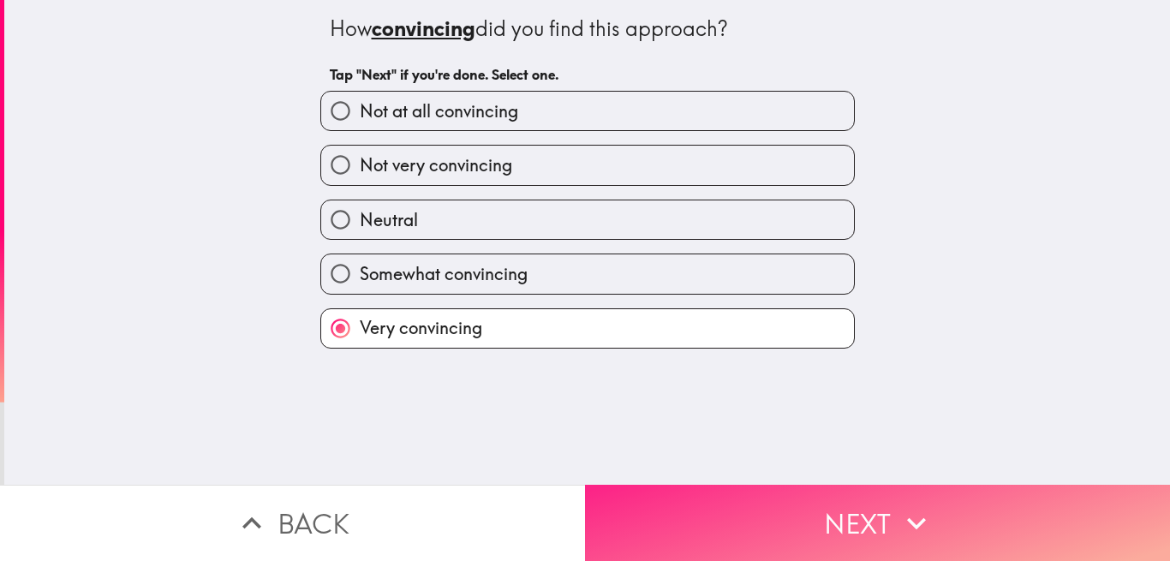
click at [720, 508] on button "Next" at bounding box center [877, 523] width 585 height 76
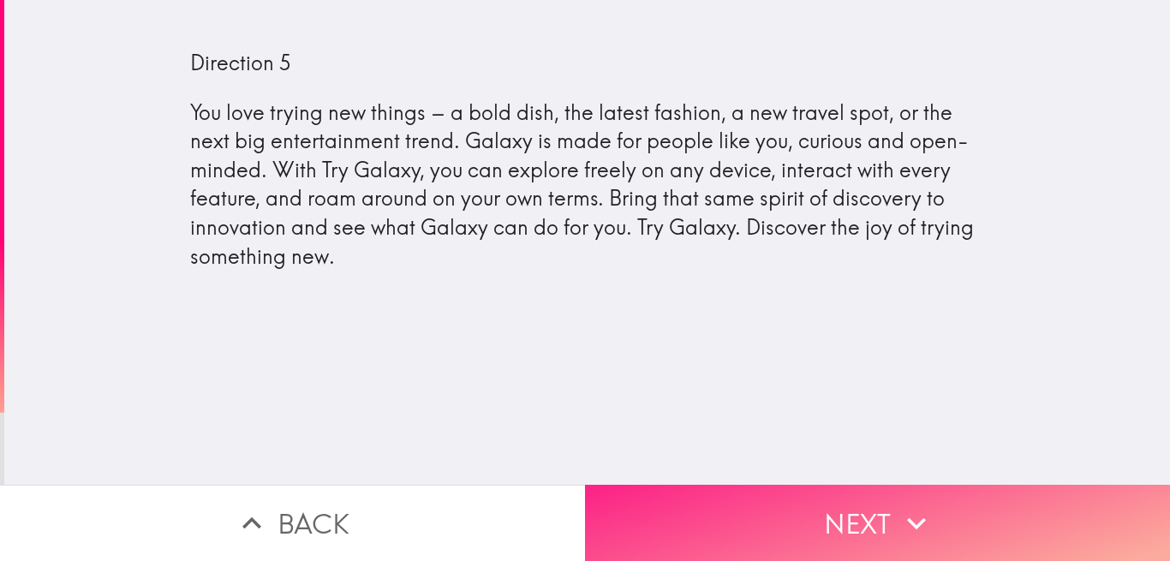
click at [722, 508] on button "Next" at bounding box center [877, 523] width 585 height 76
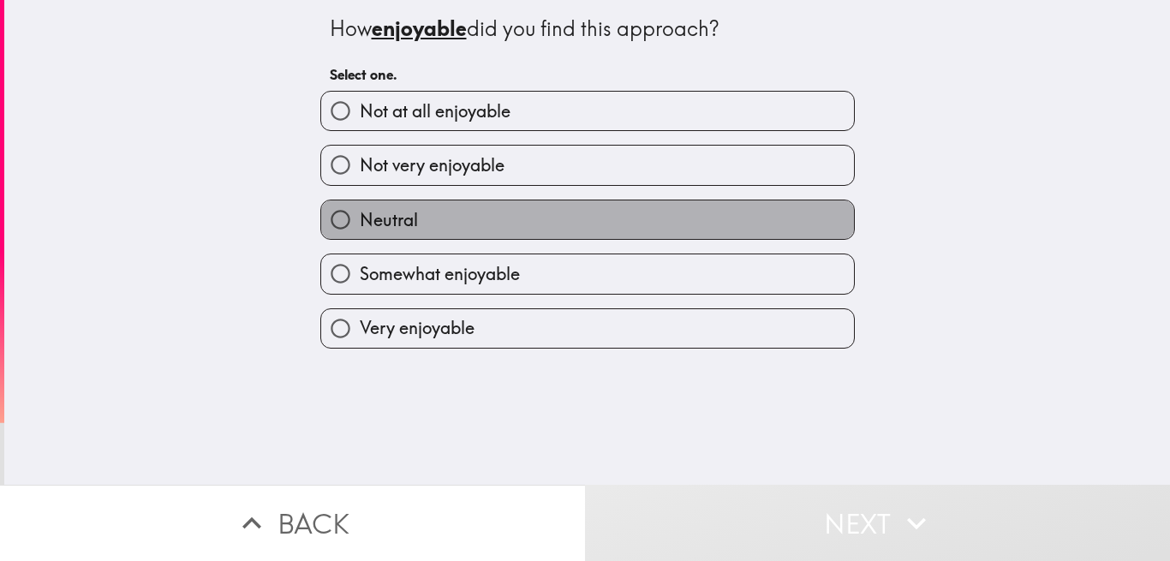
click at [518, 224] on label "Neutral" at bounding box center [587, 219] width 533 height 39
click at [360, 224] on input "Neutral" at bounding box center [340, 219] width 39 height 39
radio input "true"
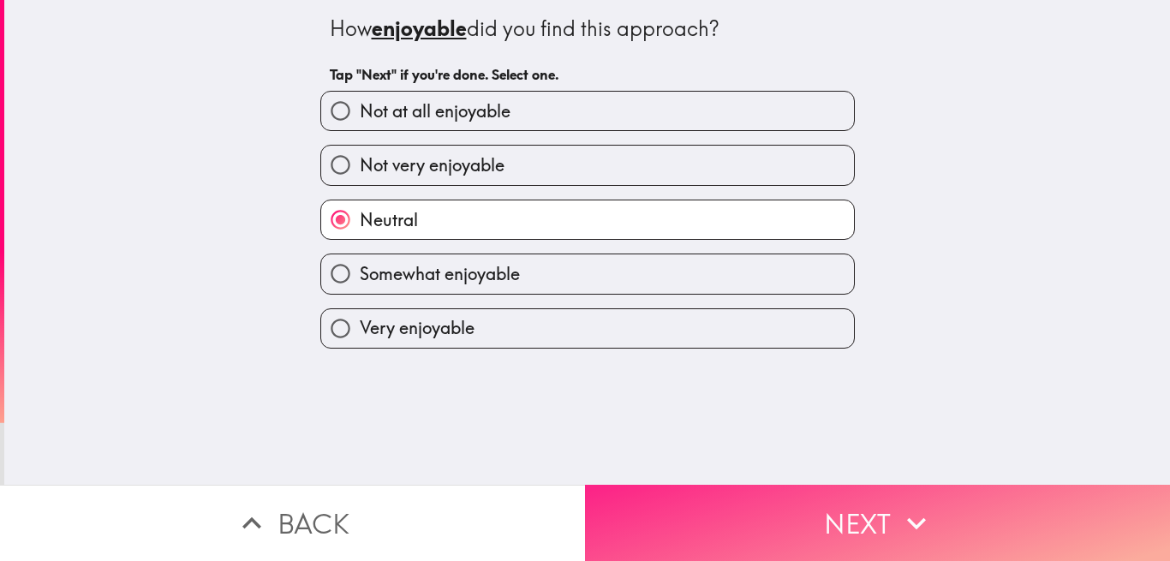
click at [668, 490] on button "Next" at bounding box center [877, 523] width 585 height 76
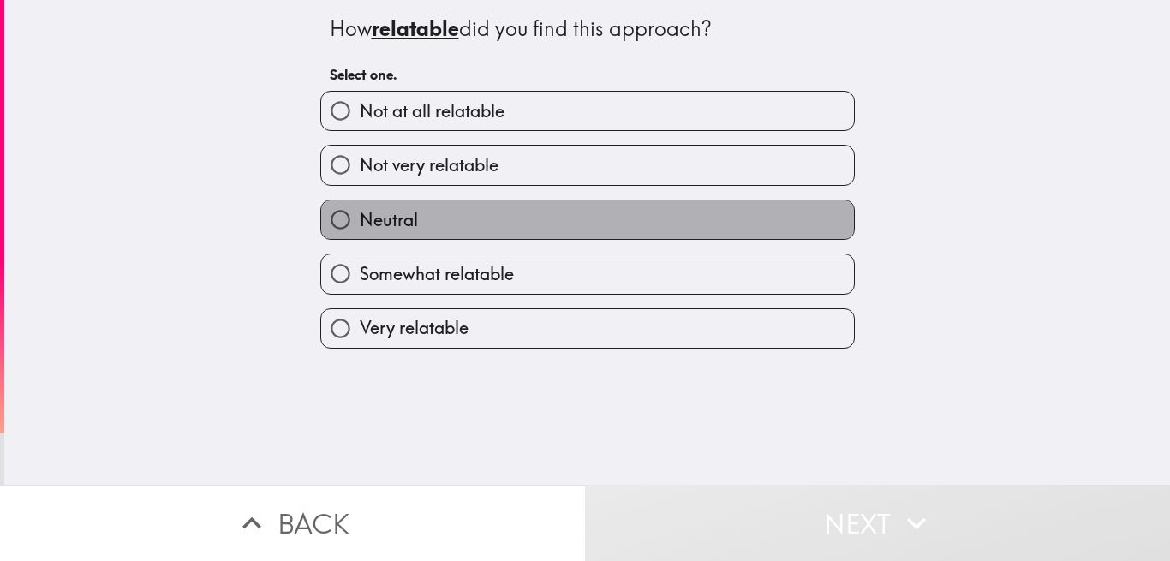
click at [446, 223] on label "Neutral" at bounding box center [587, 219] width 533 height 39
click at [360, 223] on input "Neutral" at bounding box center [340, 219] width 39 height 39
radio input "true"
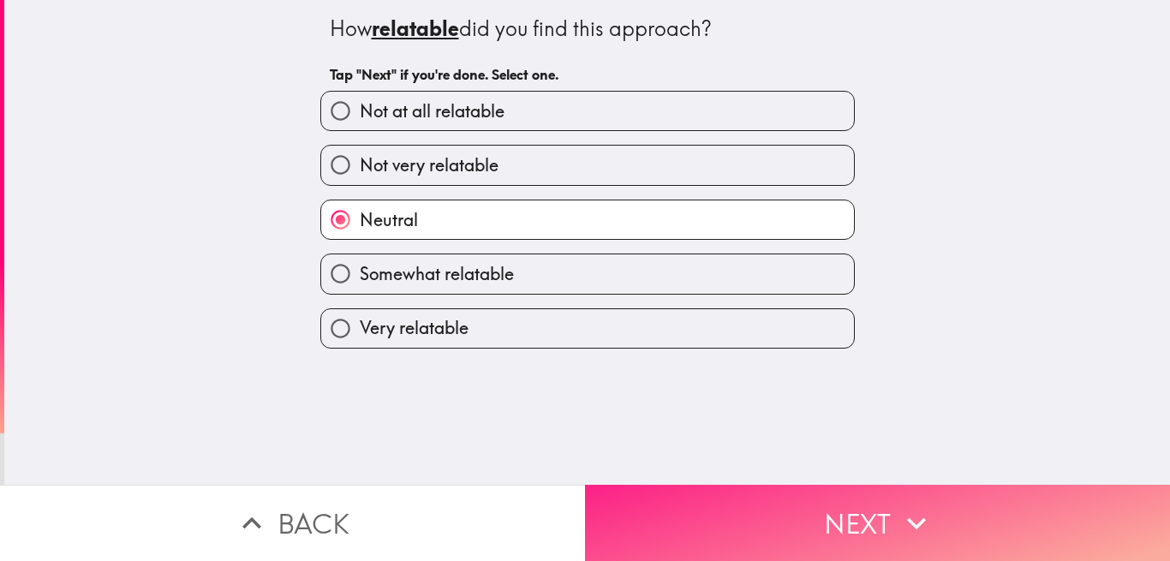
click at [664, 501] on button "Next" at bounding box center [877, 523] width 585 height 76
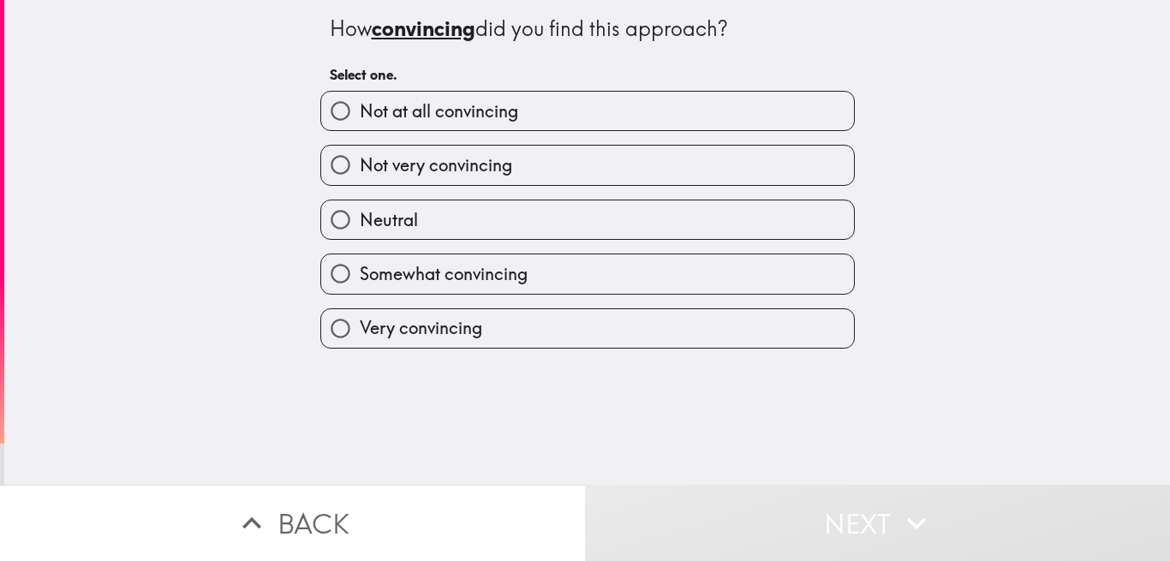
click at [533, 215] on label "Neutral" at bounding box center [587, 219] width 533 height 39
click at [360, 215] on input "Neutral" at bounding box center [340, 219] width 39 height 39
radio input "true"
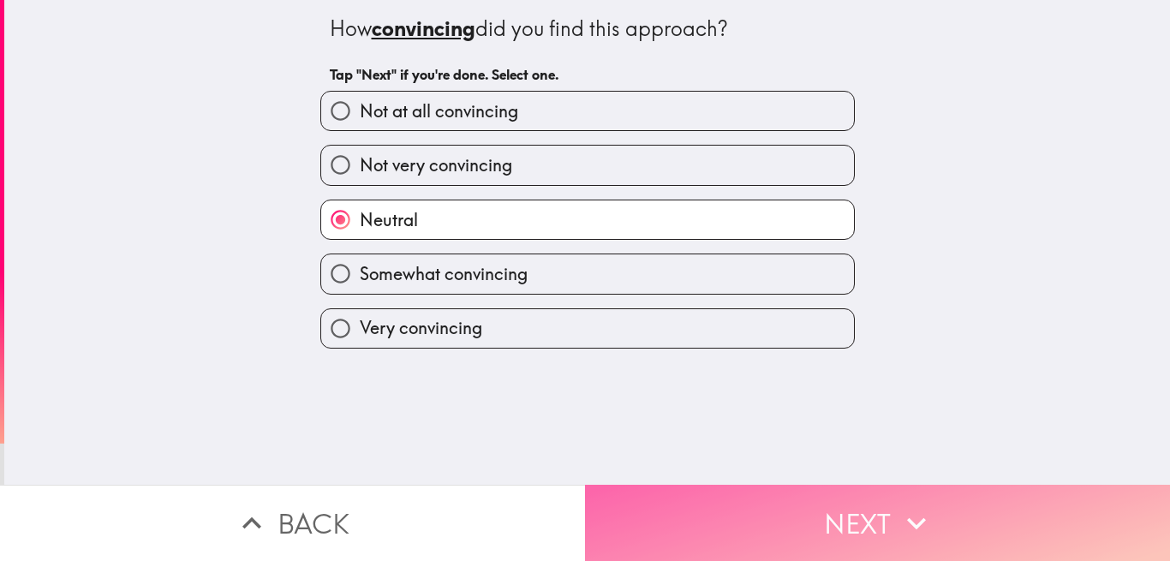
click at [640, 485] on button "Next" at bounding box center [877, 523] width 585 height 76
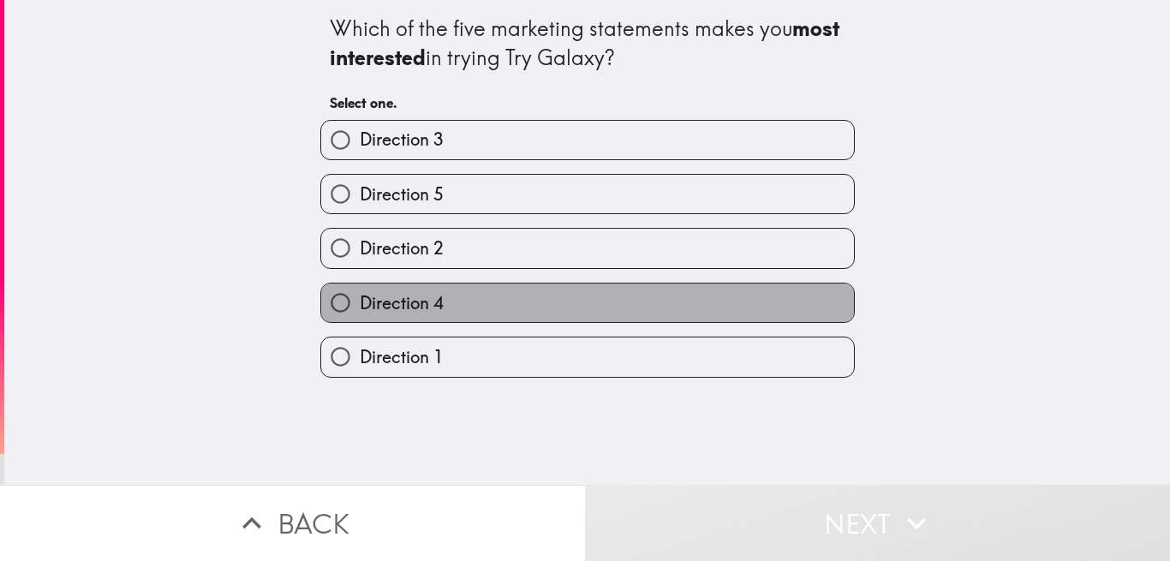
click at [385, 296] on span "Direction 4" at bounding box center [402, 303] width 84 height 24
click at [360, 296] on input "Direction 4" at bounding box center [340, 302] width 39 height 39
radio input "true"
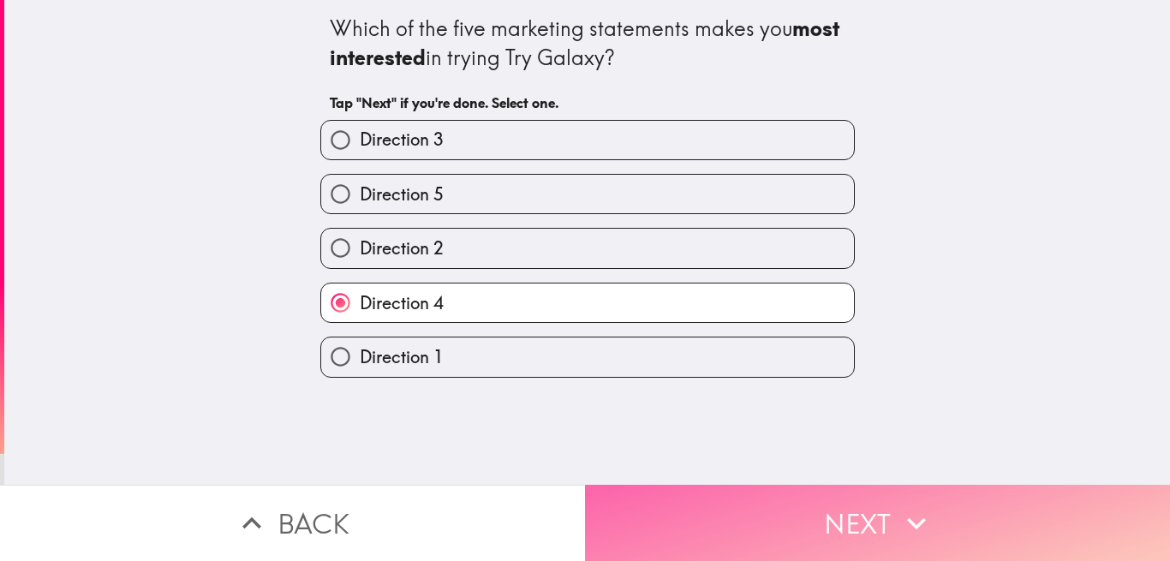
click at [676, 490] on button "Next" at bounding box center [877, 523] width 585 height 76
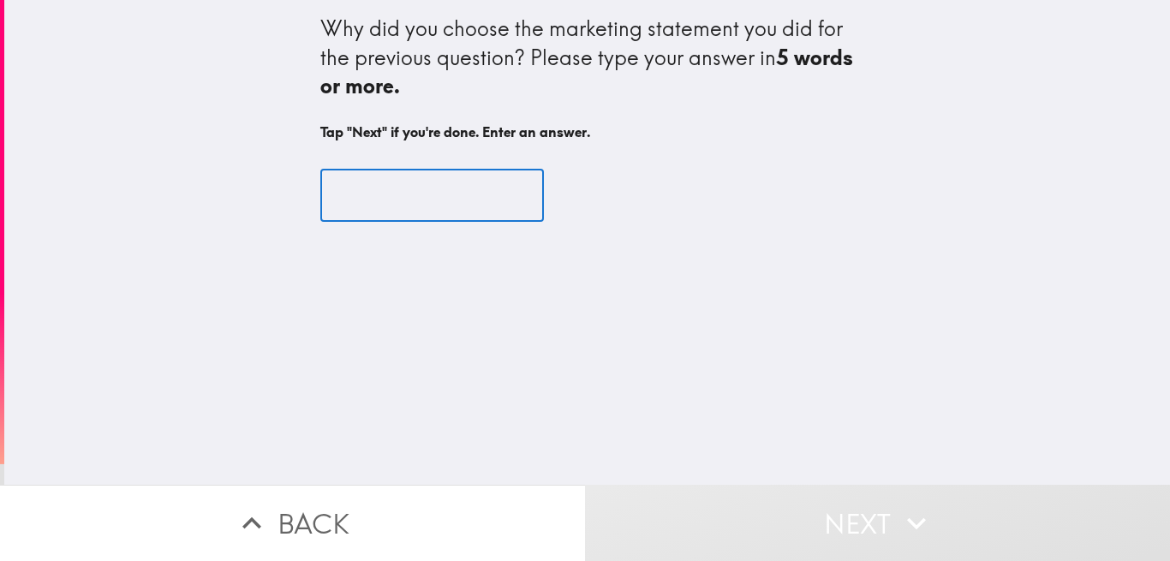
click at [336, 190] on input "text" at bounding box center [431, 195] width 223 height 53
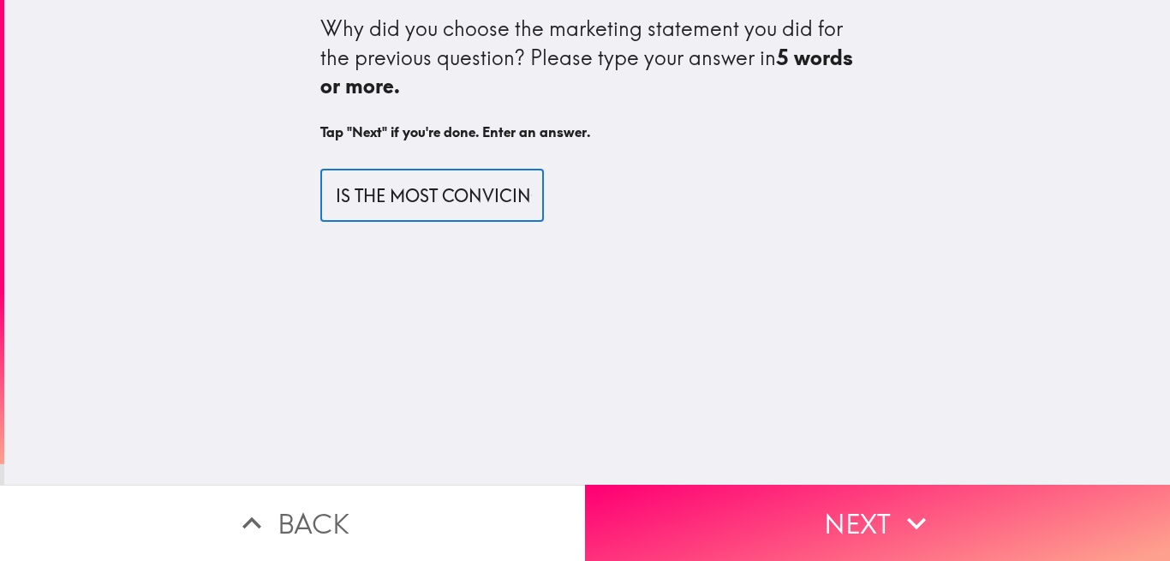
scroll to position [0, 108]
click at [475, 197] on input "BECAUSE IT IS THE MOST CONVICING" at bounding box center [431, 195] width 223 height 53
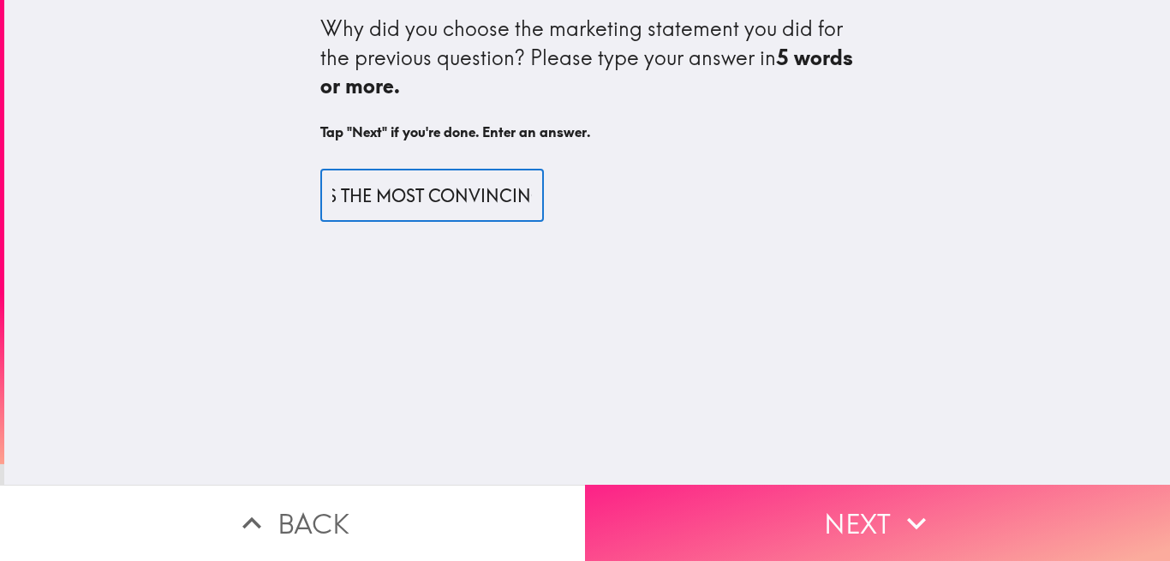
type input "BECAUSE IT IS THE MOST CONVINCING"
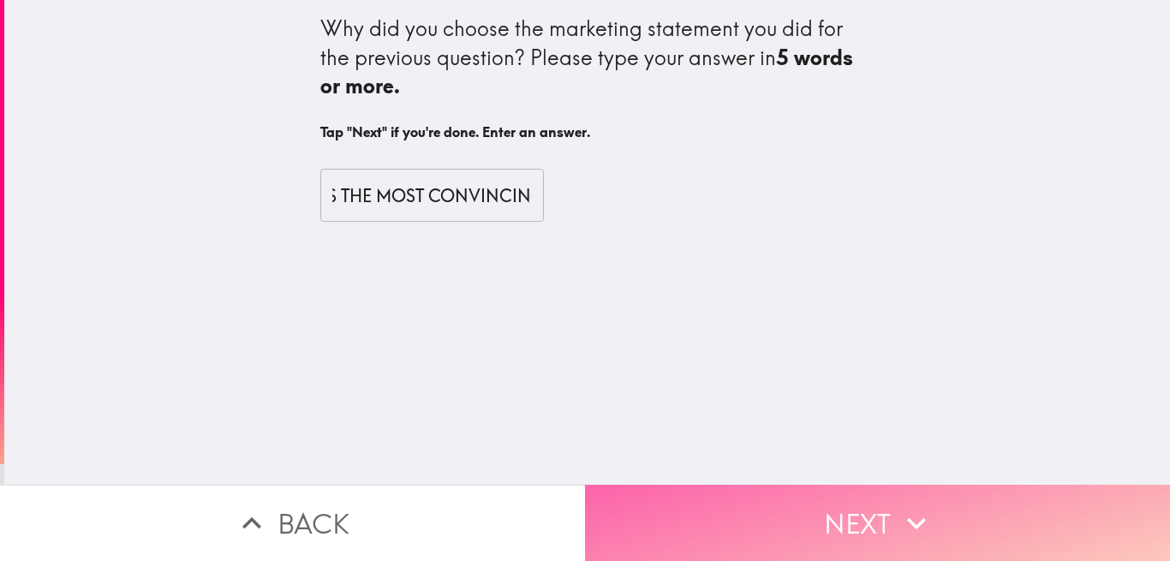
scroll to position [0, 0]
click at [716, 506] on button "Next" at bounding box center [877, 523] width 585 height 76
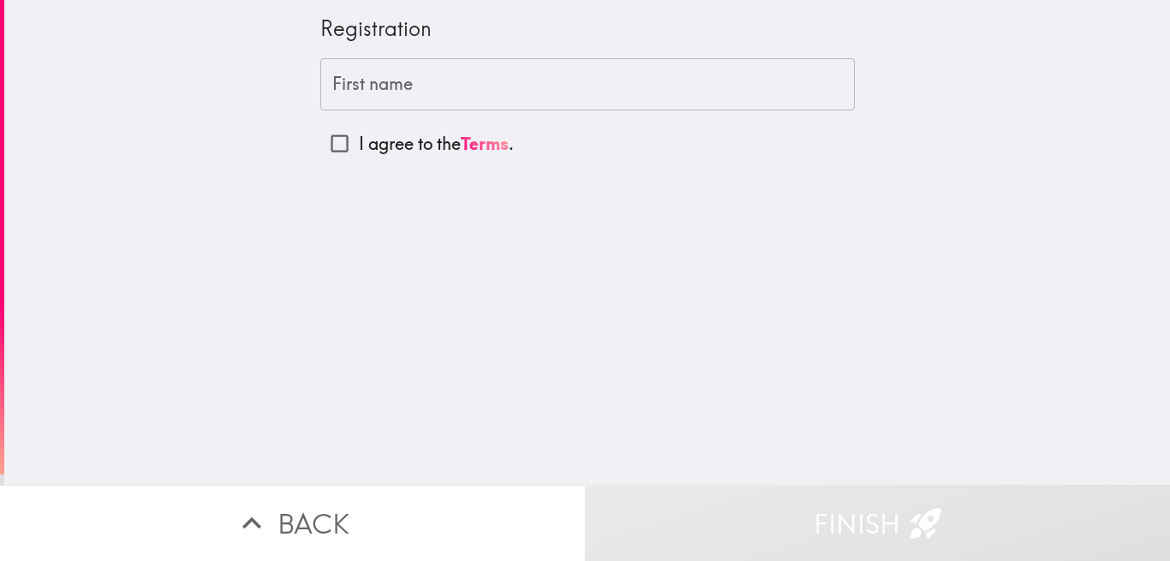
click at [321, 137] on input "I agree to the Terms ." at bounding box center [339, 143] width 39 height 39
checkbox input "true"
click at [352, 92] on input "First name" at bounding box center [587, 84] width 534 height 53
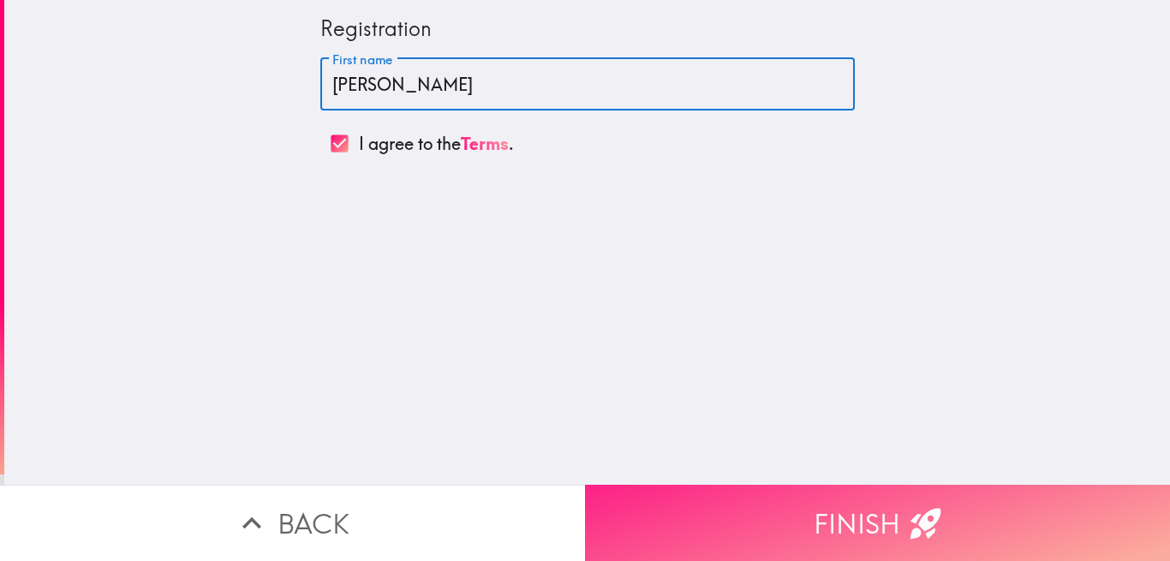
type input "[PERSON_NAME]"
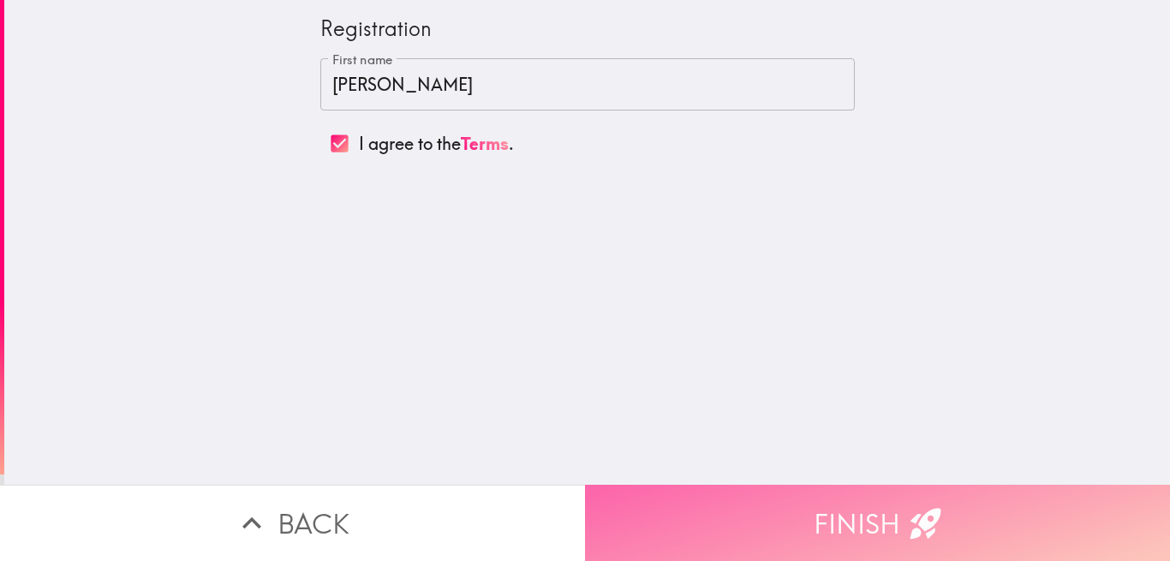
click at [764, 493] on button "Finish" at bounding box center [877, 523] width 585 height 76
